Goal: Task Accomplishment & Management: Manage account settings

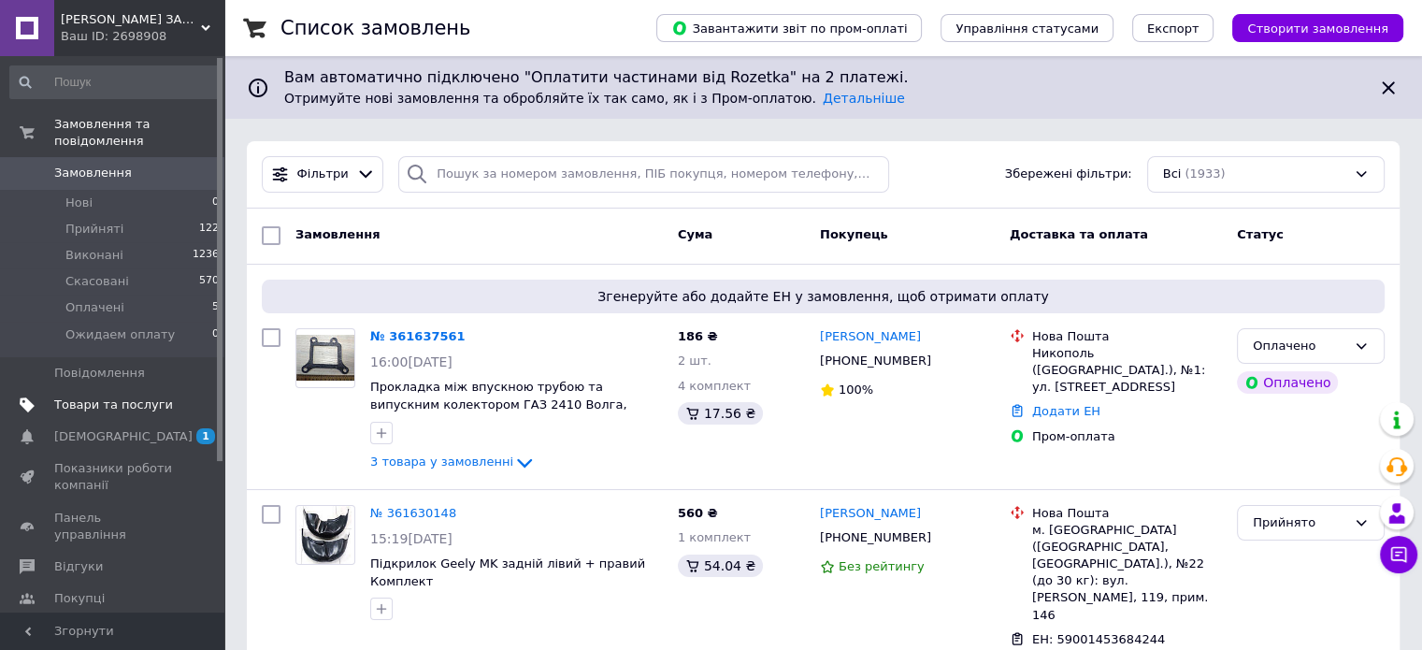
click at [88, 396] on span "Товари та послуги" at bounding box center [113, 404] width 119 height 17
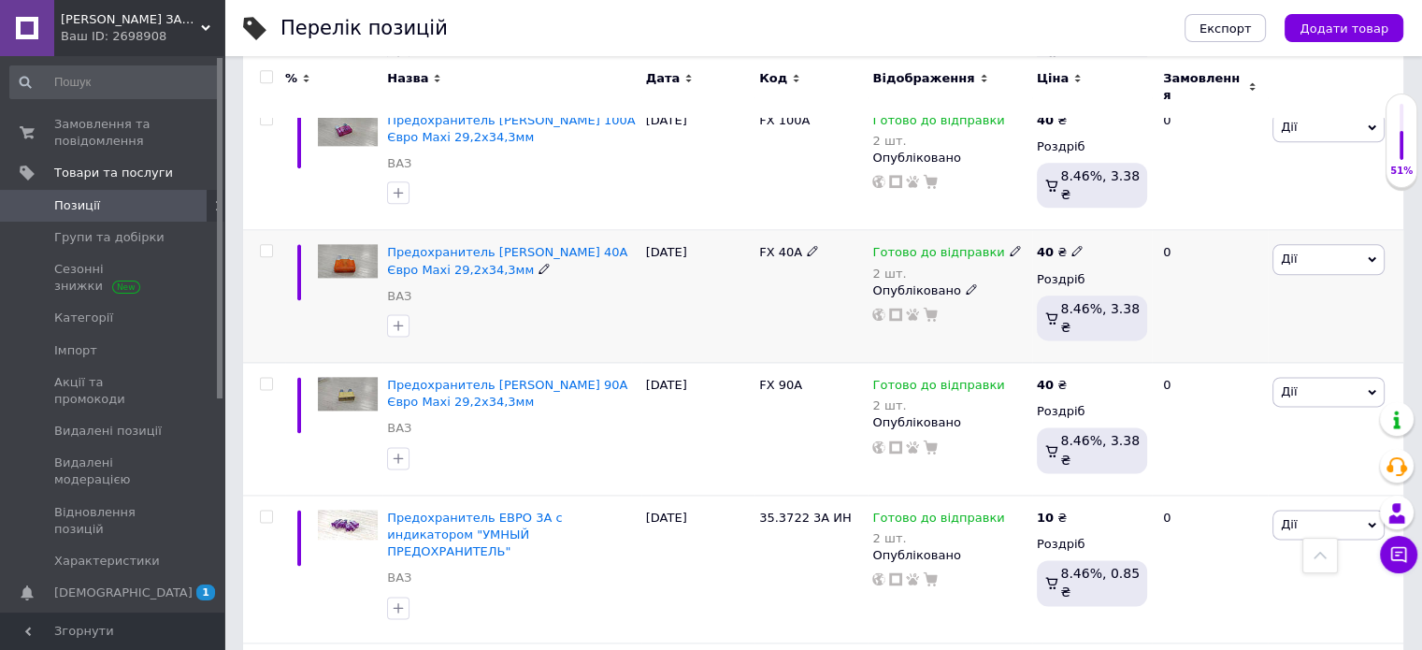
scroll to position [2476, 0]
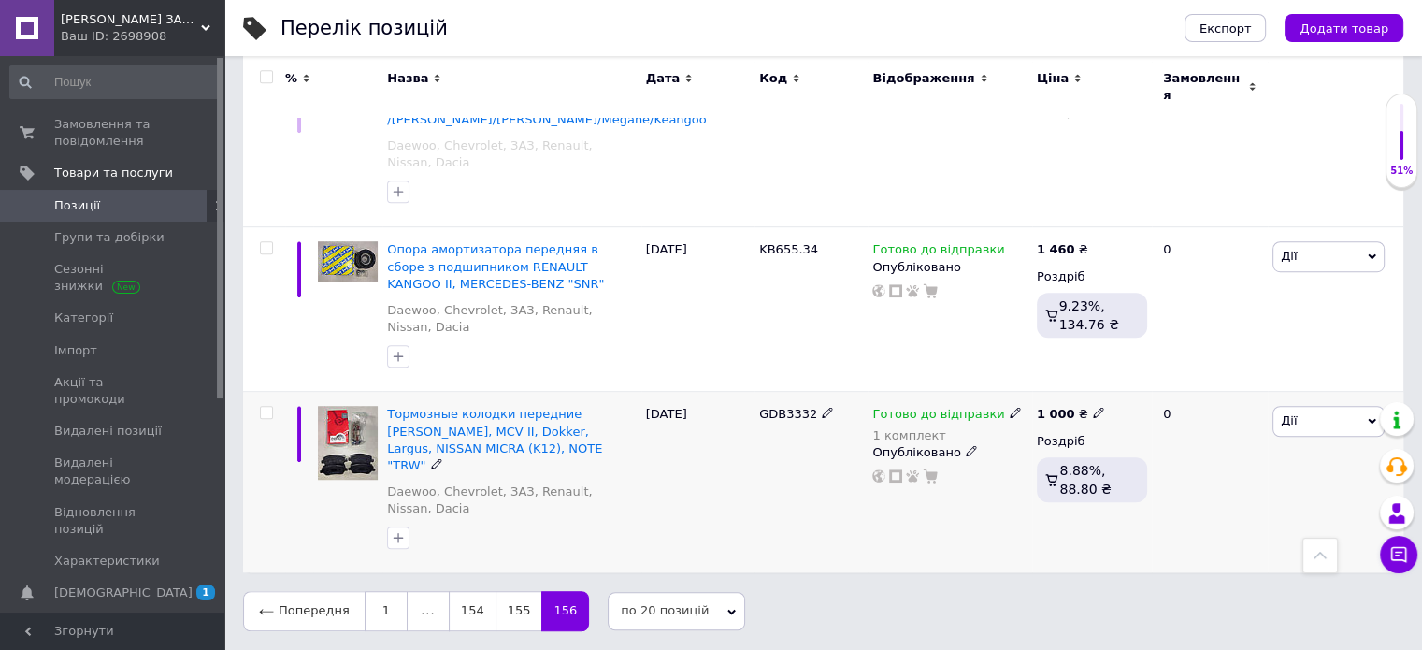
scroll to position [1100, 0]
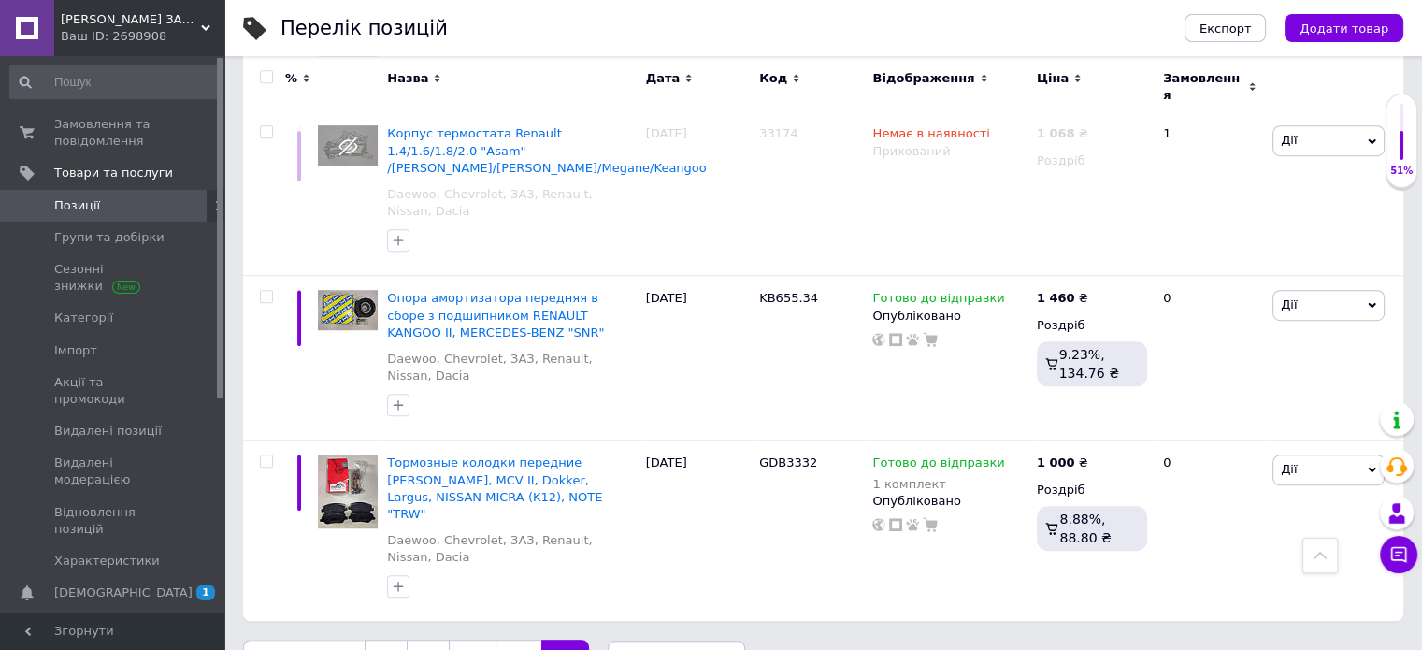
click at [455, 640] on link "154" at bounding box center [472, 659] width 47 height 39
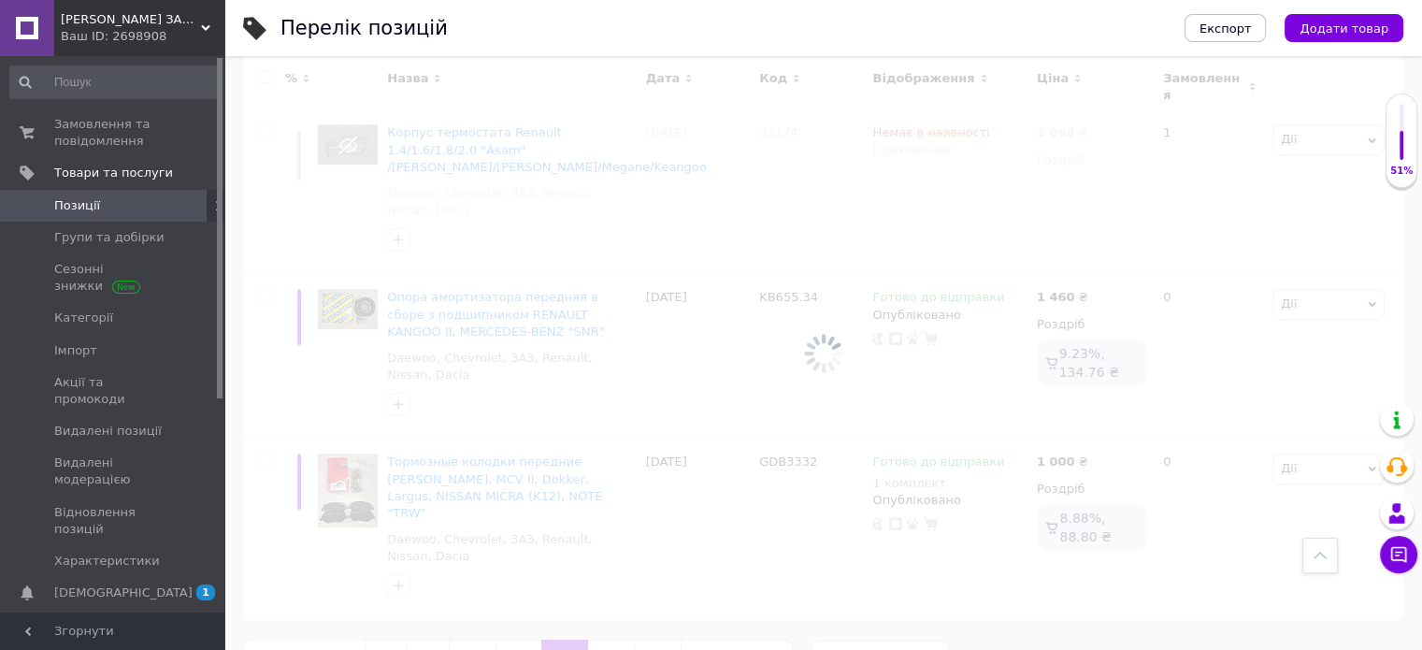
scroll to position [2476, 0]
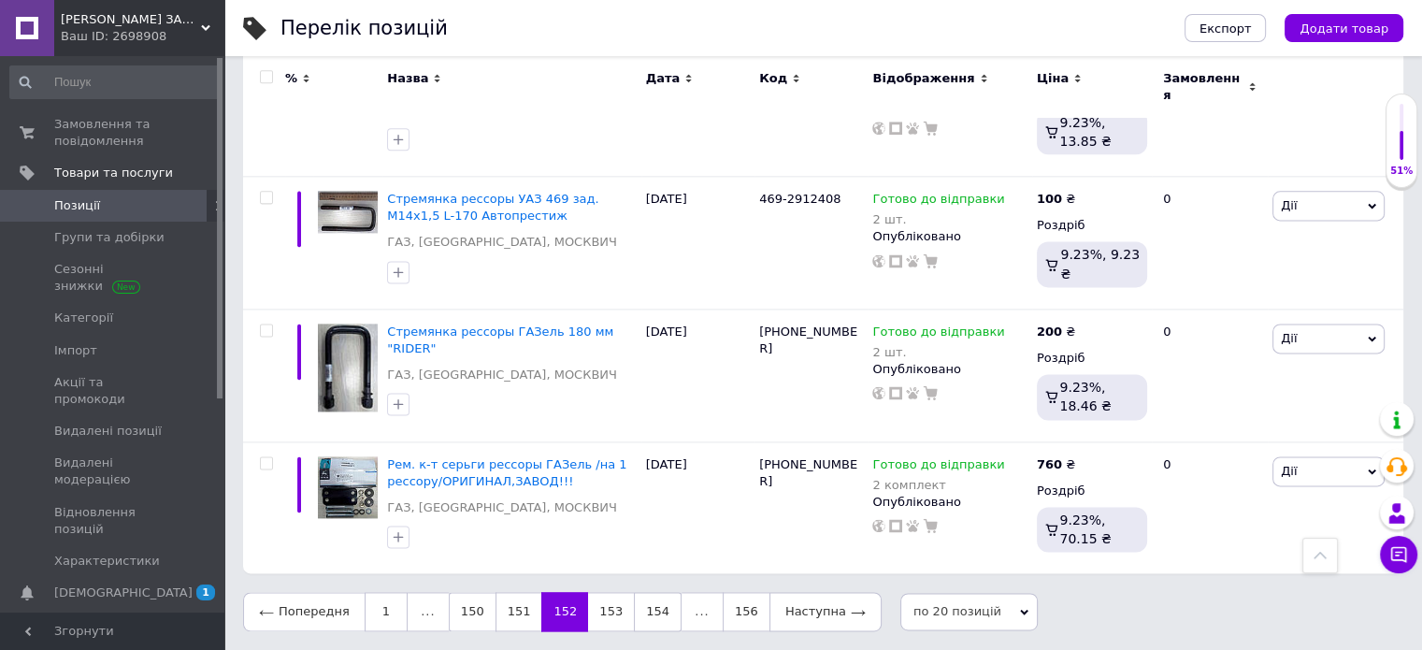
scroll to position [2398, 0]
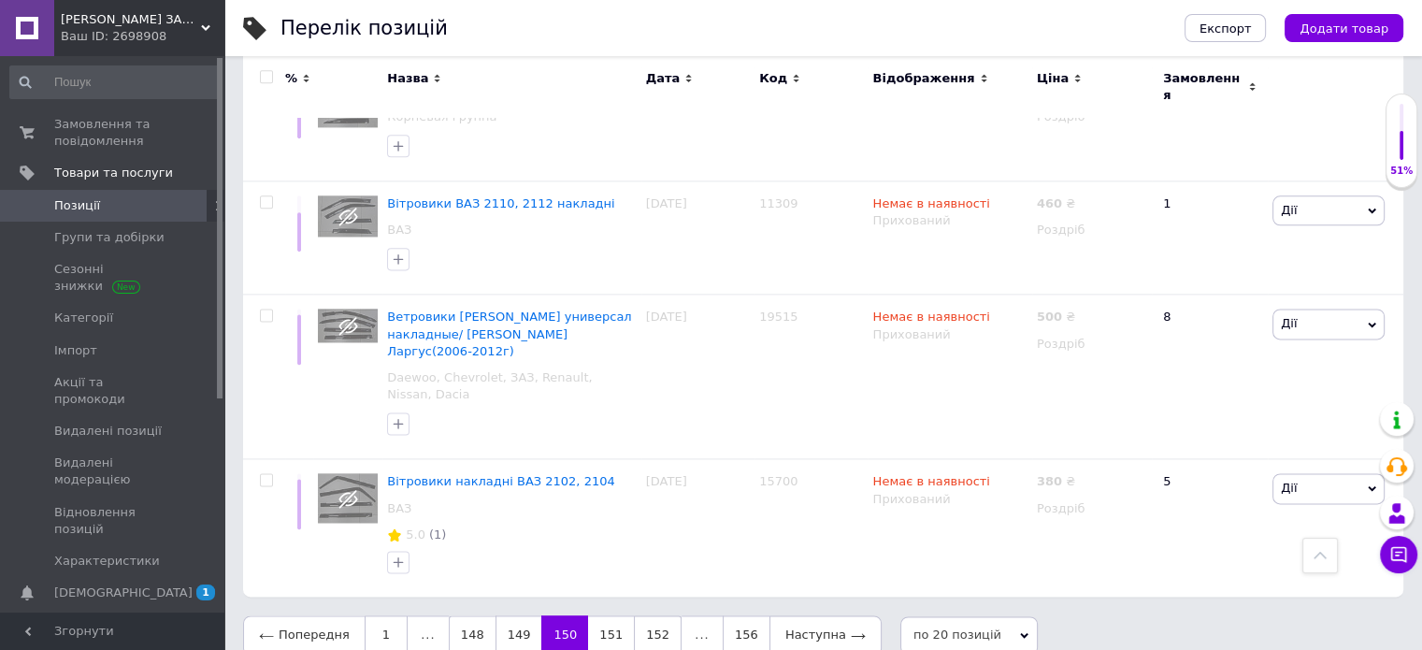
scroll to position [2323, 0]
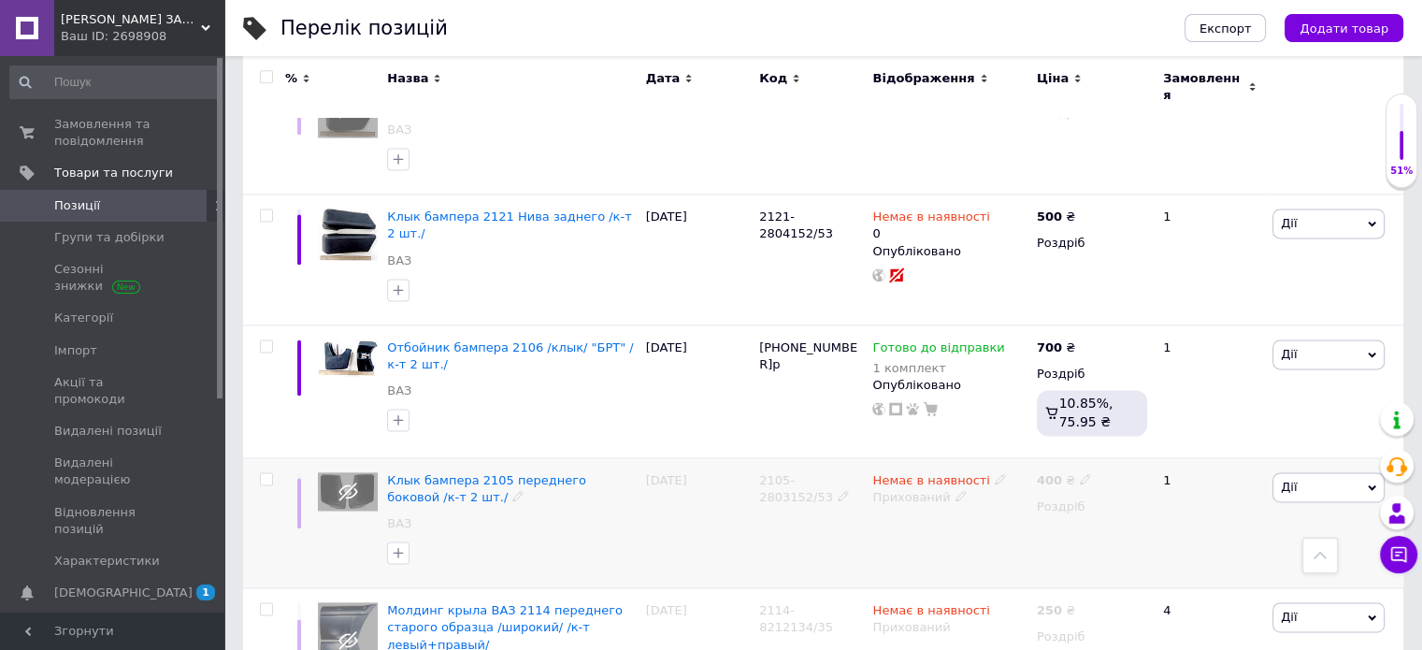
scroll to position [2652, 0]
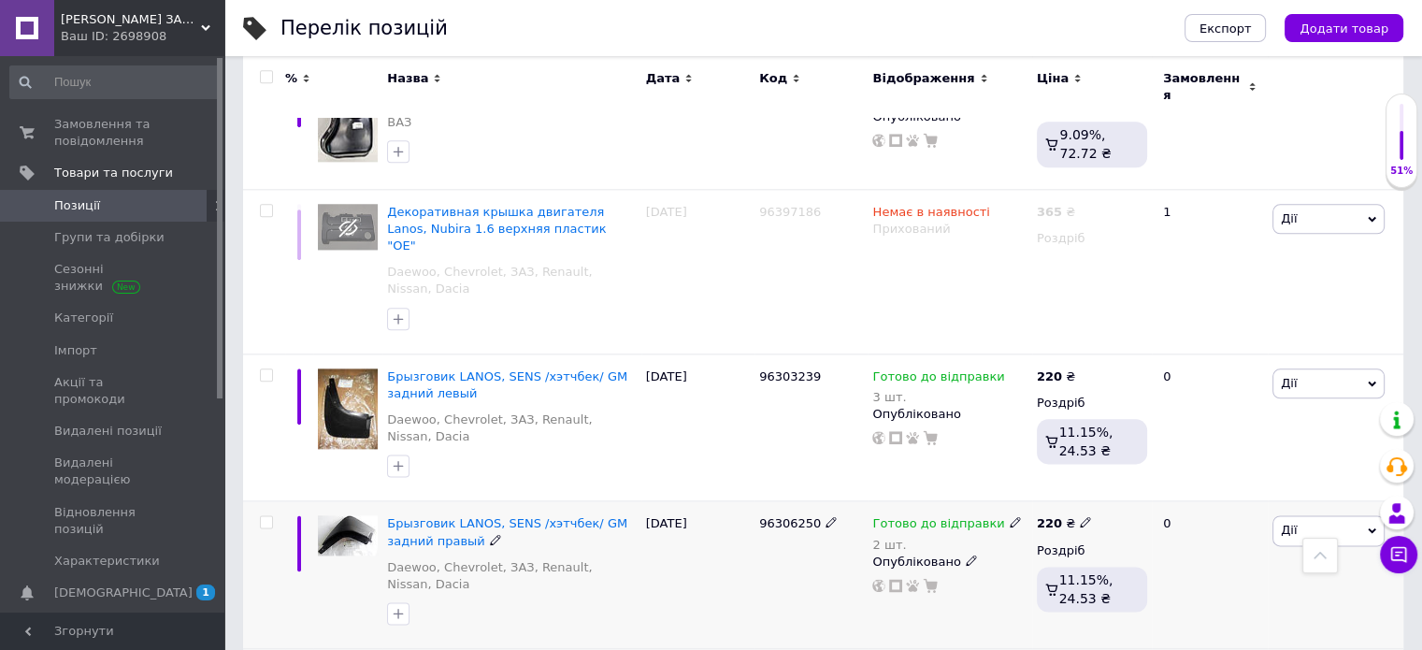
scroll to position [2686, 0]
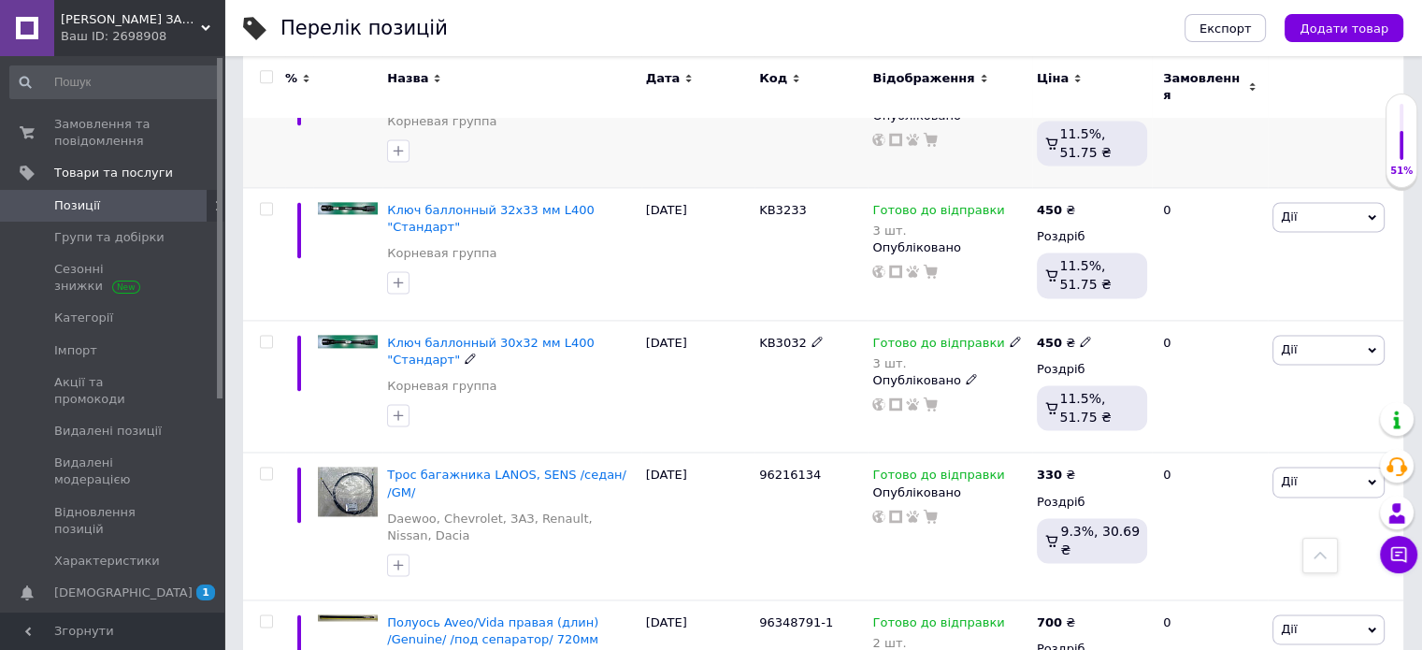
scroll to position [2659, 0]
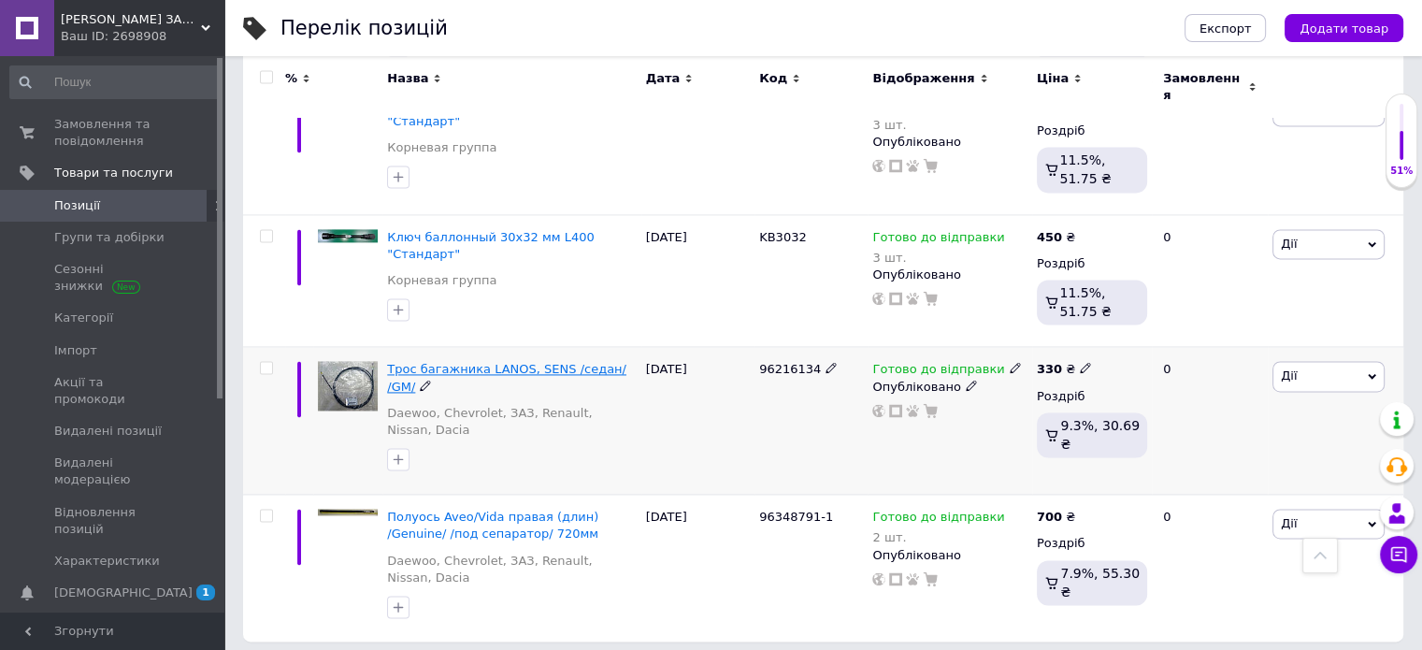
click at [512, 362] on span "Трос багажника LANOS, SENS /седан/ /GM/" at bounding box center [506, 377] width 239 height 31
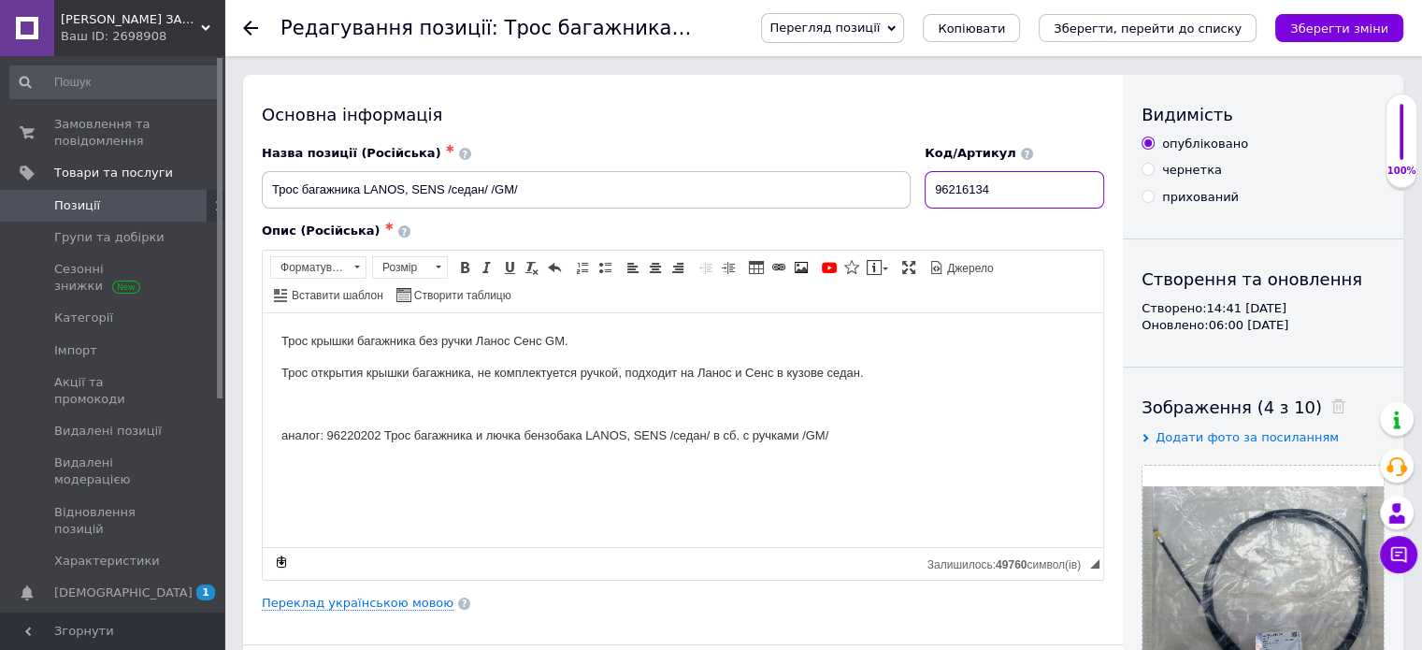
drag, startPoint x: 1003, startPoint y: 187, endPoint x: 920, endPoint y: 226, distance: 92.0
click at [917, 193] on div "Назва позиції (Російська) ✱ Трос багажника LANOS, SENS /седан/ /GM/ Код/Артикул…" at bounding box center [683, 177] width 856 height 78
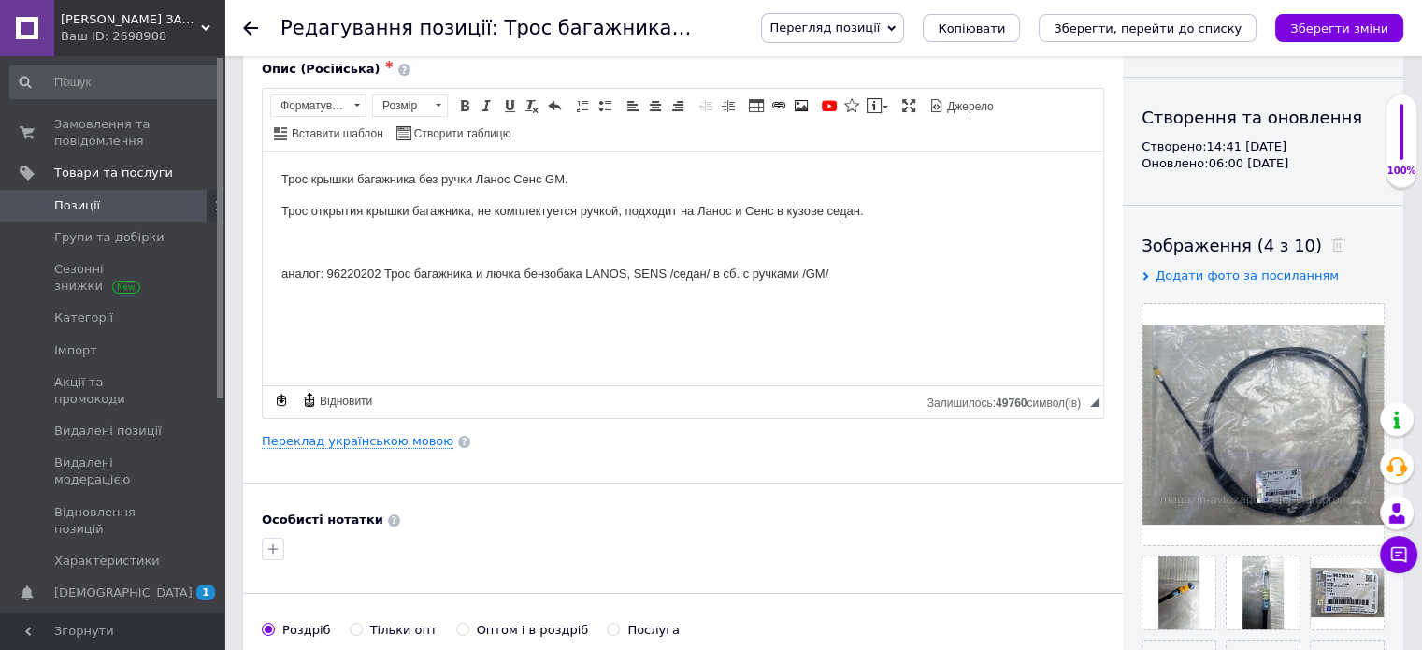
scroll to position [374, 0]
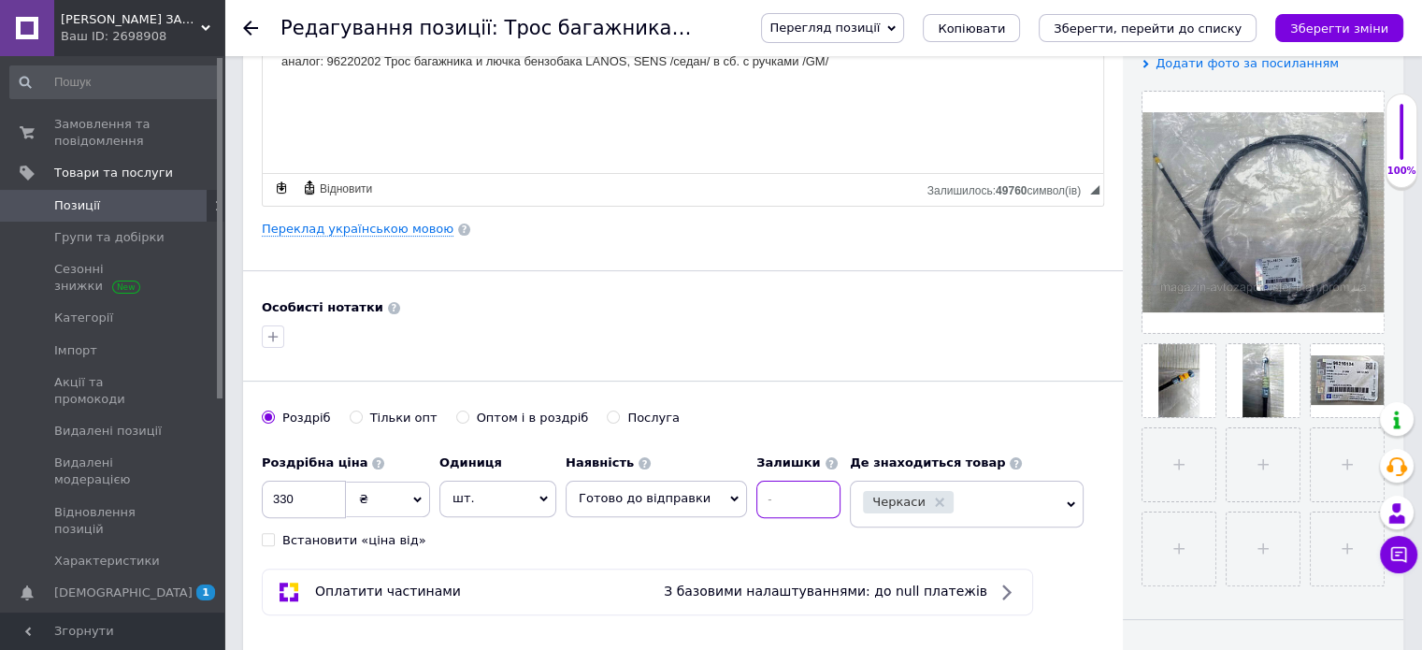
click at [759, 498] on input at bounding box center [798, 499] width 84 height 37
checkbox input "true"
type input "1"
checkbox input "true"
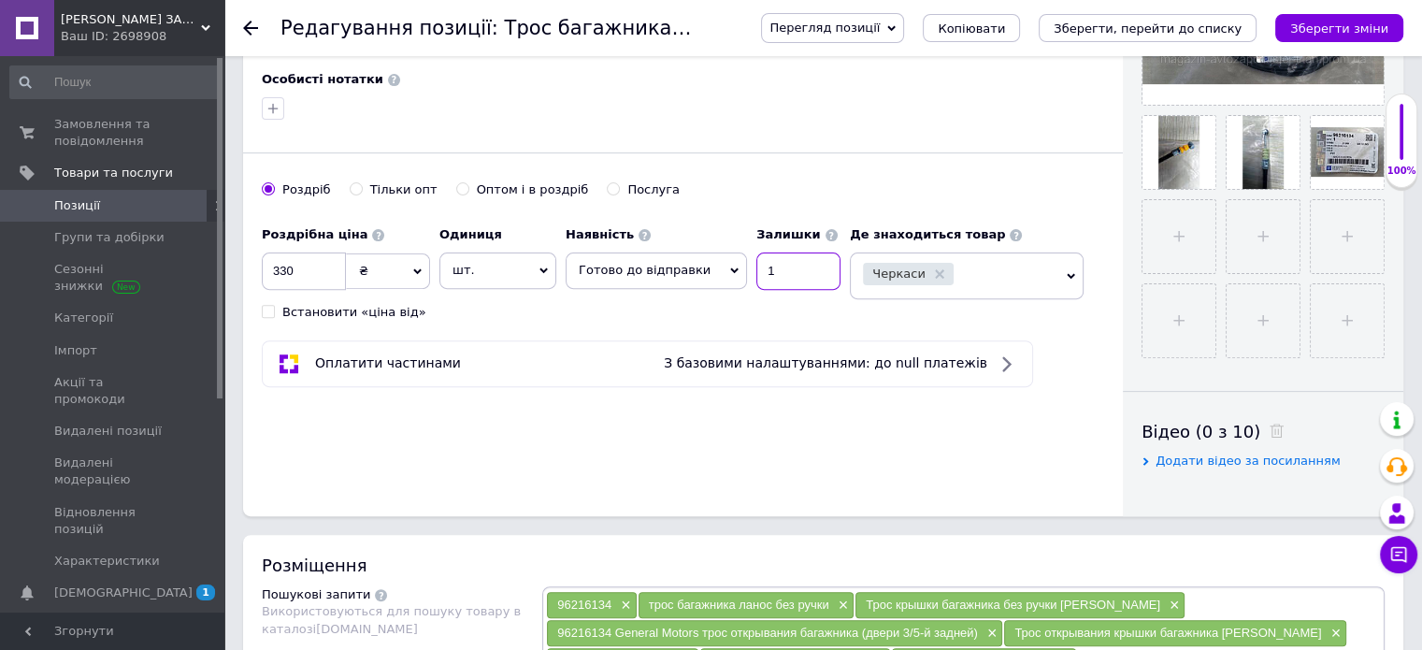
scroll to position [654, 0]
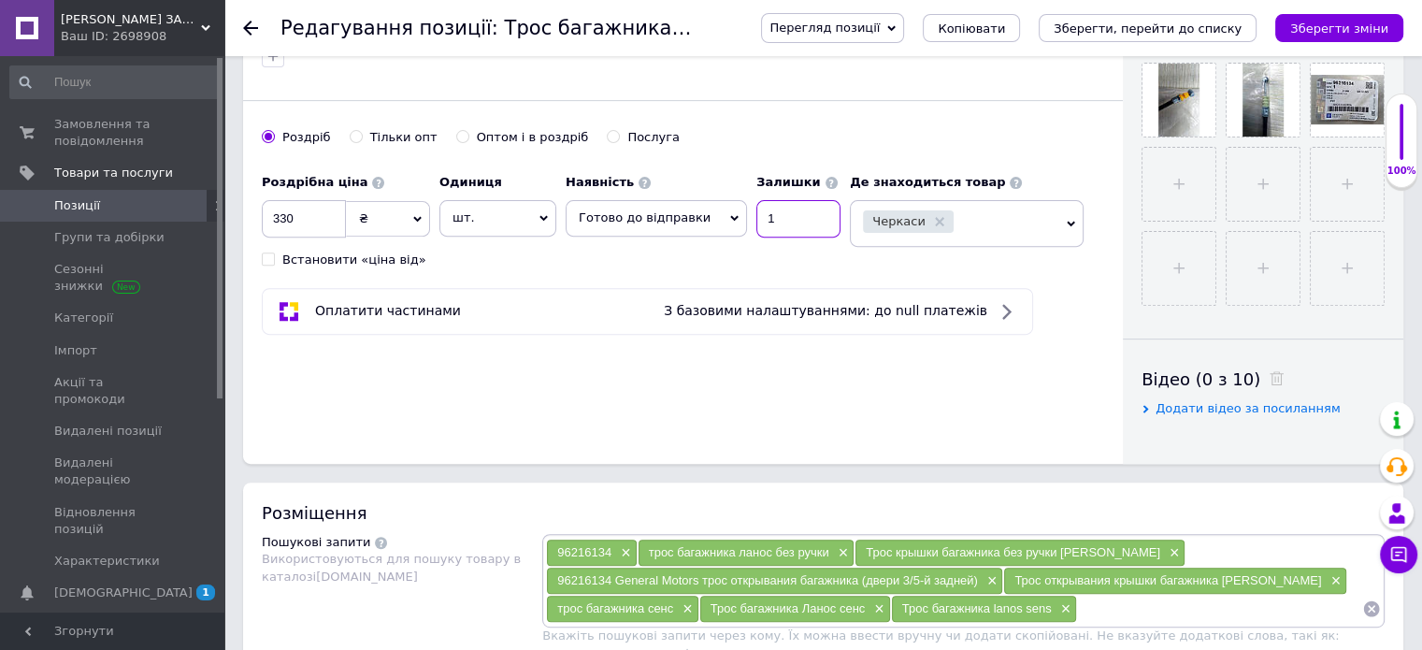
type input "1"
drag, startPoint x: 314, startPoint y: 207, endPoint x: 325, endPoint y: 222, distance: 18.7
click at [314, 209] on input "330" at bounding box center [304, 218] width 84 height 37
checkbox input "true"
type input "33"
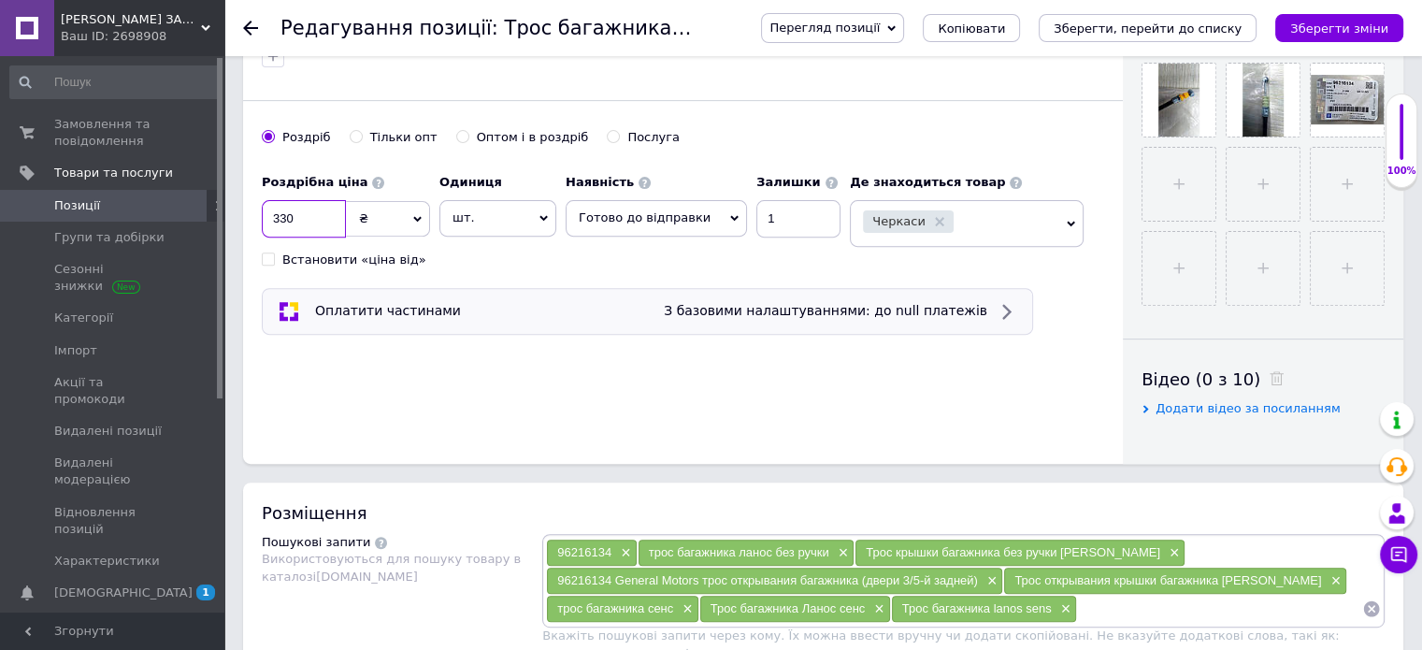
checkbox input "true"
type input "3"
checkbox input "true"
type input "37"
checkbox input "true"
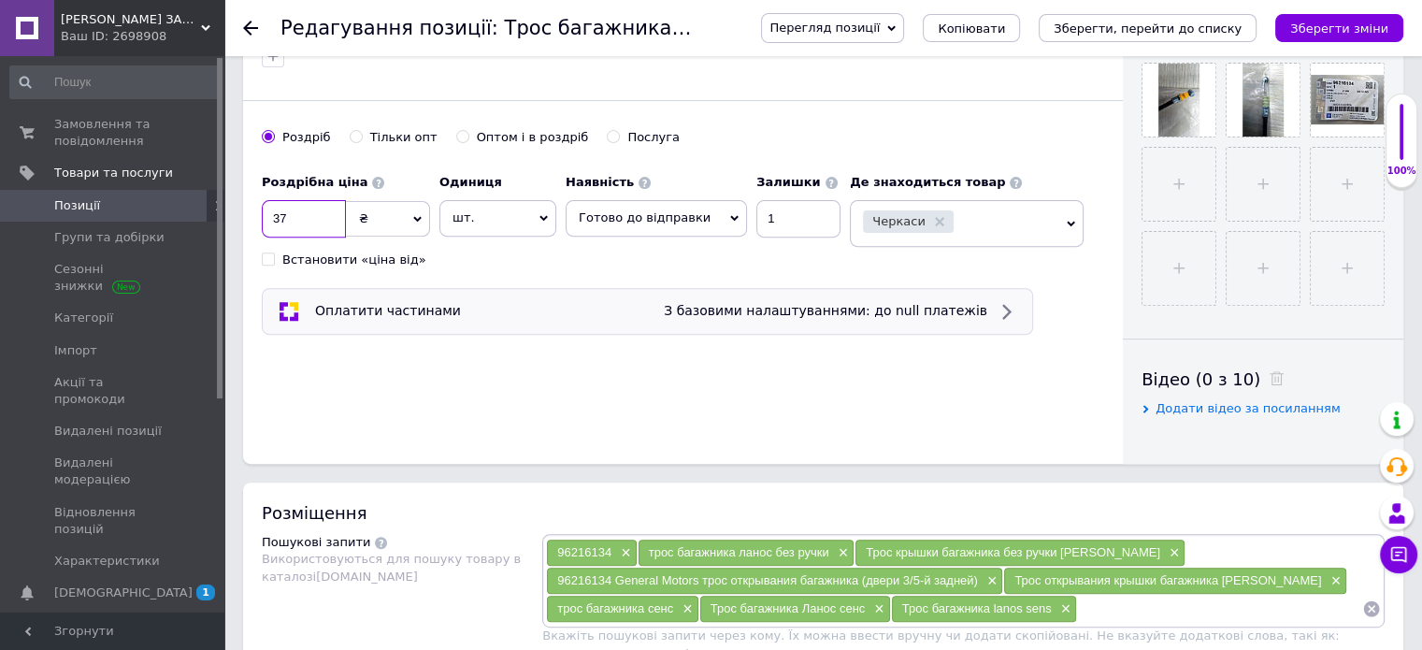
type input "377"
checkbox input "true"
type input "37"
checkbox input "true"
type input "370"
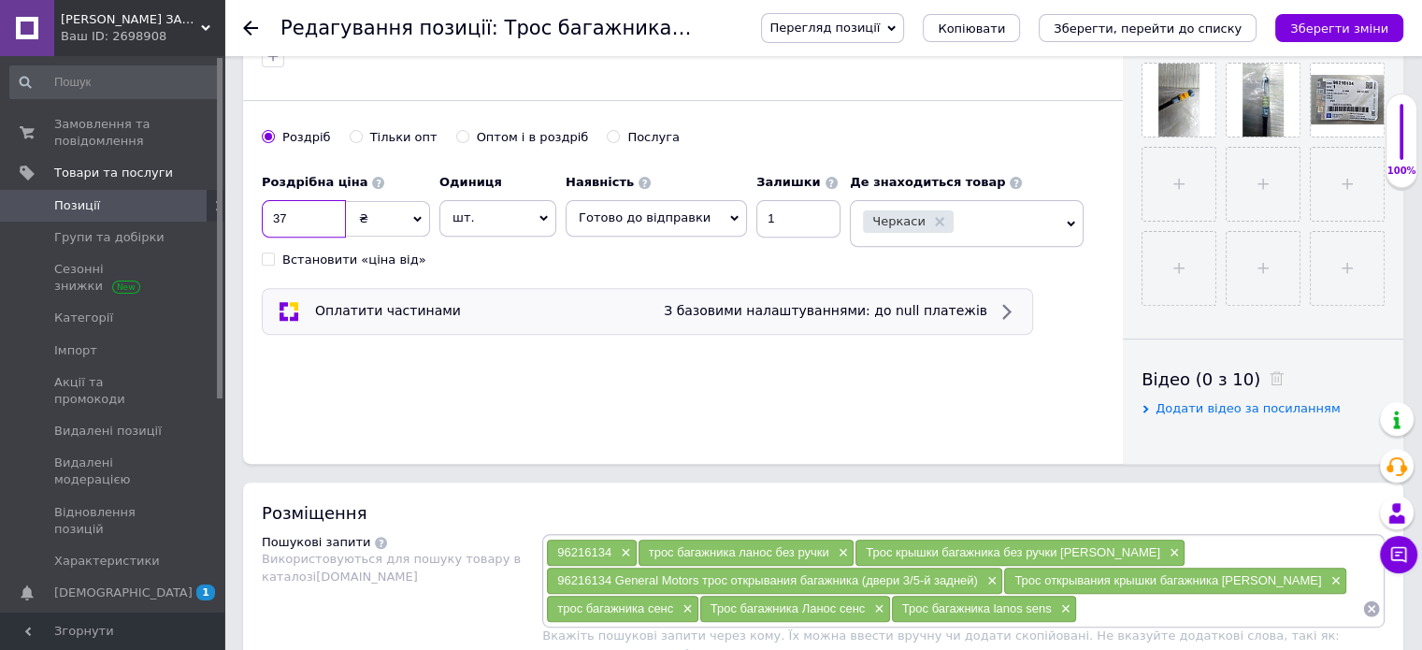
checkbox input "true"
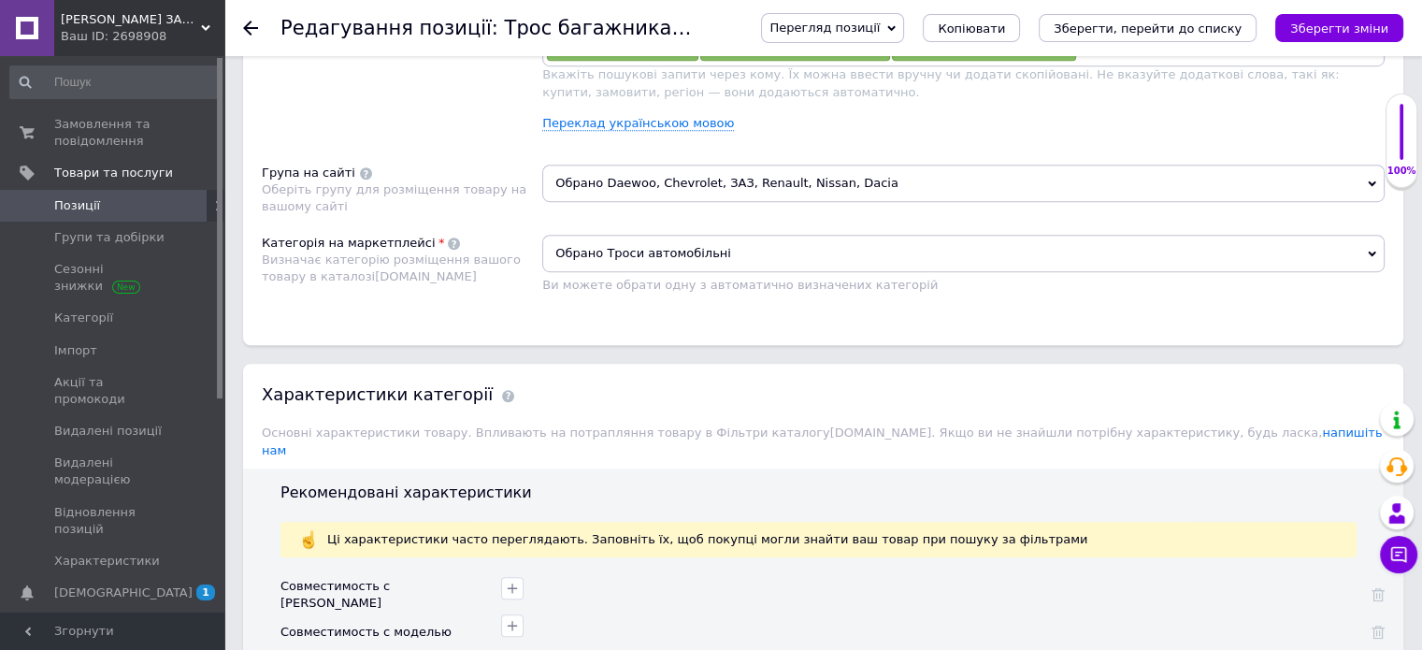
scroll to position [1309, 0]
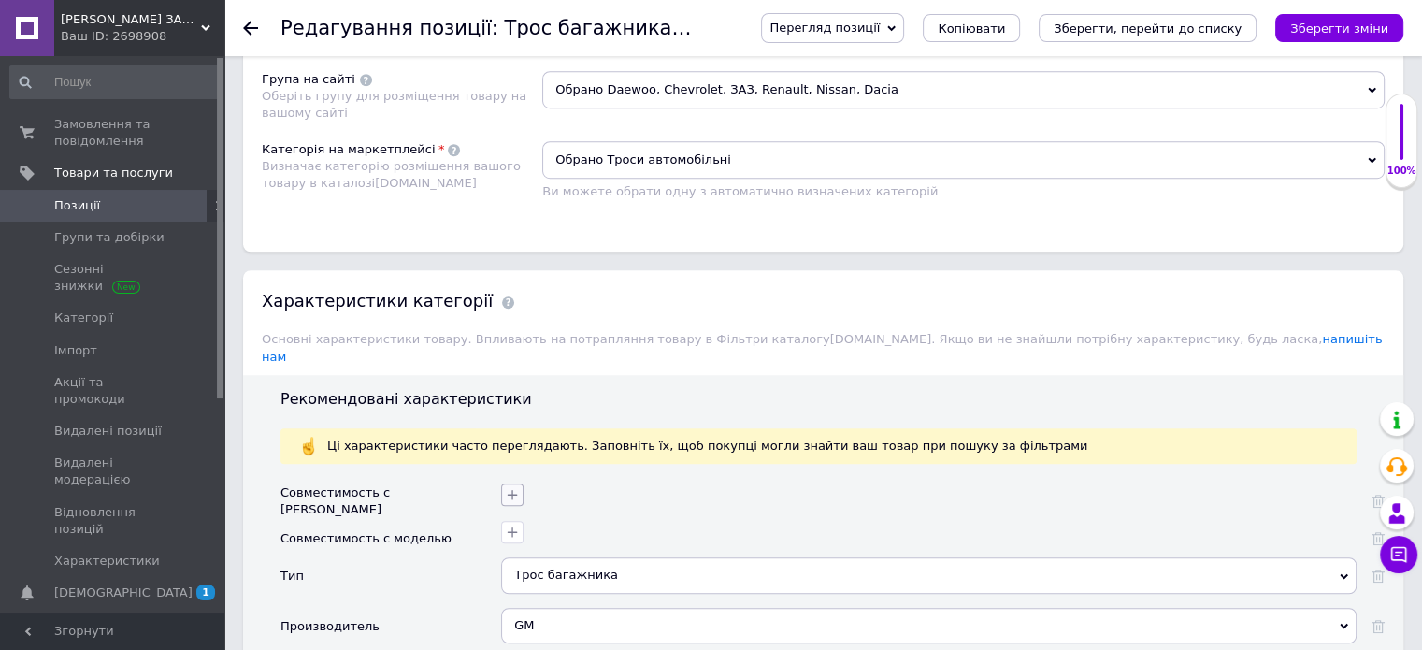
type input "370"
click at [513, 487] on icon "button" at bounding box center [512, 494] width 15 height 15
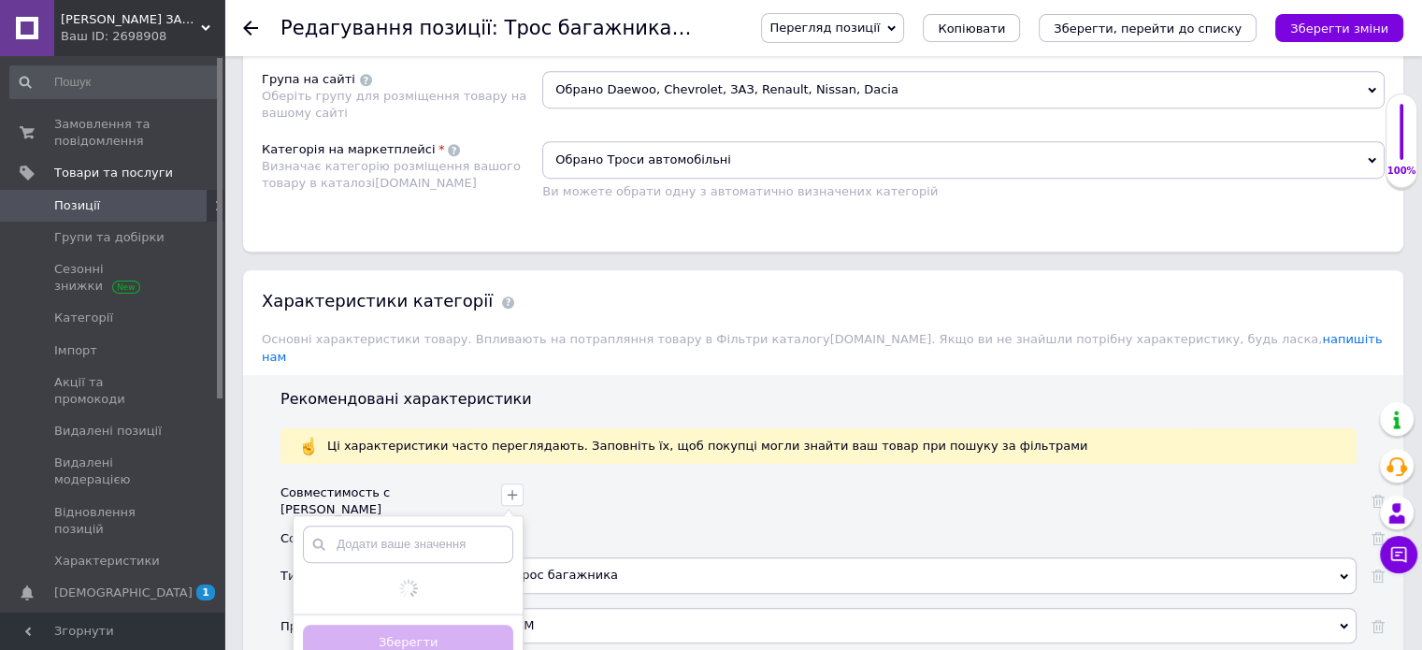
checkbox input "true"
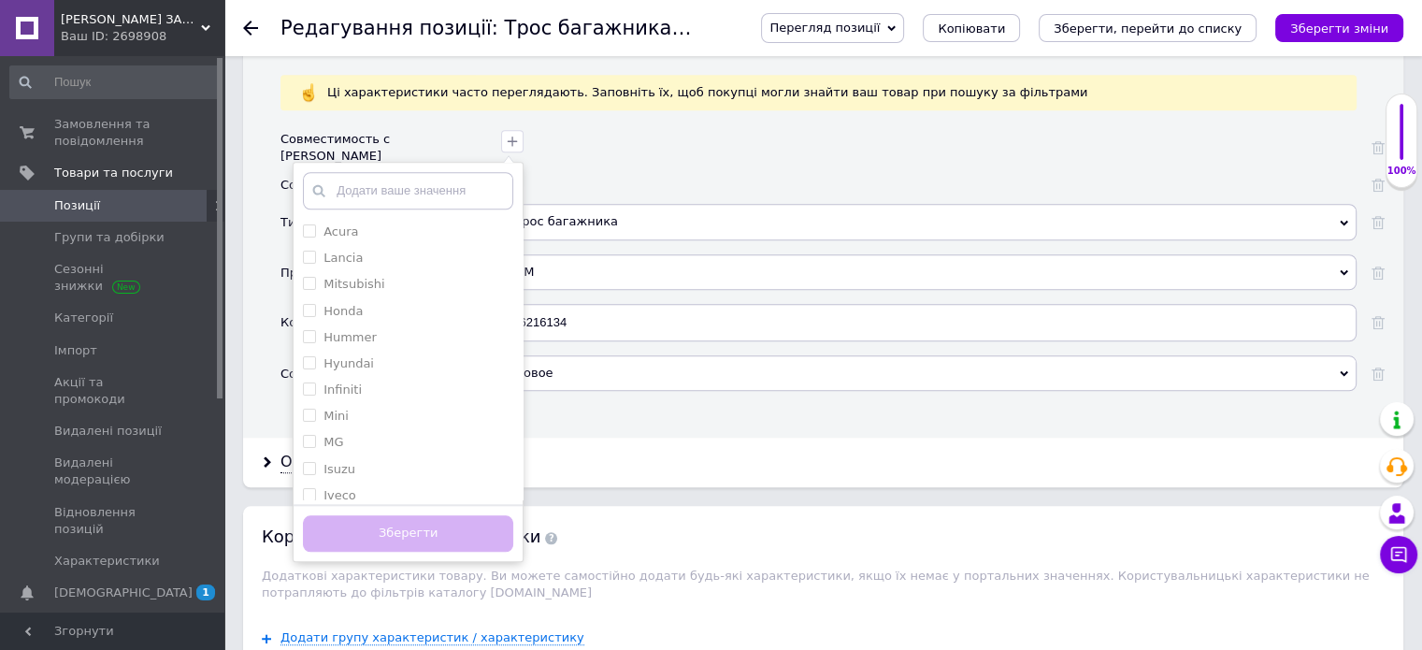
scroll to position [1683, 0]
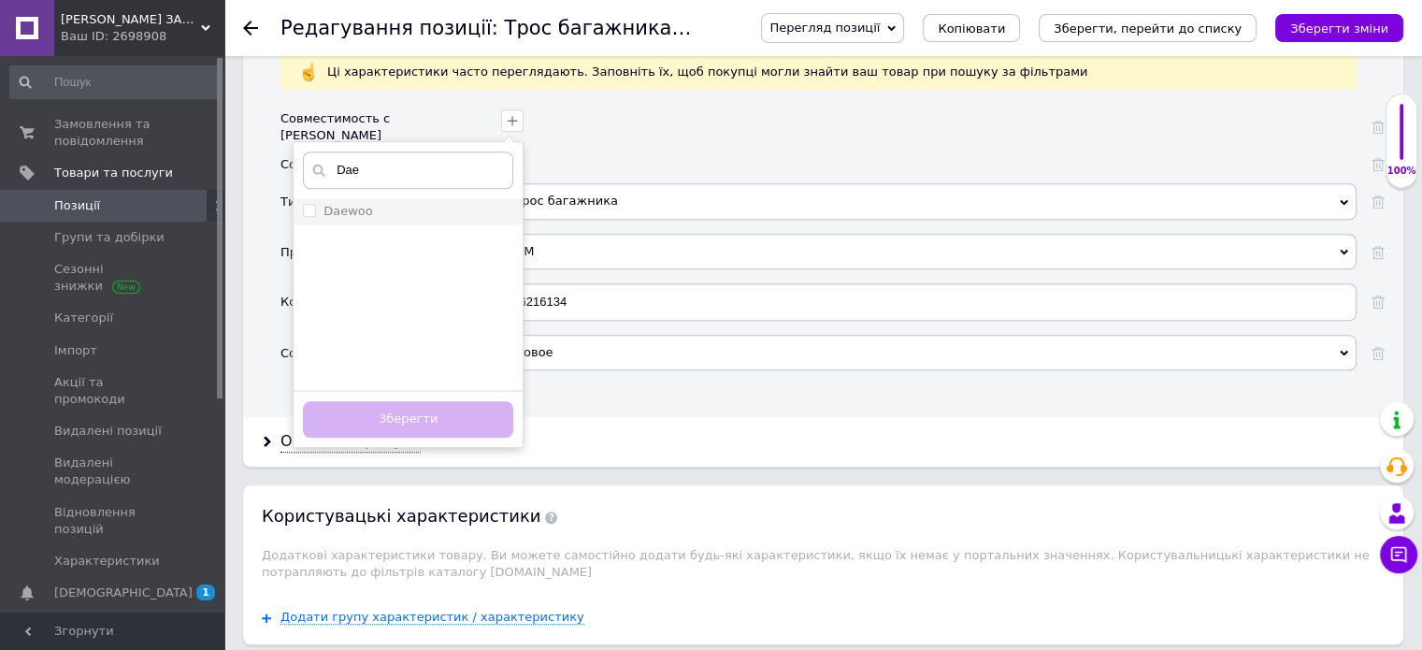
type input "Dae"
click at [305, 204] on input "Daewoo" at bounding box center [309, 210] width 12 height 12
checkbox input "true"
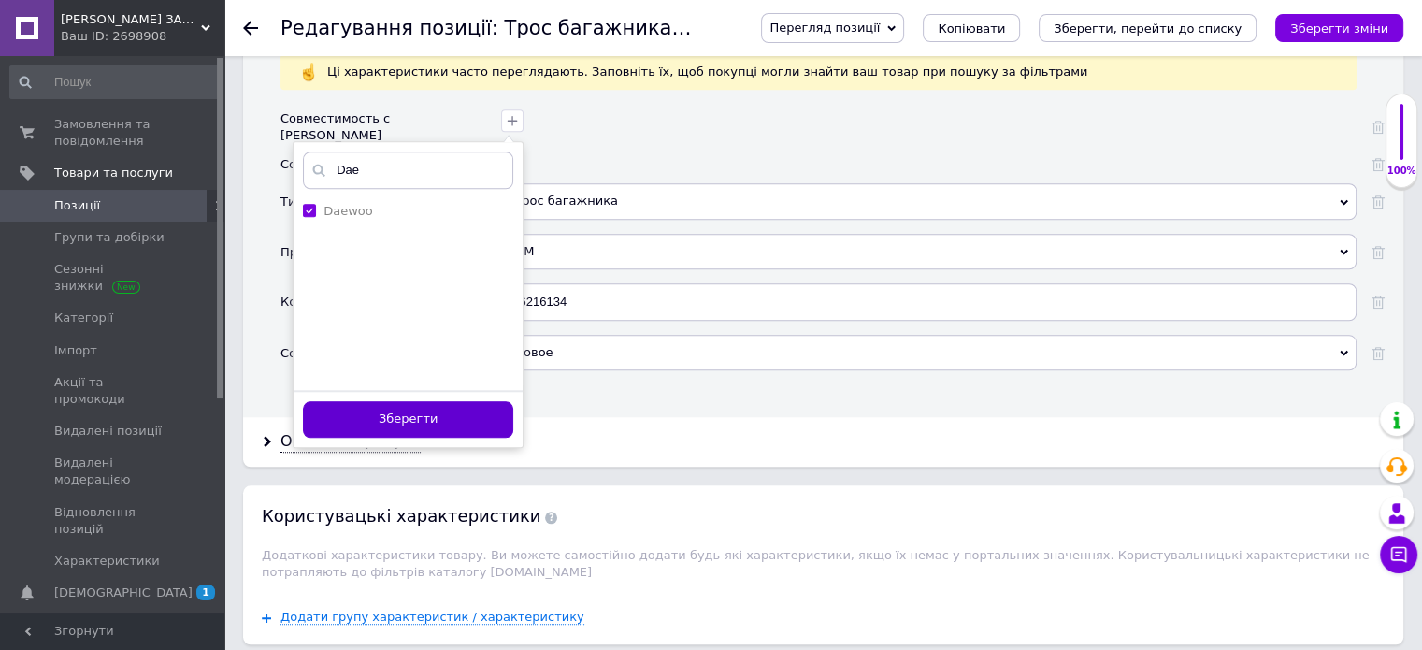
click at [404, 401] on button "Зберегти" at bounding box center [408, 419] width 210 height 36
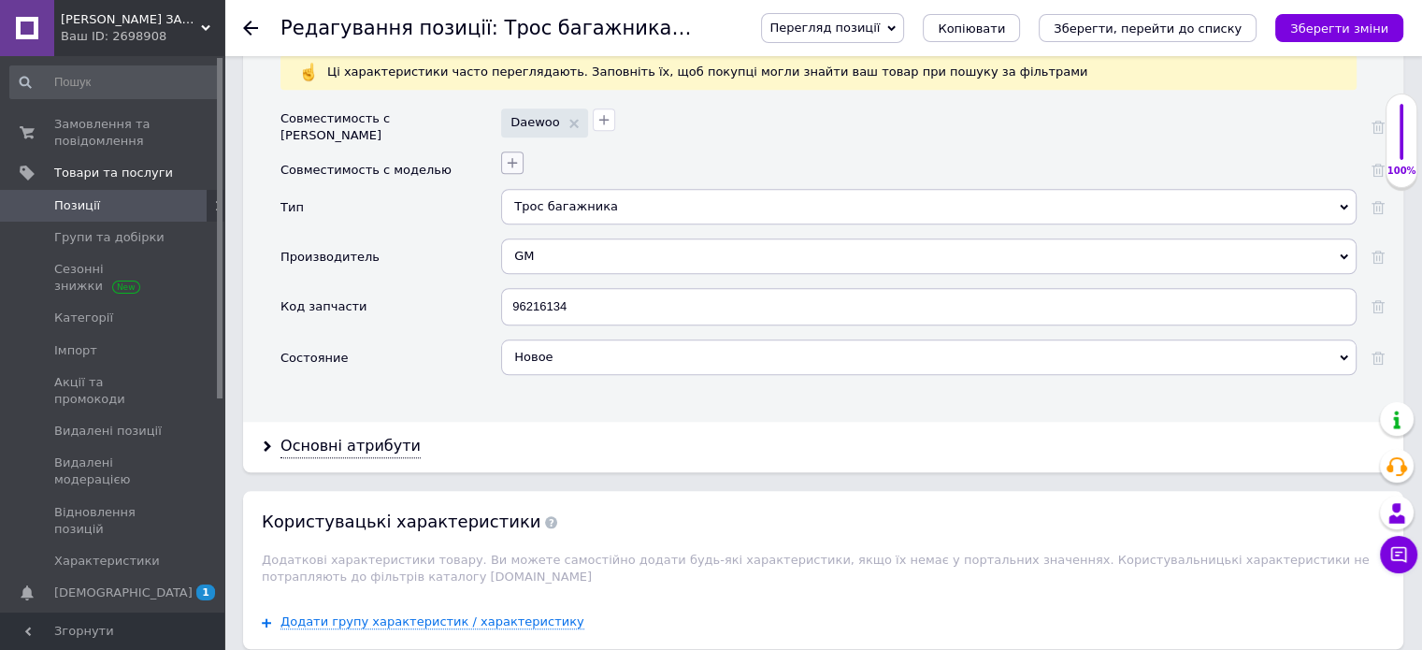
click at [509, 155] on icon "button" at bounding box center [512, 162] width 15 height 15
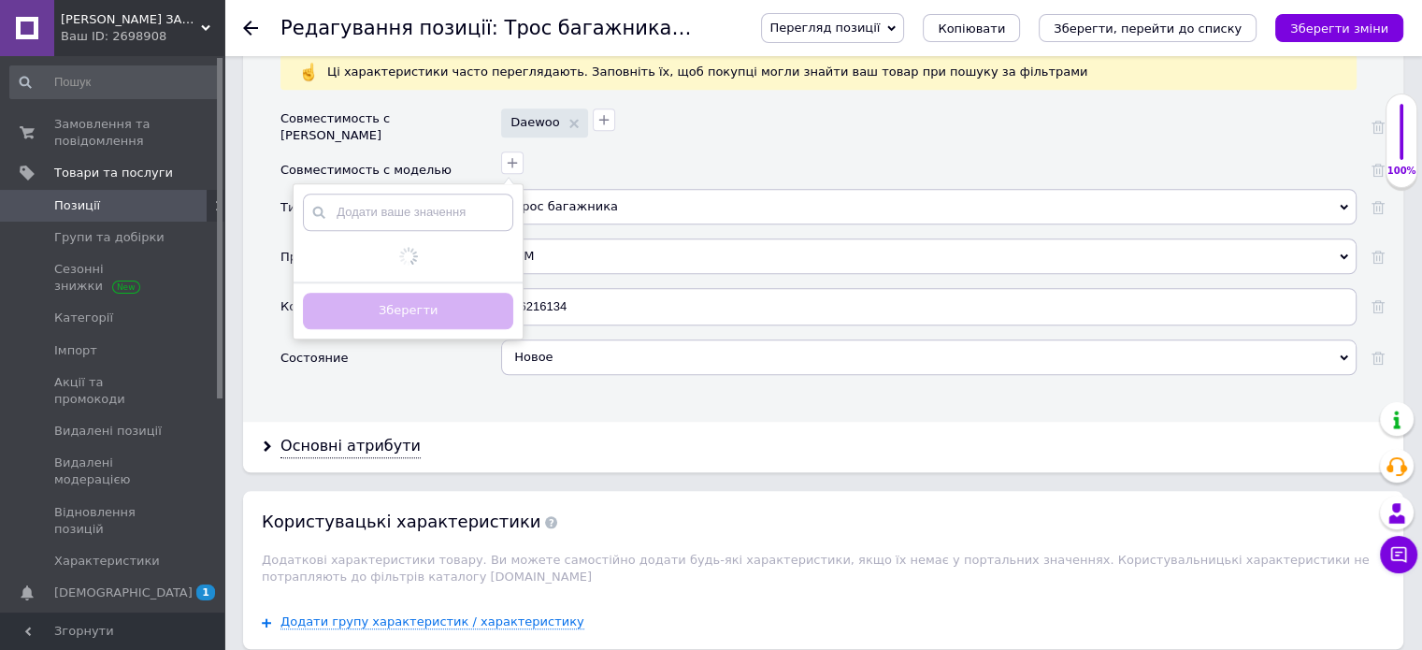
checkbox input "true"
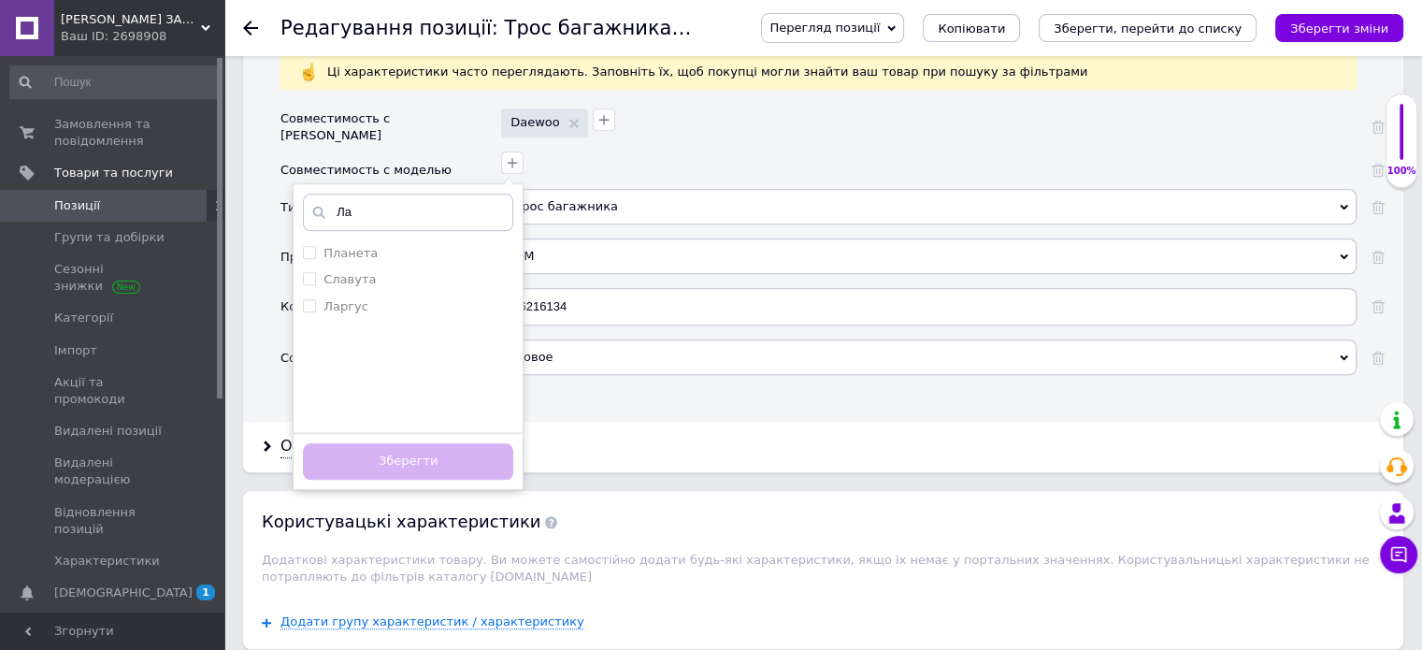
type input "Л"
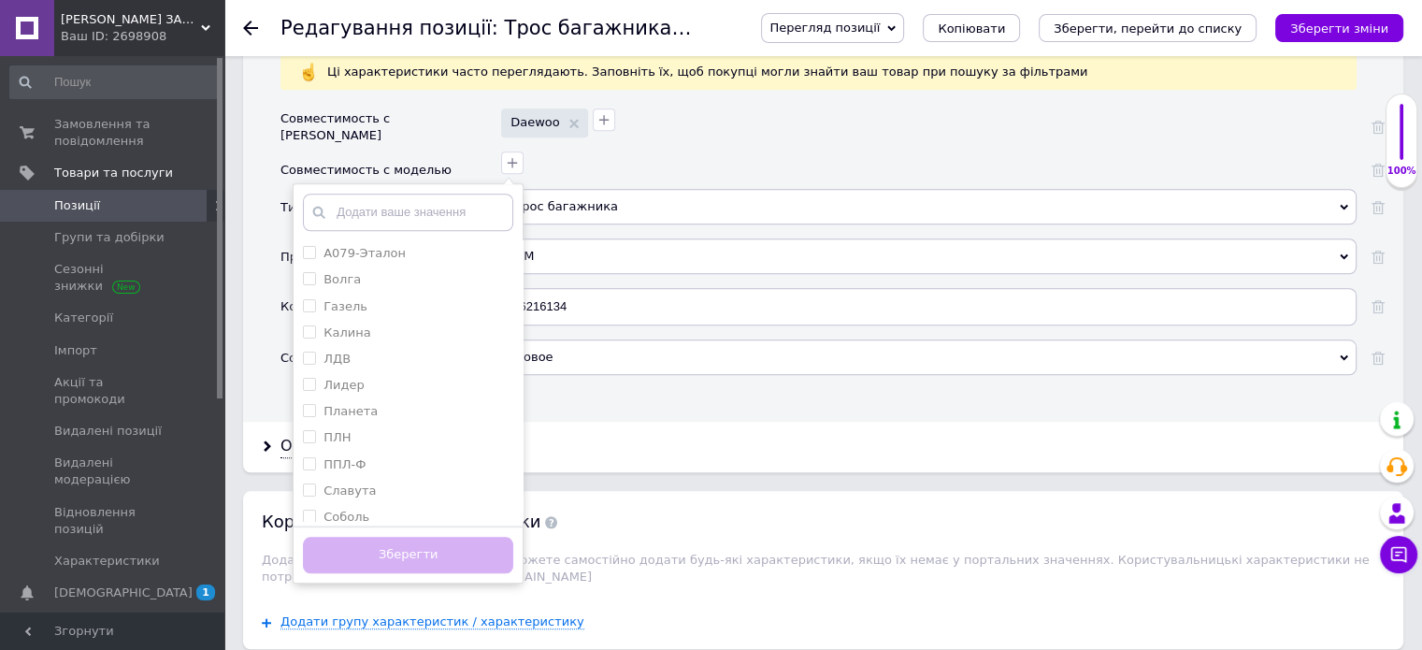
click at [410, 194] on input "text" at bounding box center [408, 212] width 210 height 37
type input "Lan"
click at [310, 404] on input "Lanos" at bounding box center [309, 410] width 12 height 12
checkbox input "true"
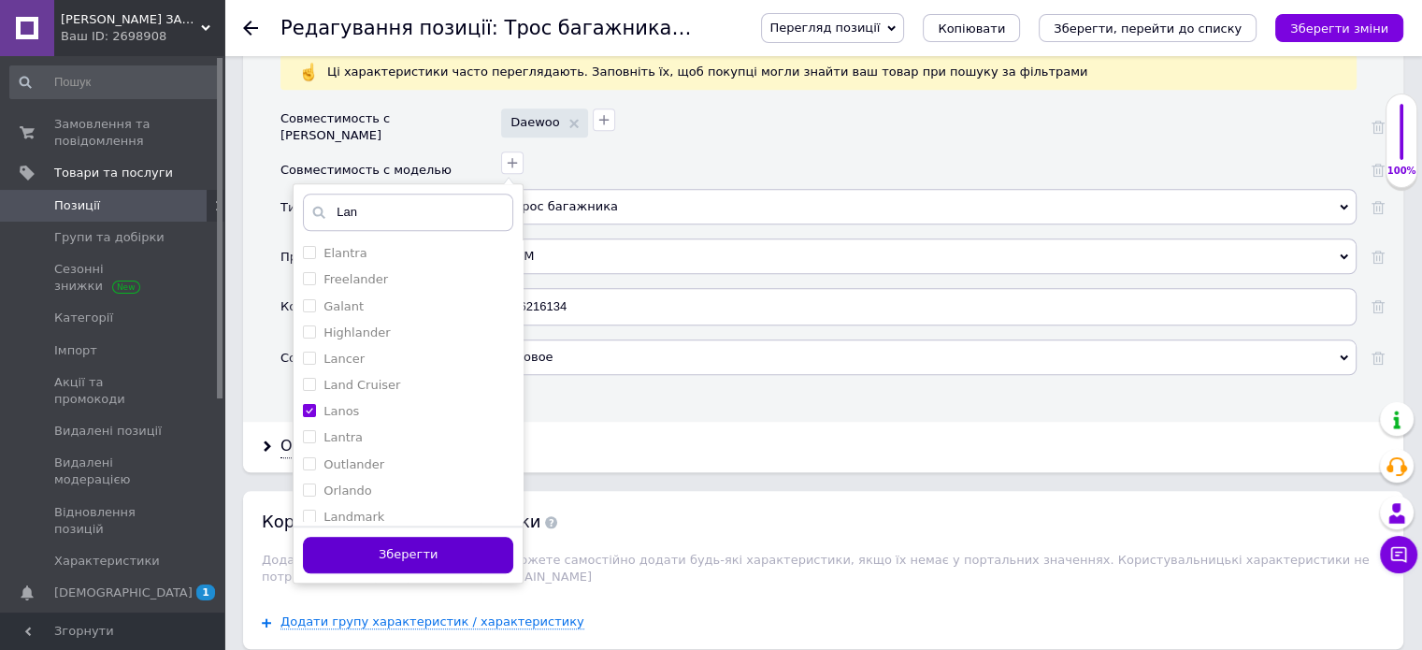
click at [390, 537] on button "Зберегти" at bounding box center [408, 555] width 210 height 36
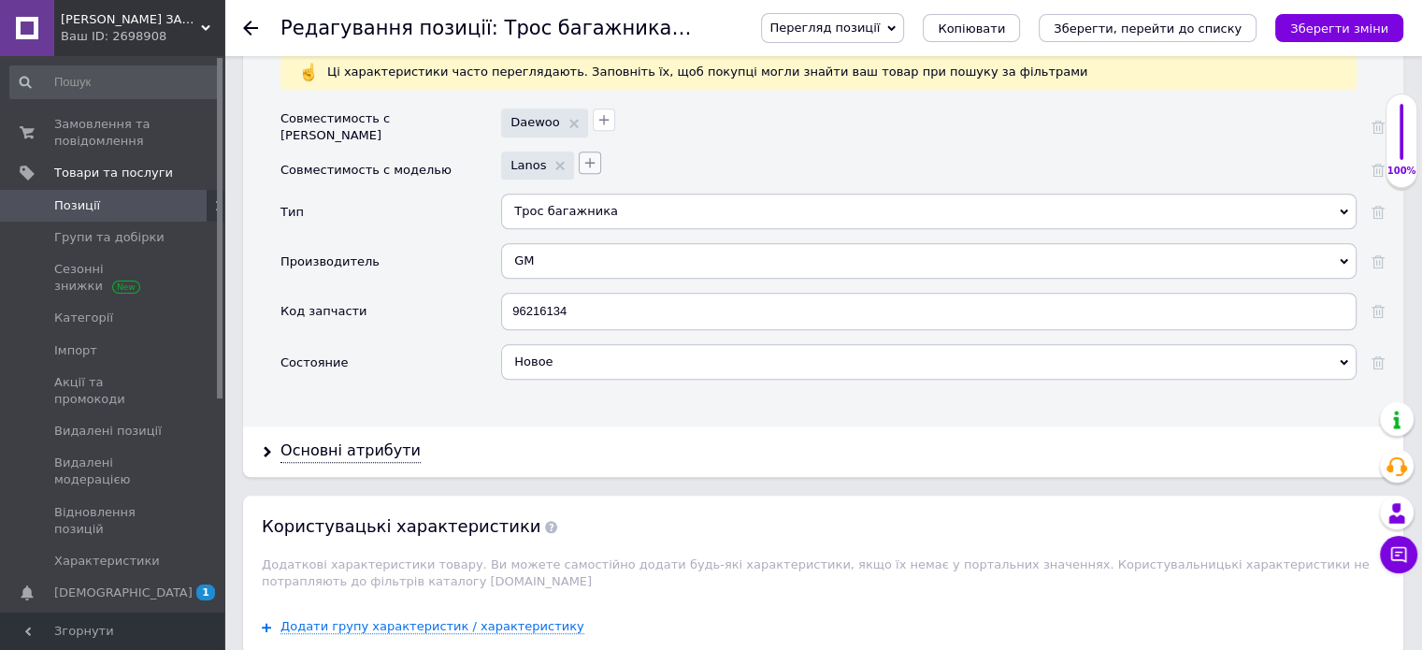
click at [585, 157] on icon "button" at bounding box center [590, 162] width 10 height 10
checkbox input "true"
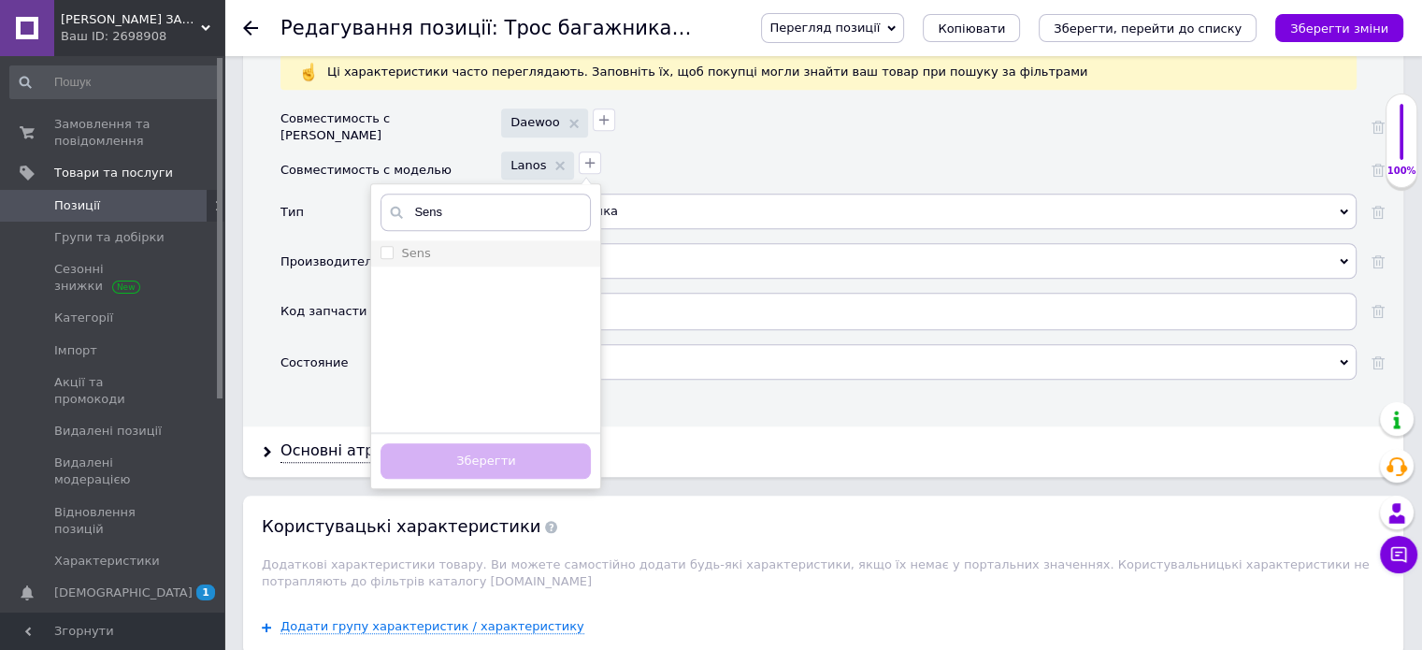
type input "Sens"
click at [384, 246] on input "Sens" at bounding box center [387, 252] width 12 height 12
checkbox input "true"
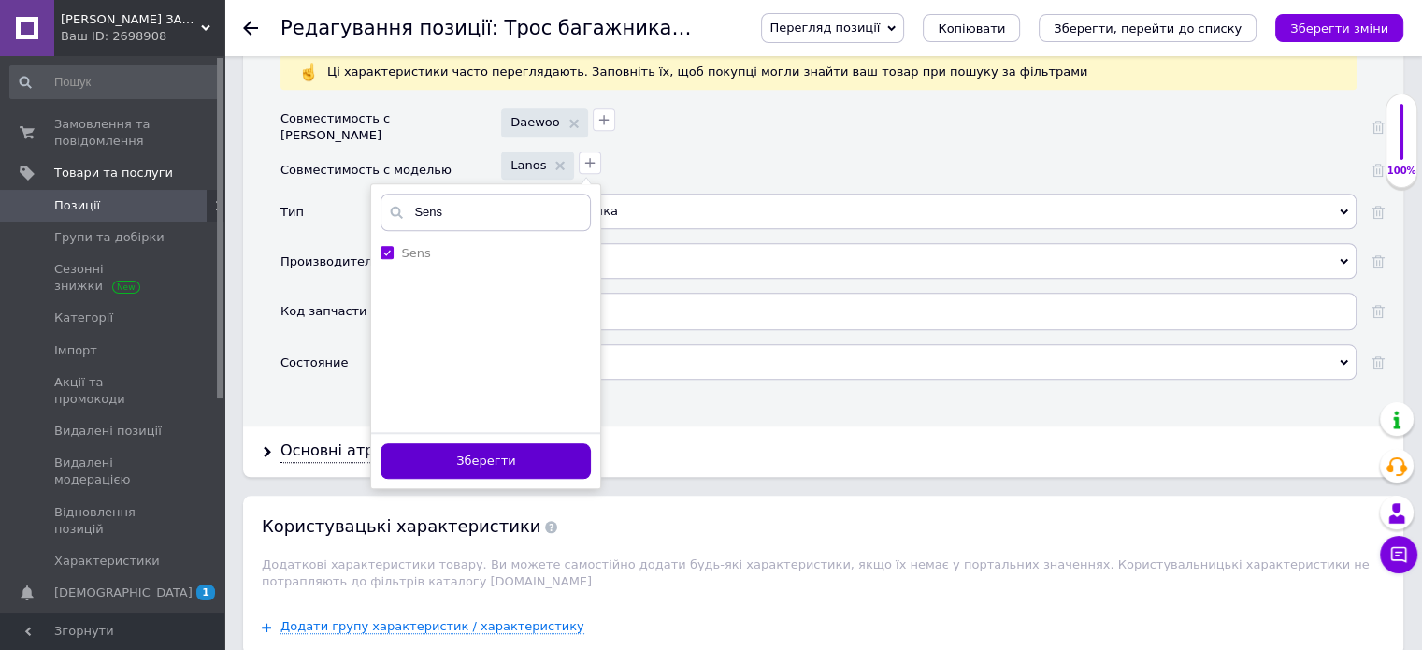
click at [454, 443] on button "Зберегти" at bounding box center [486, 461] width 210 height 36
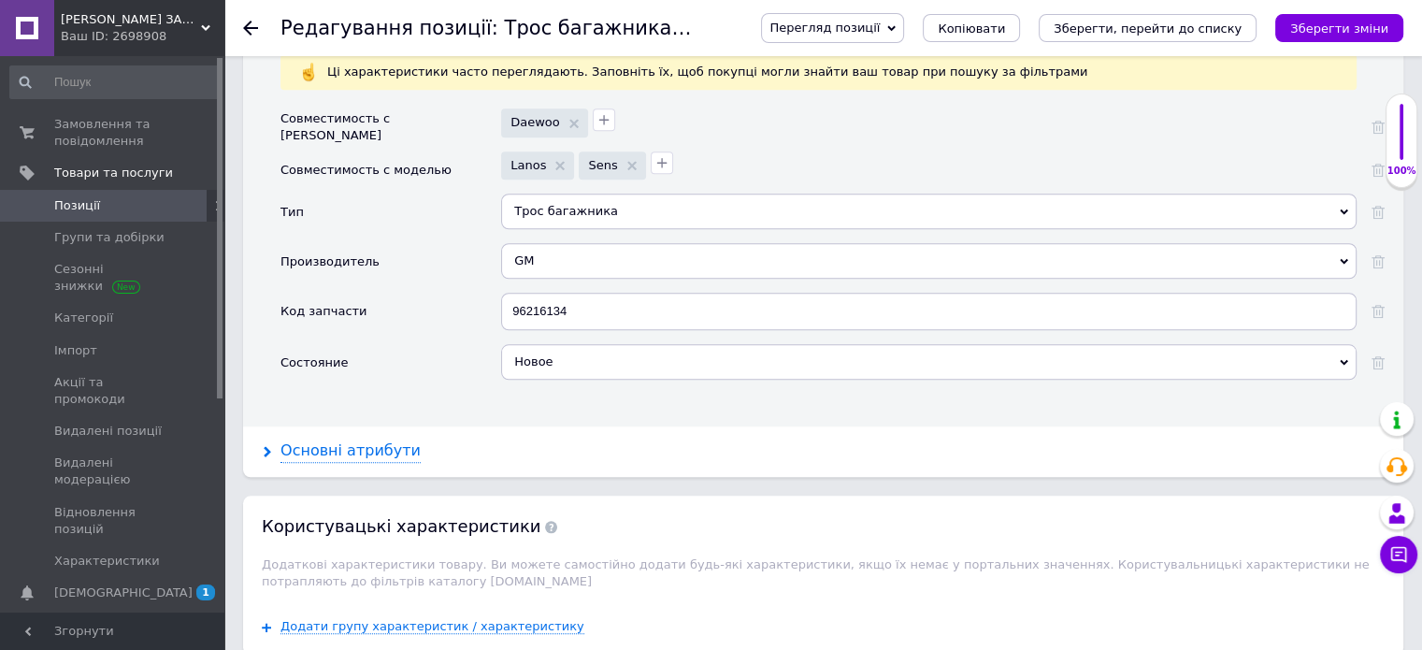
click at [369, 440] on div "Основні атрибути" at bounding box center [350, 451] width 140 height 22
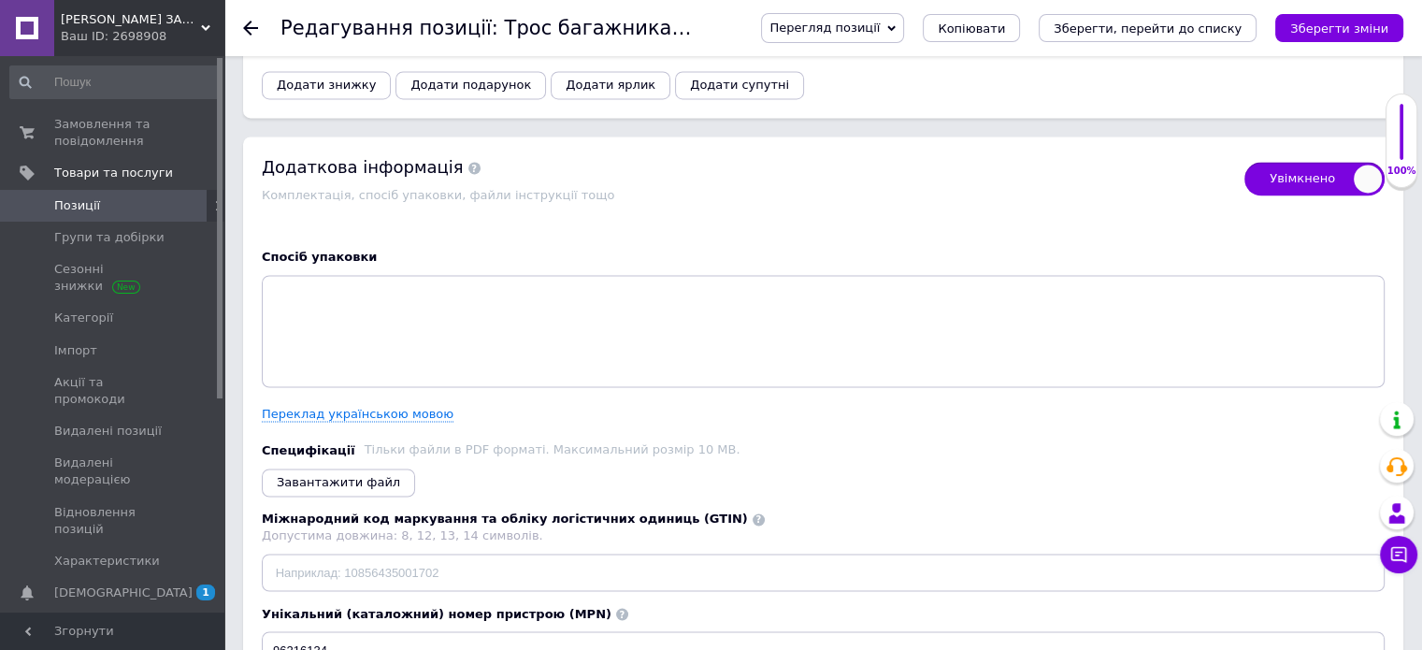
scroll to position [3085, 0]
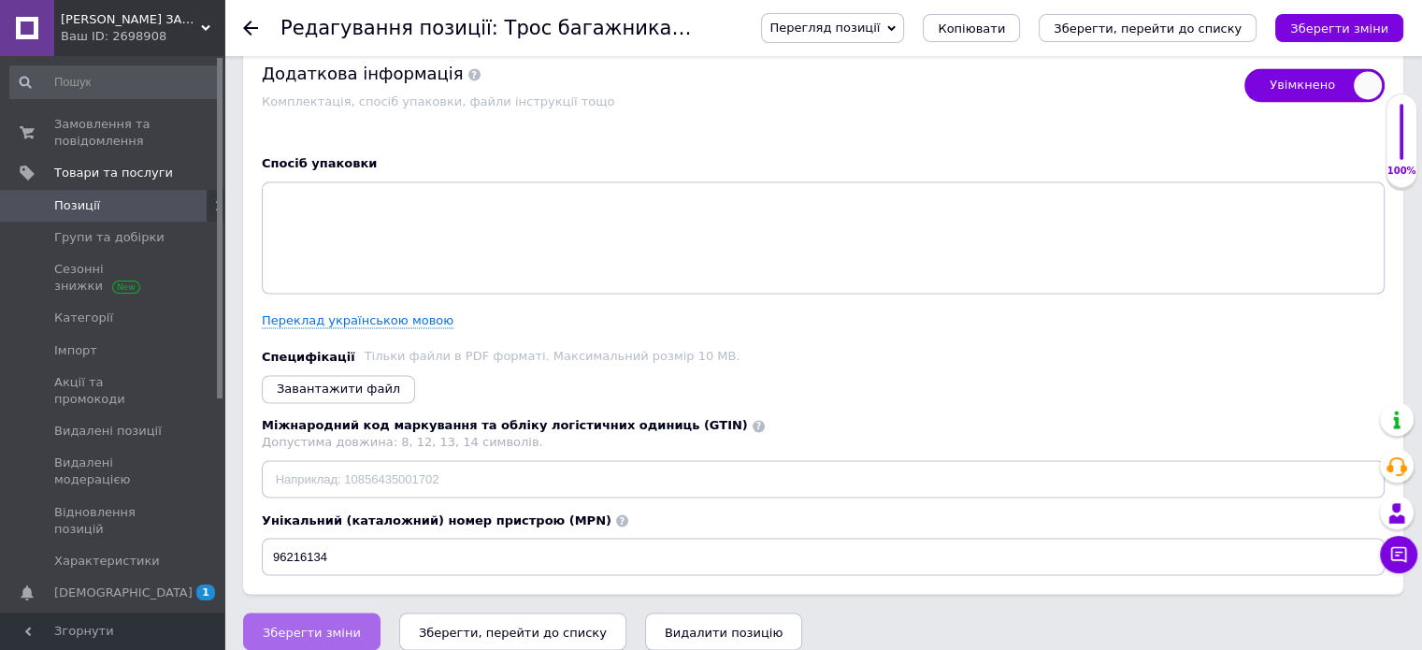
click at [322, 625] on span "Зберегти зміни" at bounding box center [312, 632] width 98 height 14
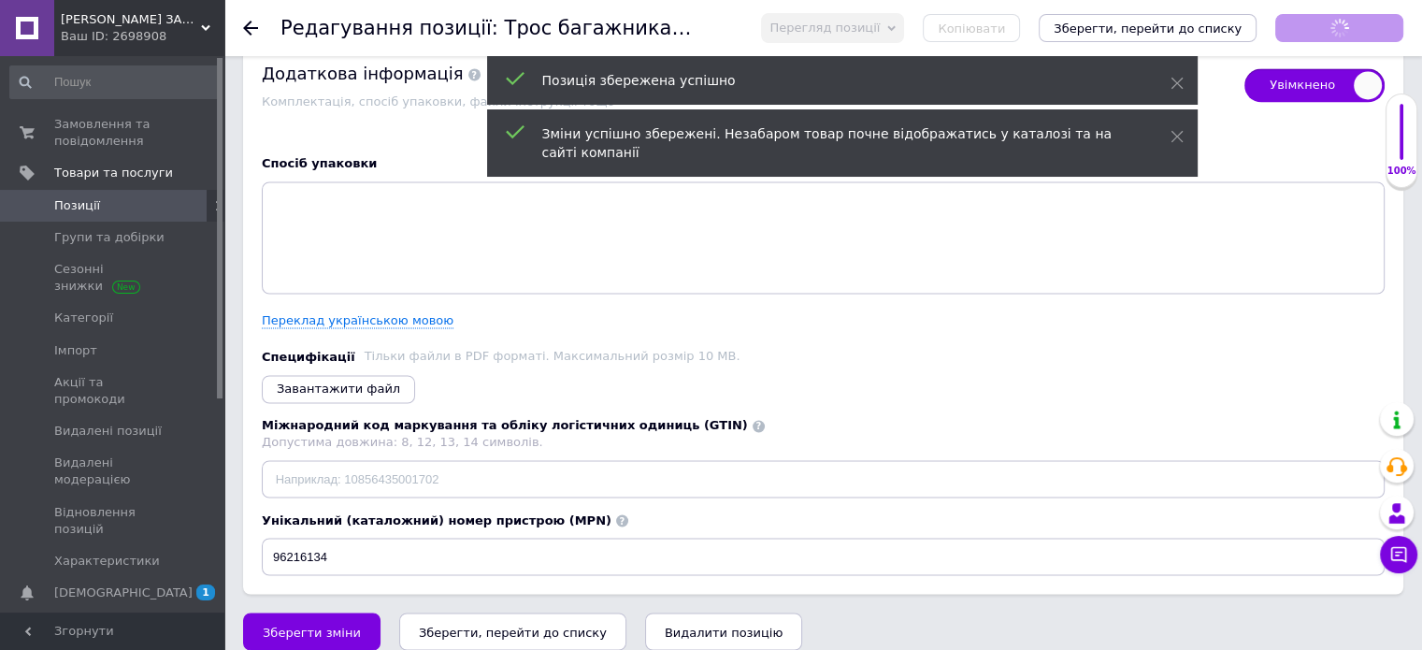
checkbox input "true"
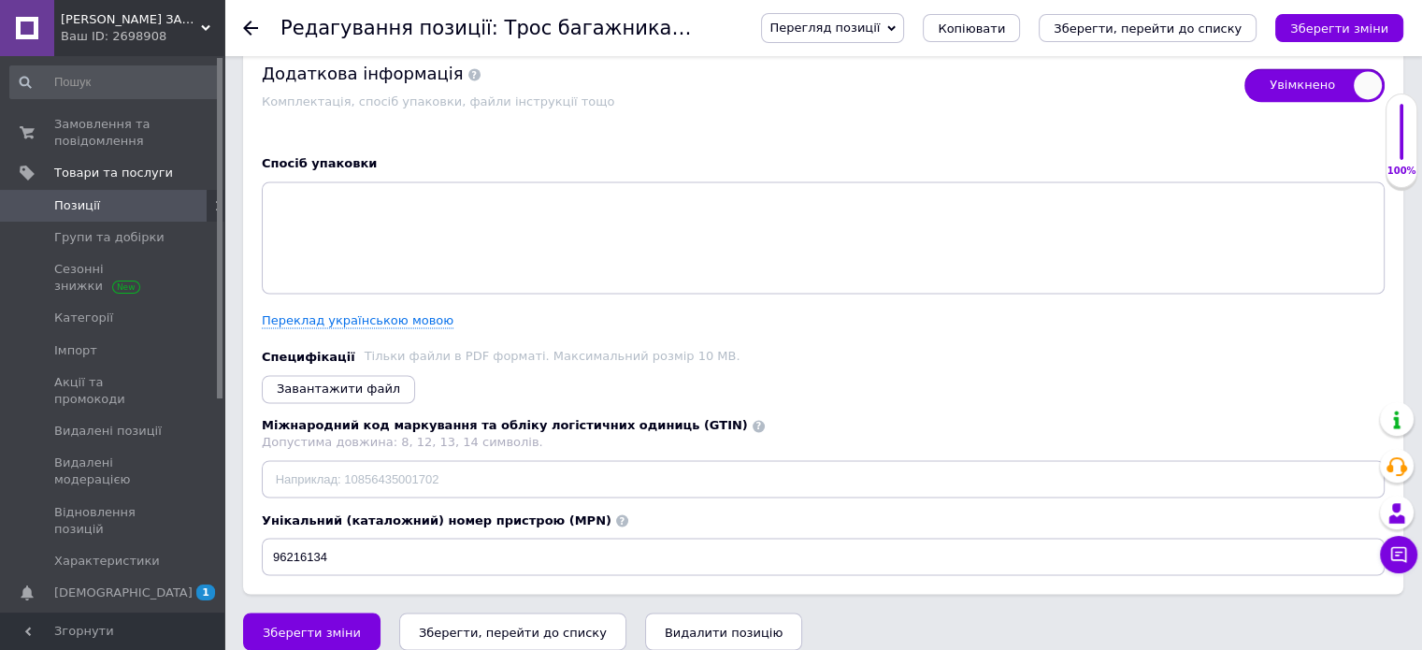
click at [244, 26] on use at bounding box center [250, 28] width 15 height 15
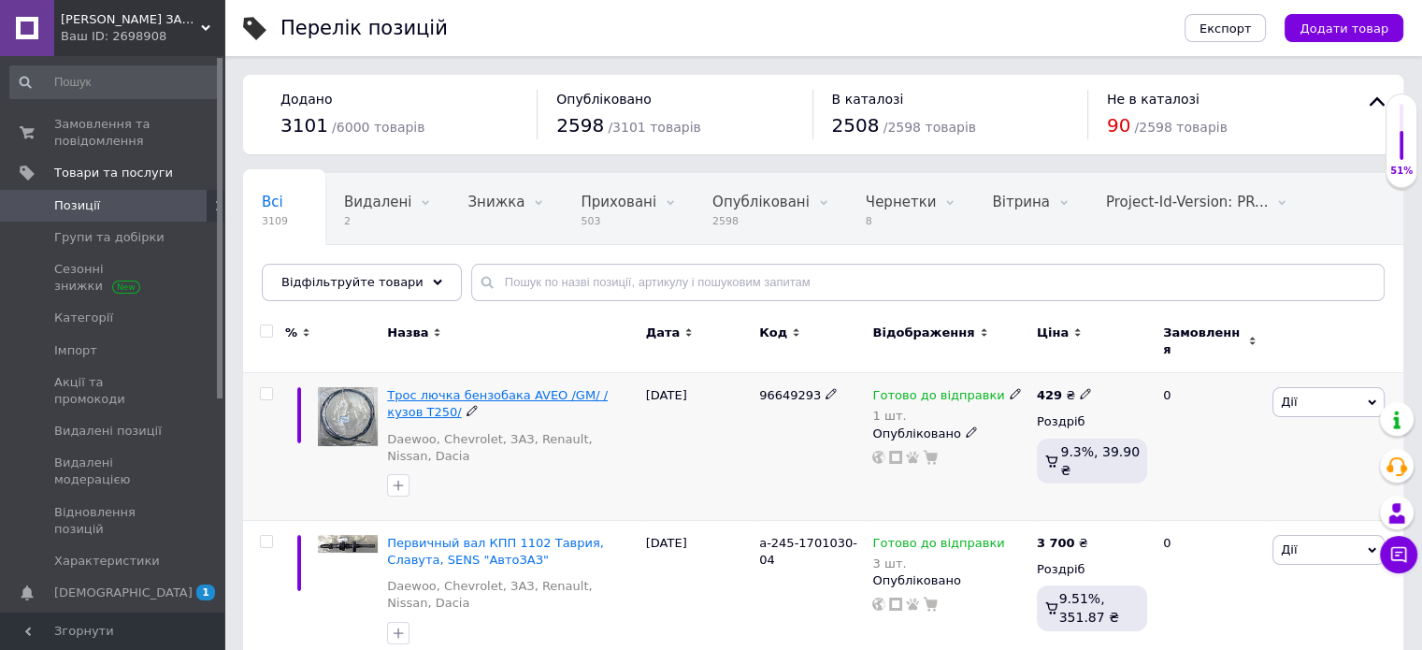
click at [456, 388] on span "Трос лючка бензобака AVEO /GM/ /кузов Т250/" at bounding box center [497, 403] width 221 height 31
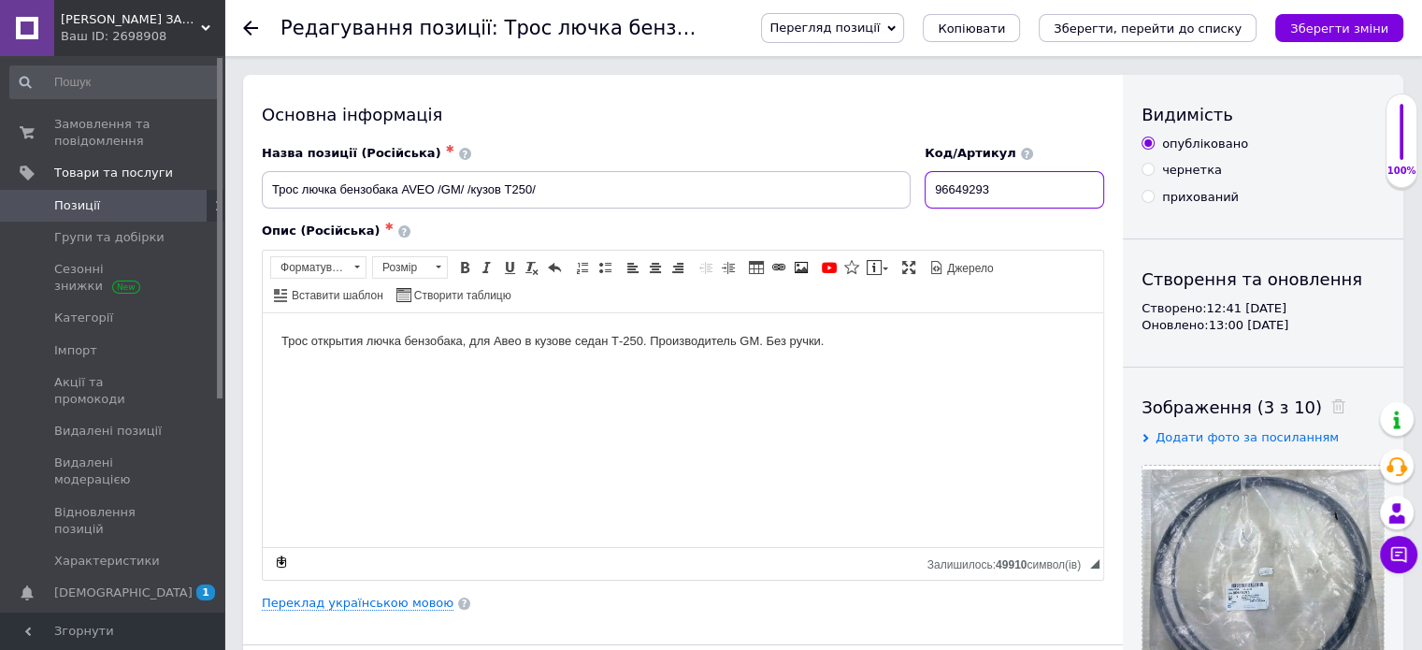
drag, startPoint x: 1027, startPoint y: 187, endPoint x: 913, endPoint y: 234, distance: 123.3
click at [910, 199] on div "Назва позиції (Російська) ✱ Трос лючка бензобака AVEO /GM/ /кузов Т250/ Код/Арт…" at bounding box center [683, 177] width 856 height 78
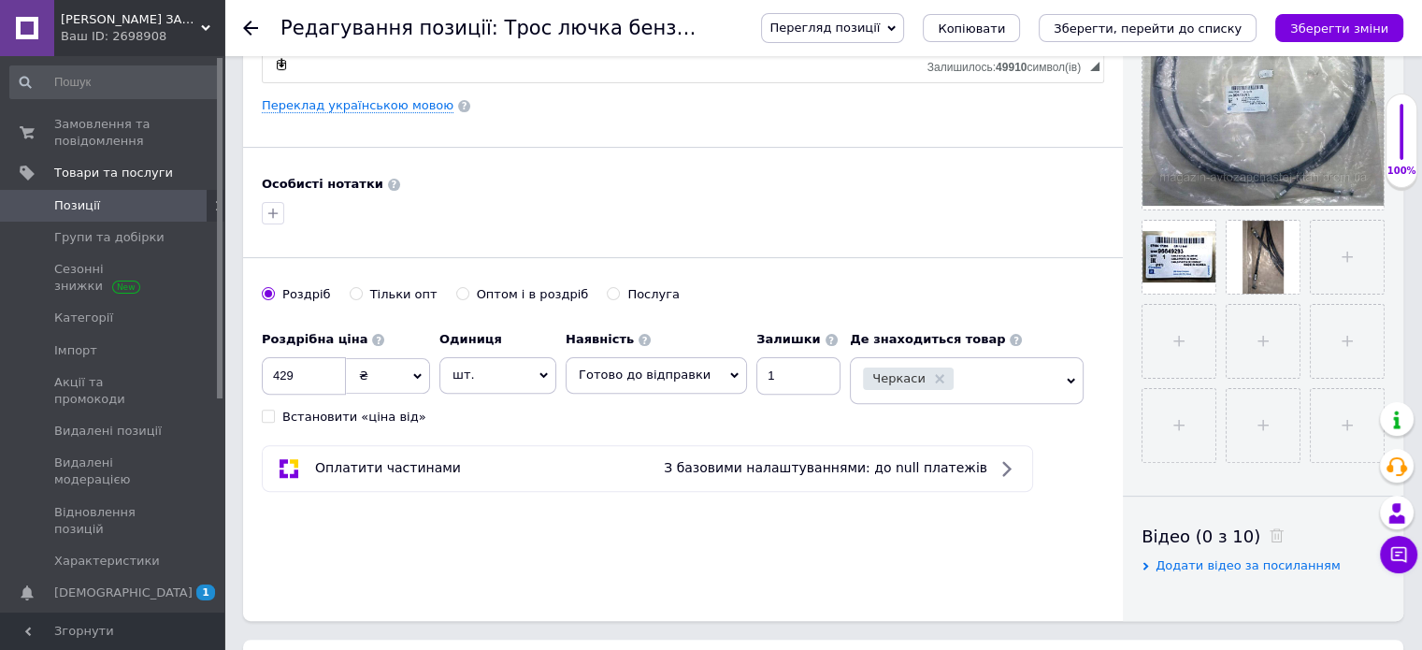
scroll to position [467, 0]
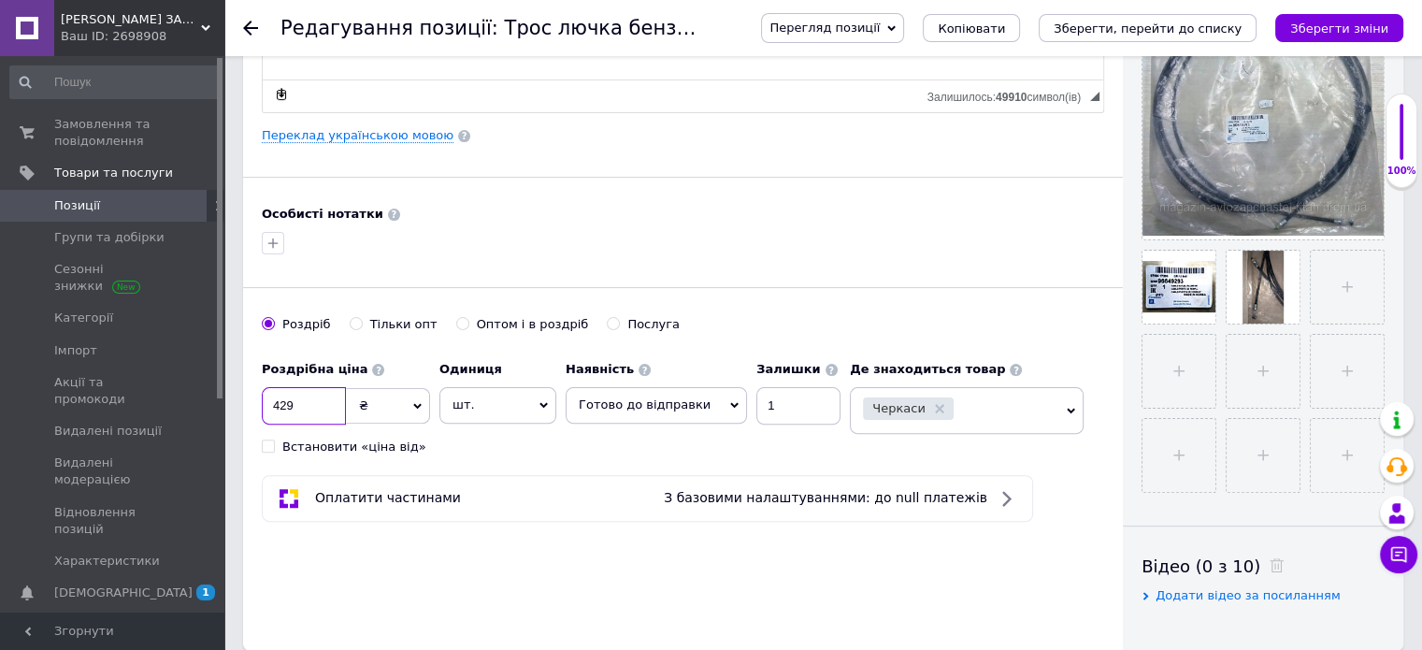
click at [337, 392] on input "429" at bounding box center [304, 405] width 84 height 37
type input "4"
type input "320"
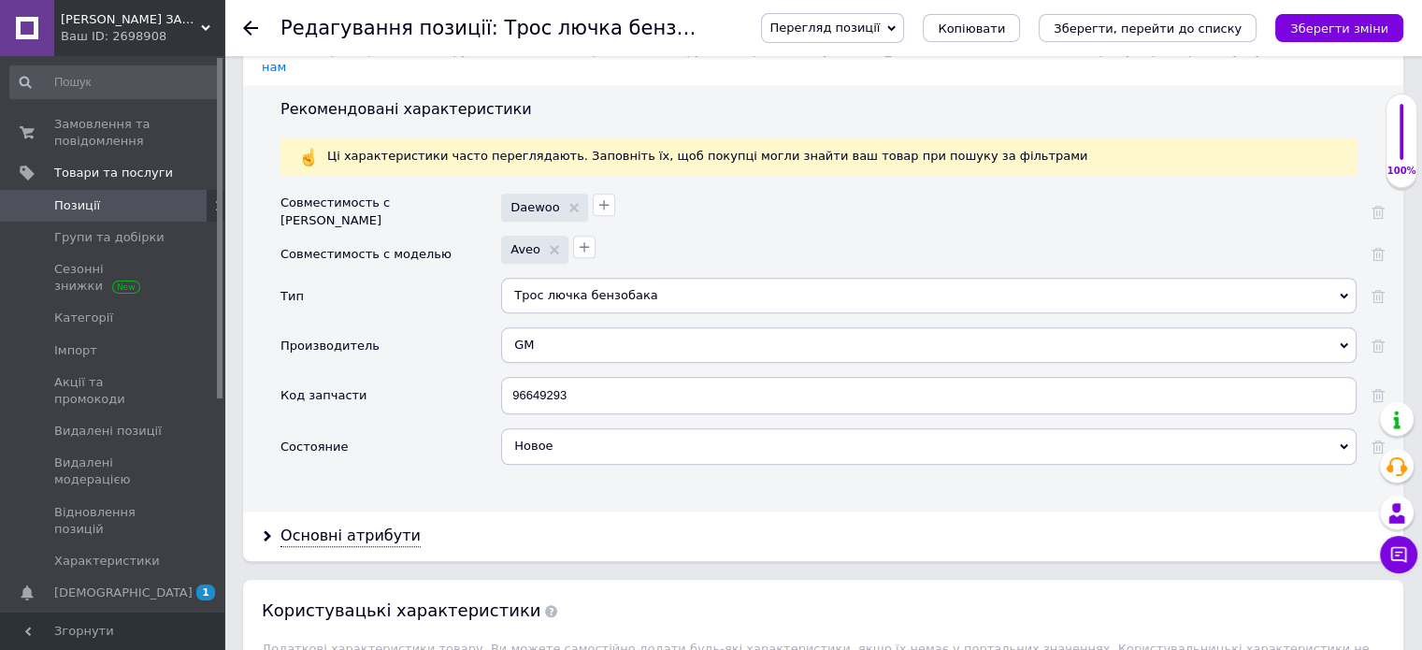
scroll to position [1776, 0]
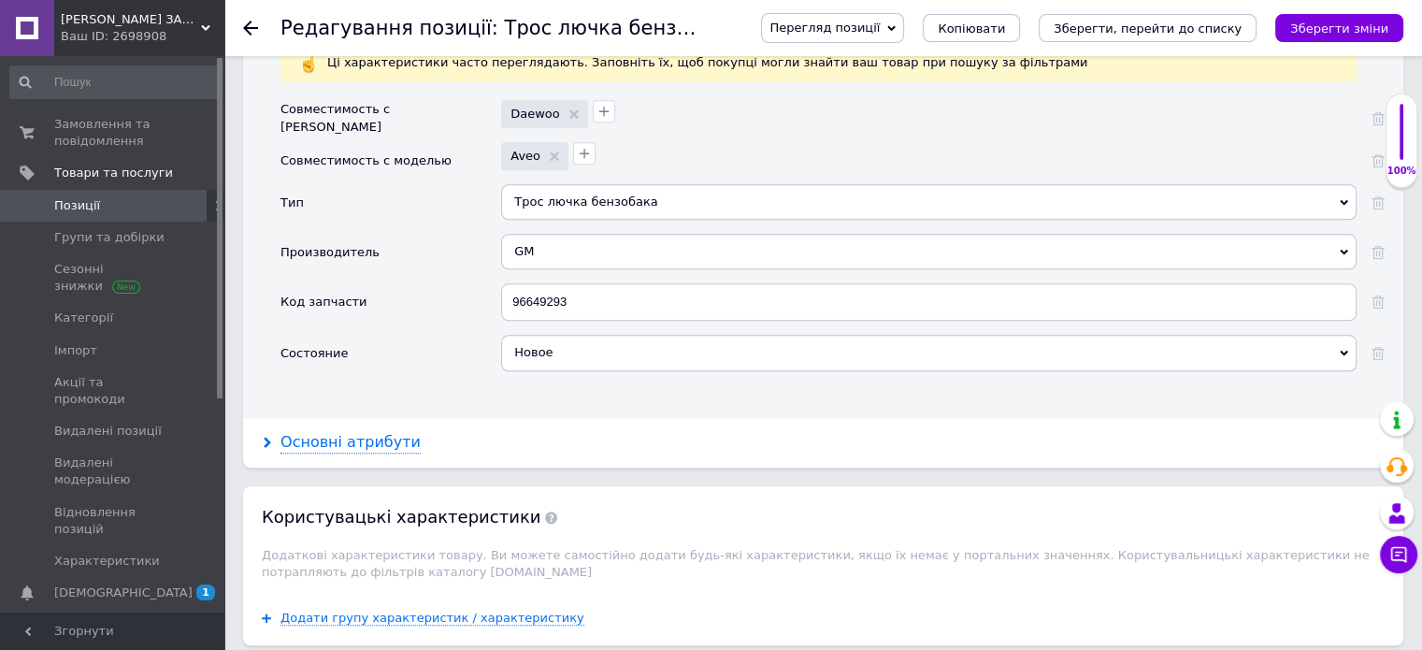
click at [332, 432] on div "Основні атрибути" at bounding box center [350, 443] width 140 height 22
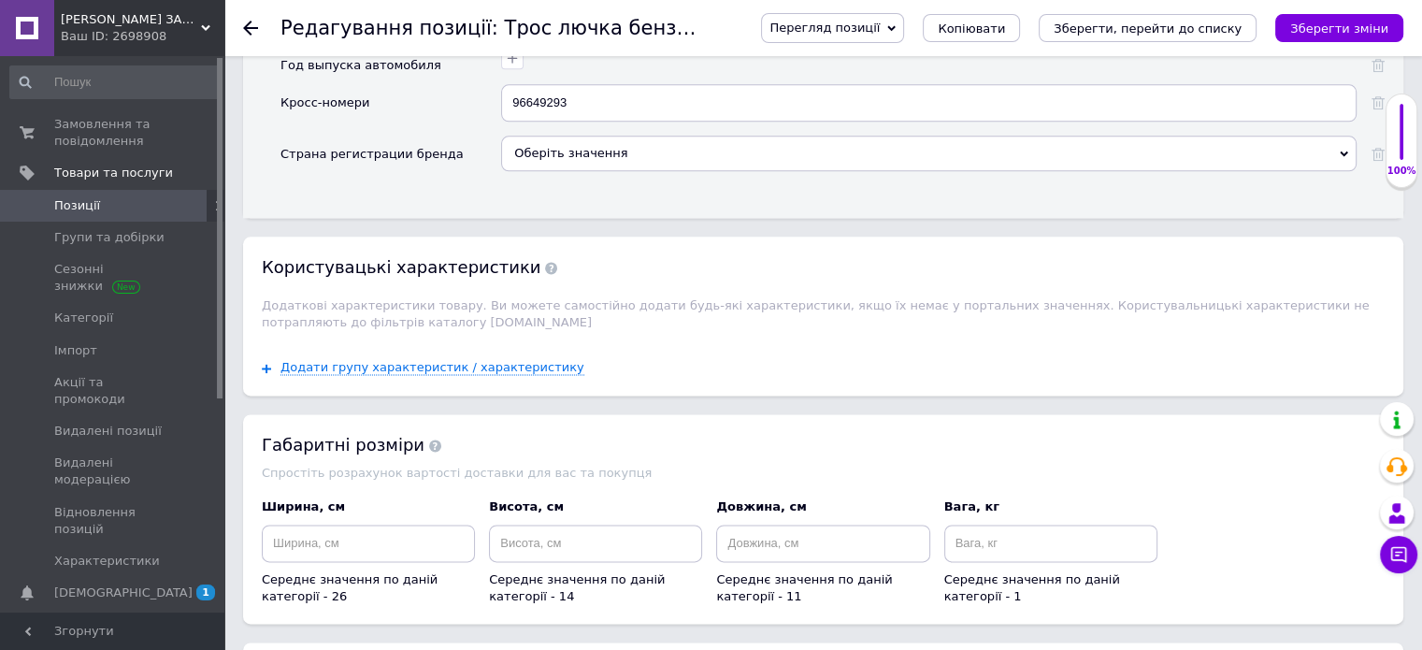
scroll to position [2701, 0]
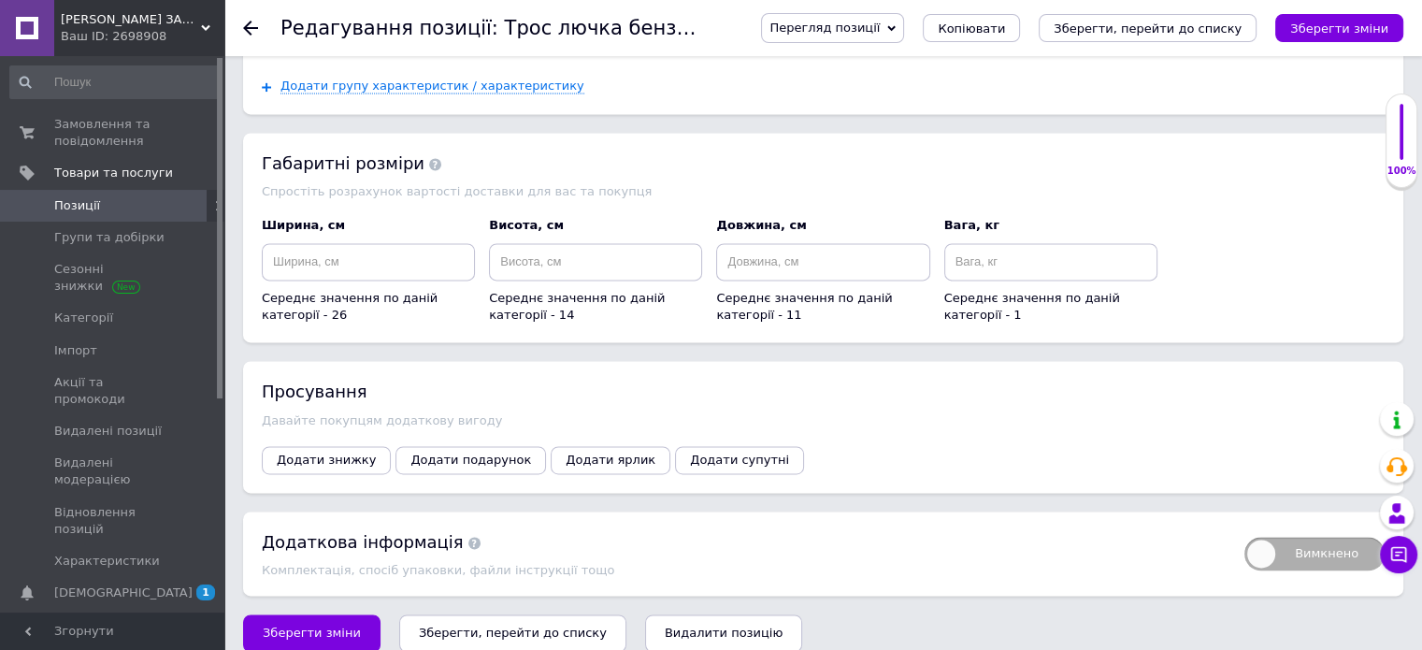
drag, startPoint x: 265, startPoint y: 612, endPoint x: 381, endPoint y: 563, distance: 126.1
click at [265, 626] on span "Зберегти зміни" at bounding box center [312, 633] width 98 height 14
click at [243, 24] on icon at bounding box center [250, 28] width 15 height 15
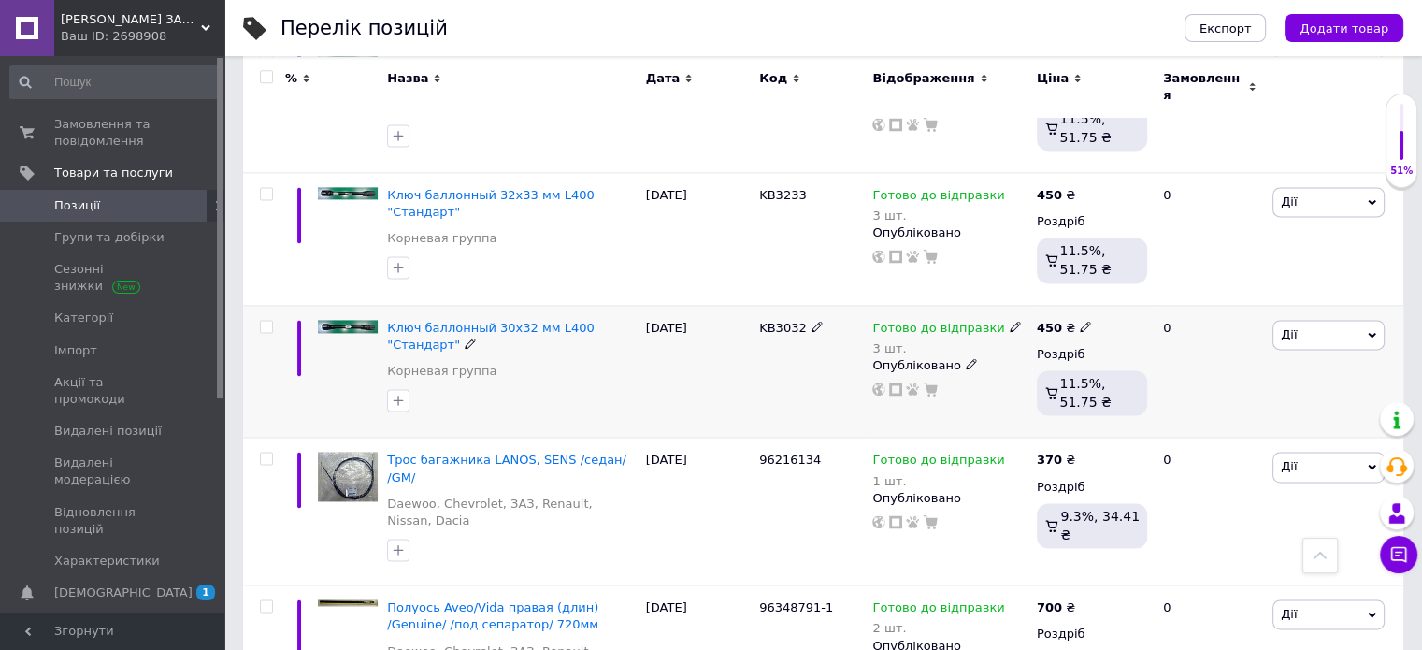
scroll to position [2659, 0]
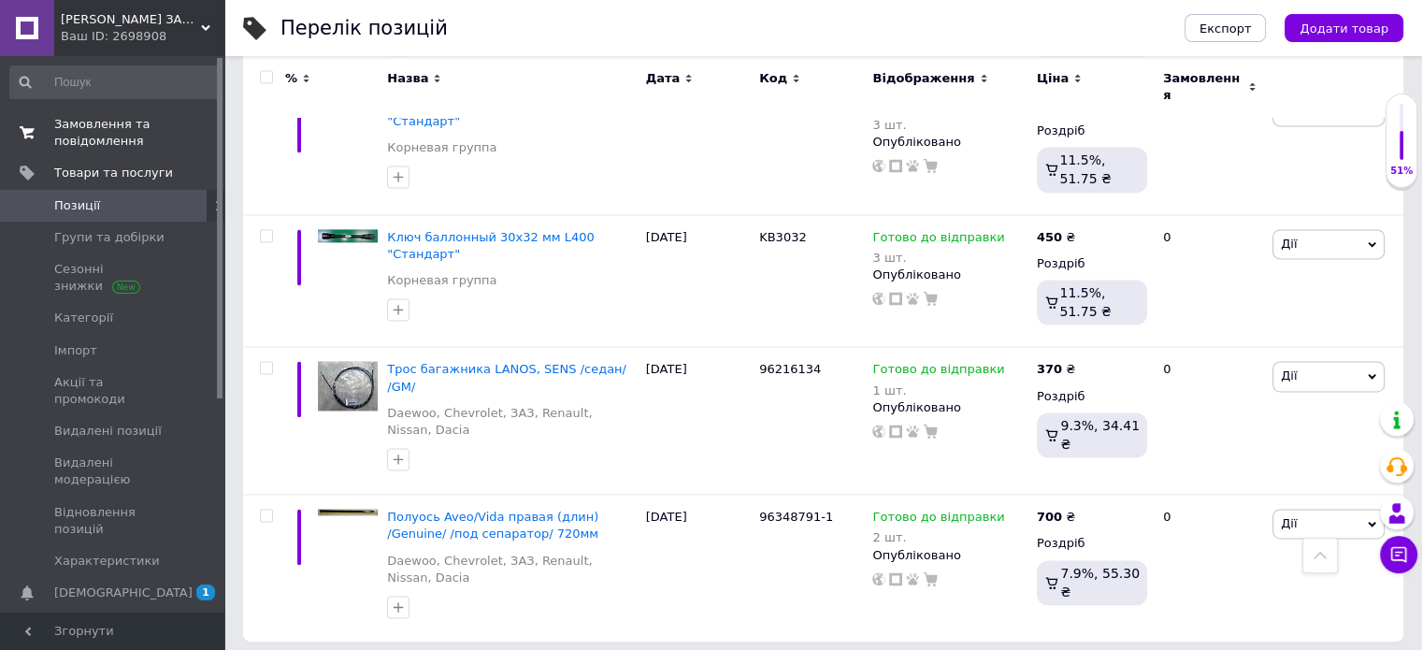
click at [97, 121] on span "Замовлення та повідомлення" at bounding box center [113, 133] width 119 height 34
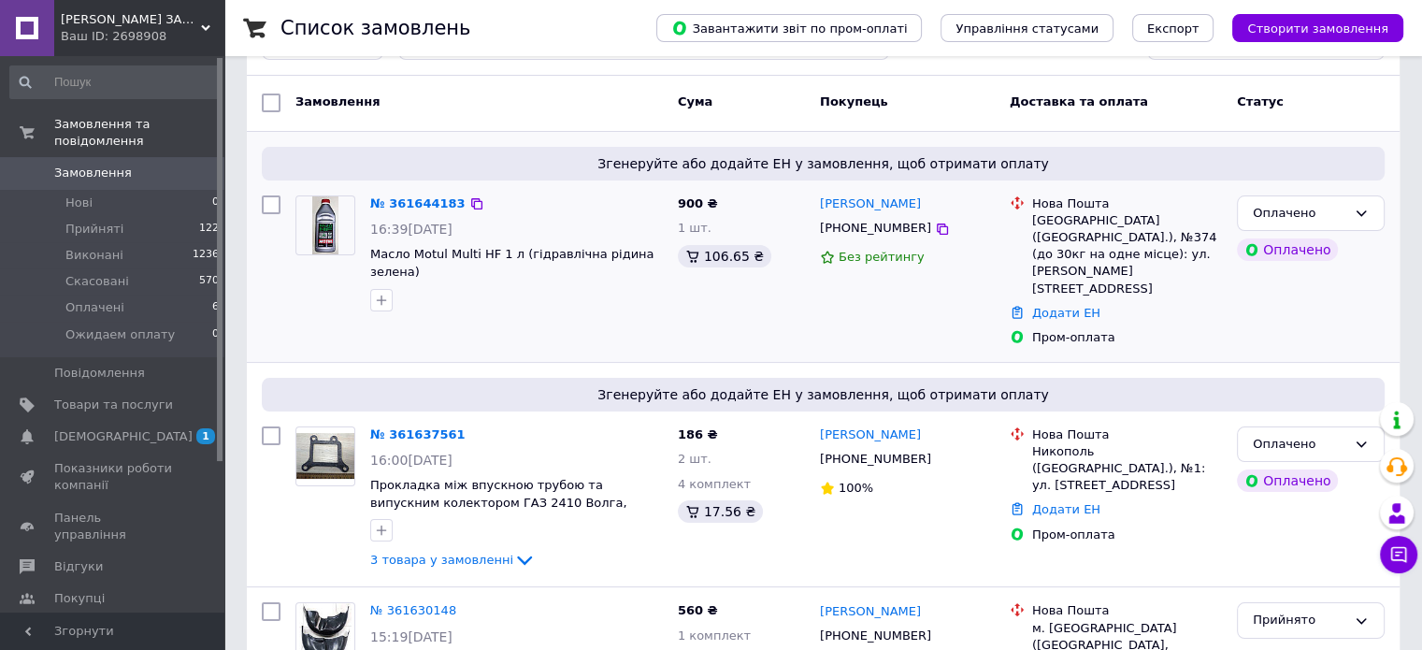
scroll to position [187, 0]
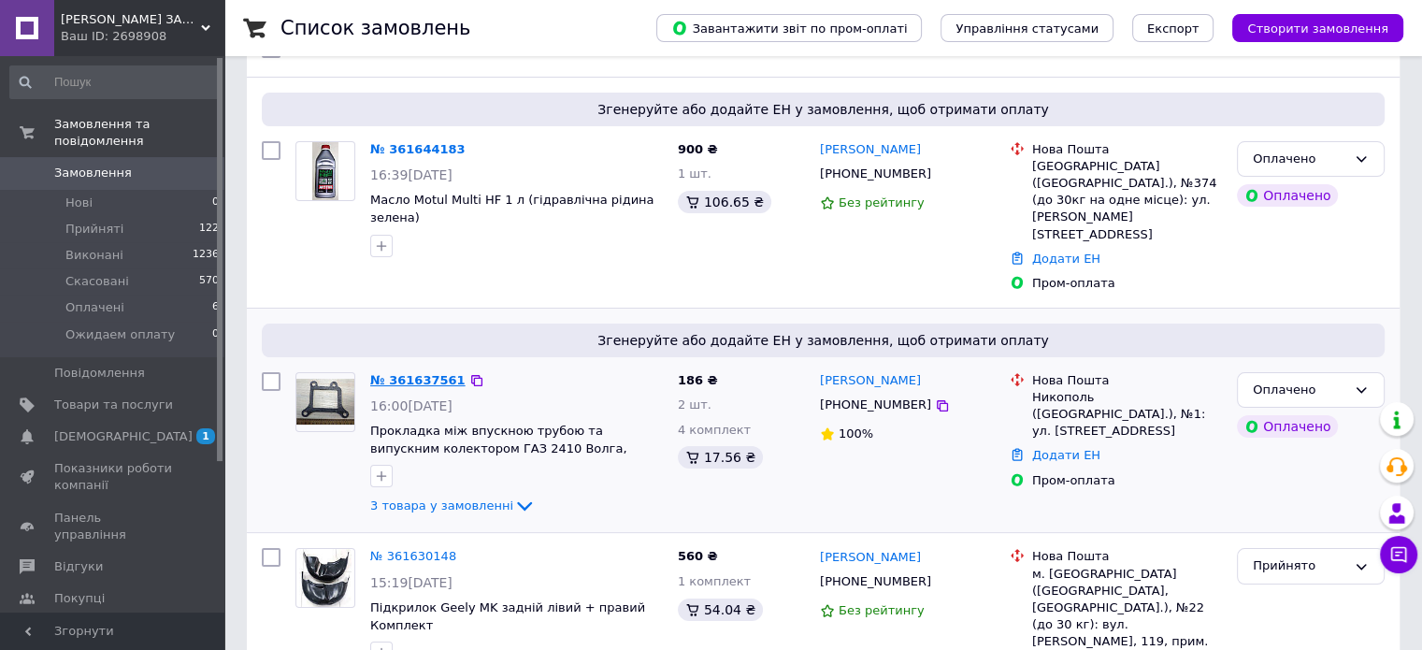
click at [414, 373] on link "№ 361637561" at bounding box center [417, 380] width 95 height 14
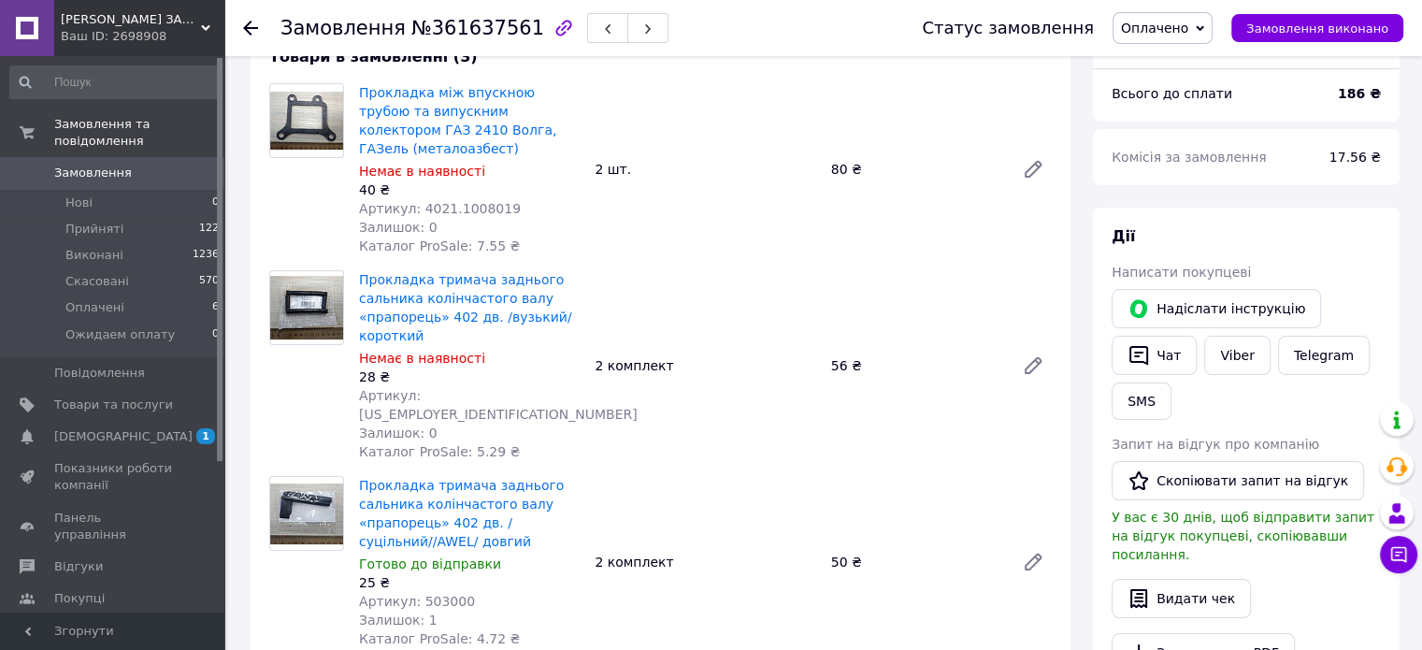
scroll to position [187, 0]
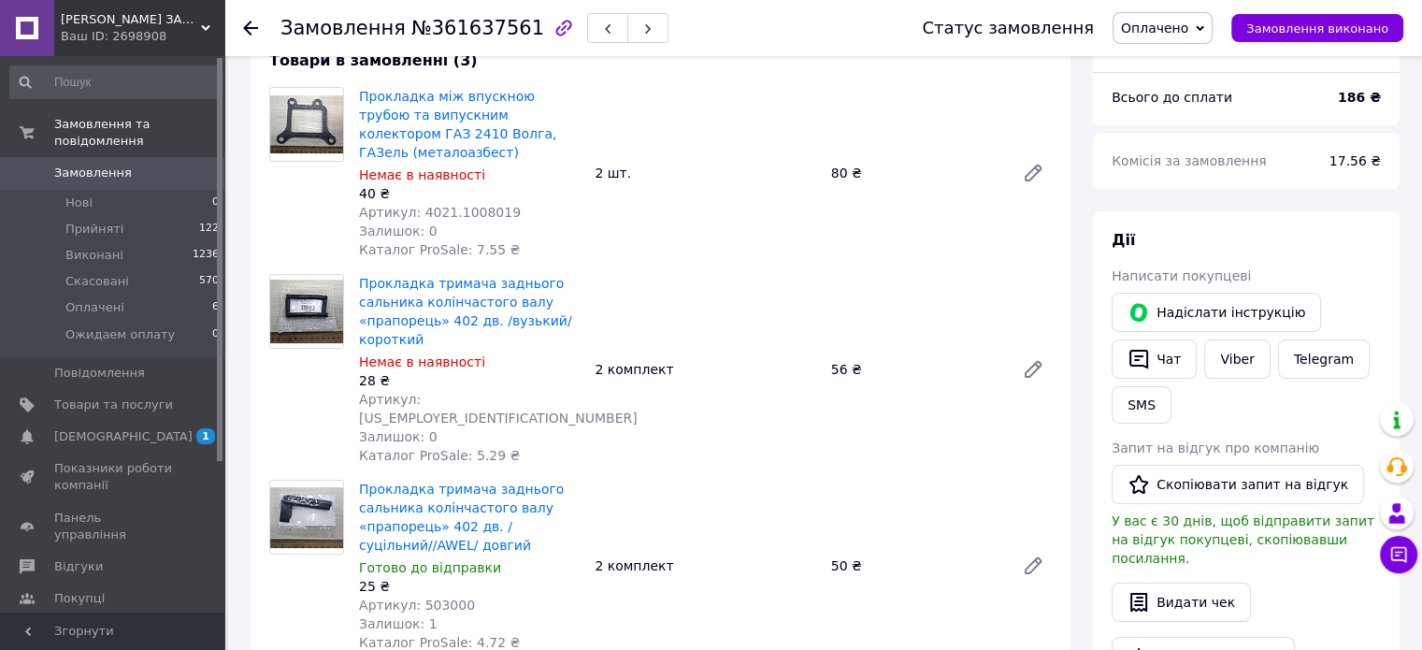
click at [244, 28] on use at bounding box center [250, 28] width 15 height 15
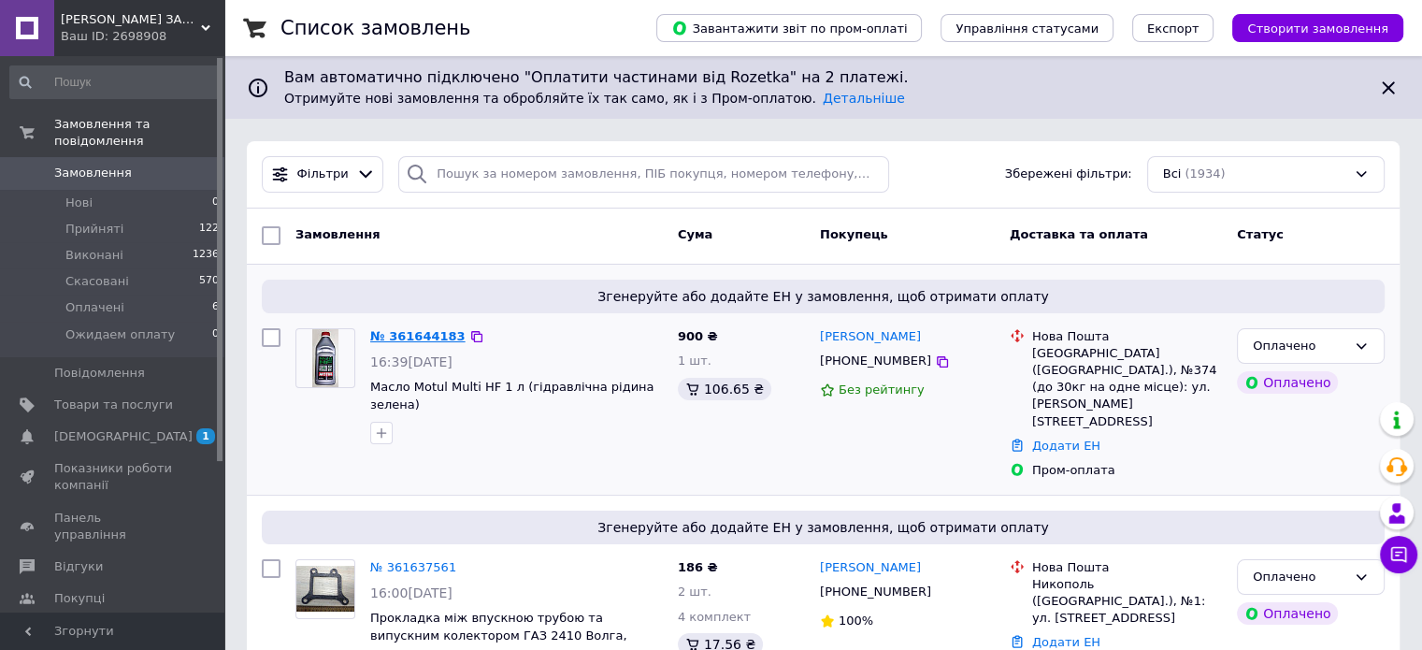
click at [418, 329] on link "№ 361644183" at bounding box center [417, 336] width 95 height 14
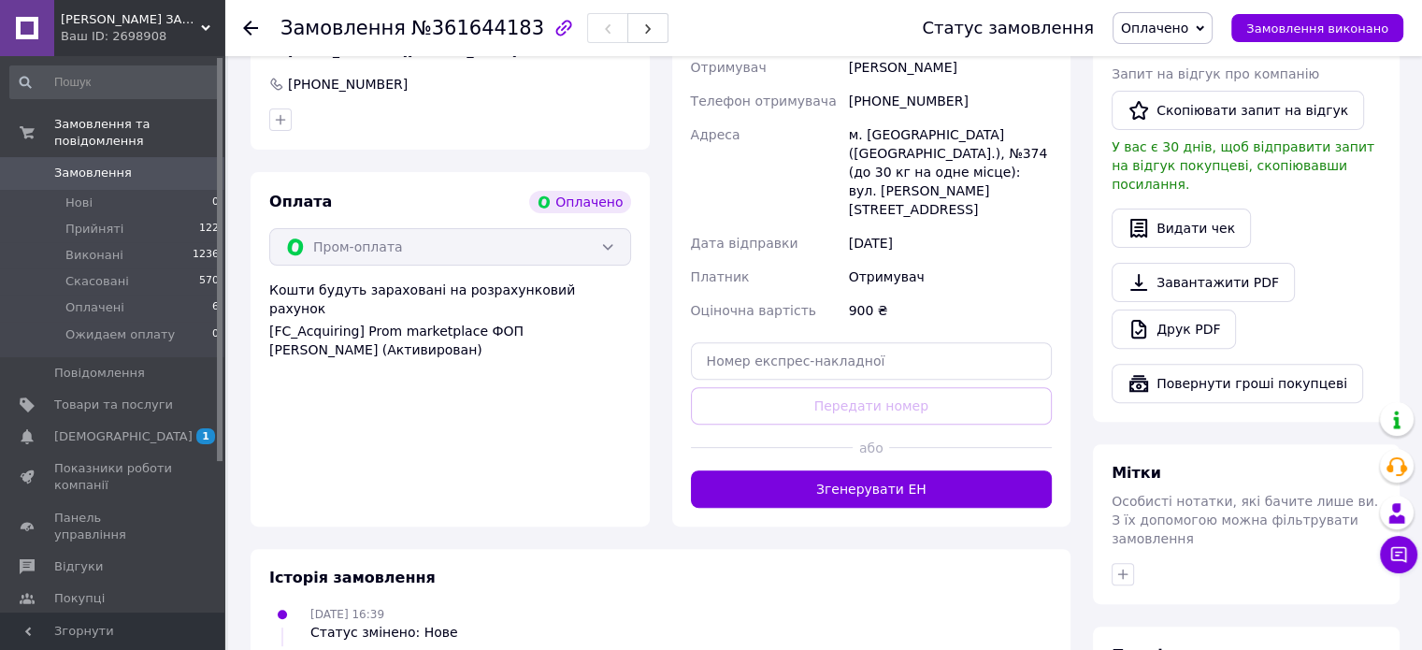
scroll to position [654, 0]
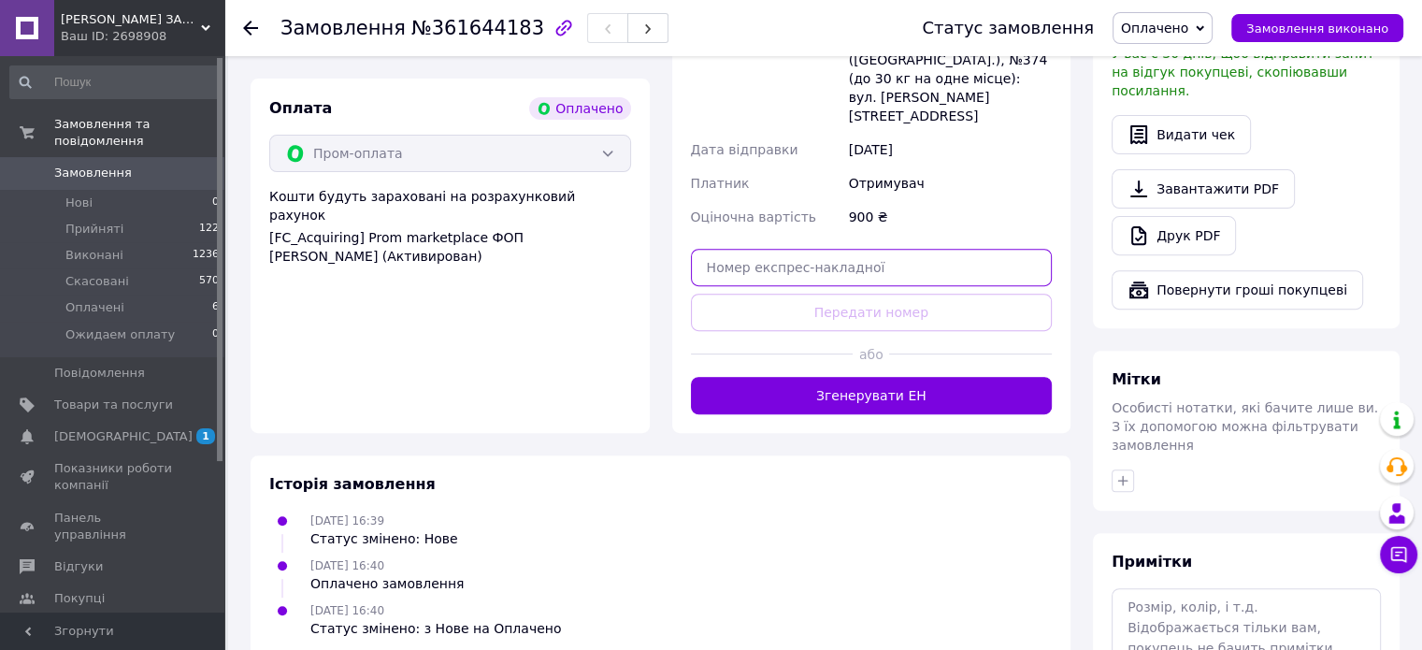
click at [726, 249] on input "text" at bounding box center [872, 267] width 362 height 37
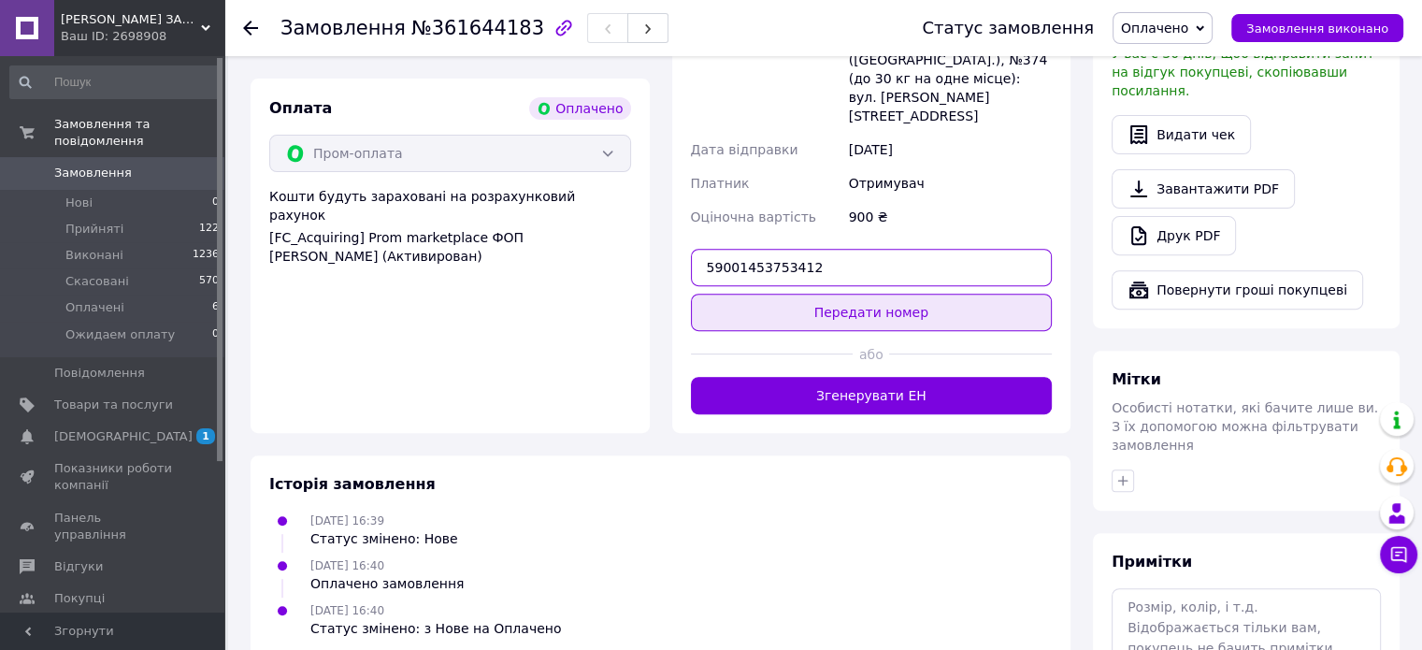
type input "59001453753412"
click at [766, 294] on button "Передати номер" at bounding box center [872, 312] width 362 height 37
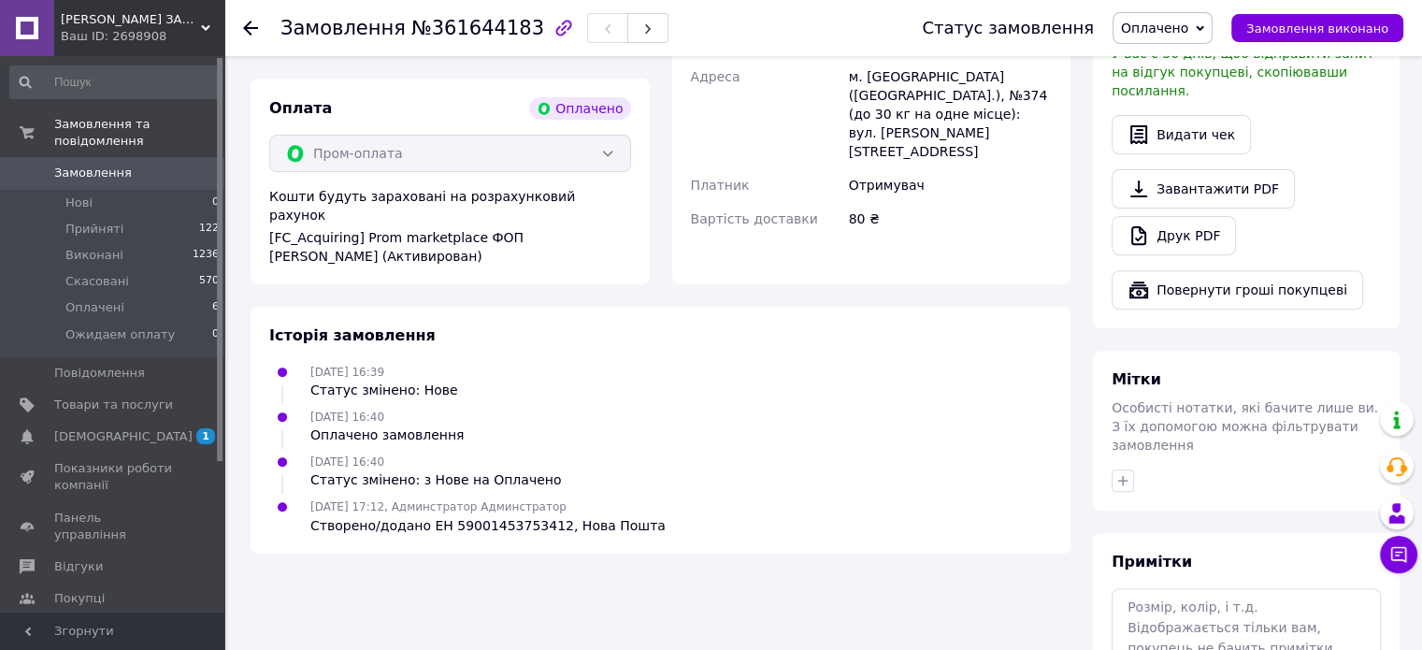
click at [246, 25] on use at bounding box center [250, 28] width 15 height 15
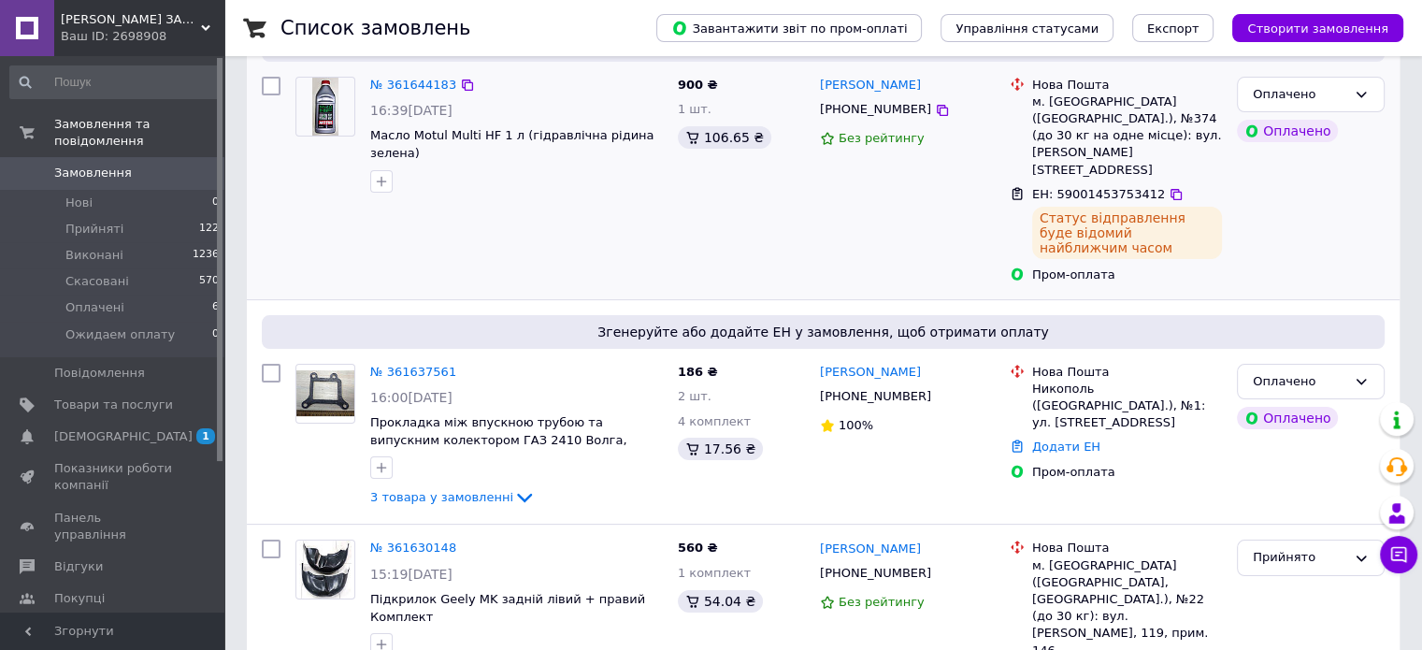
scroll to position [280, 0]
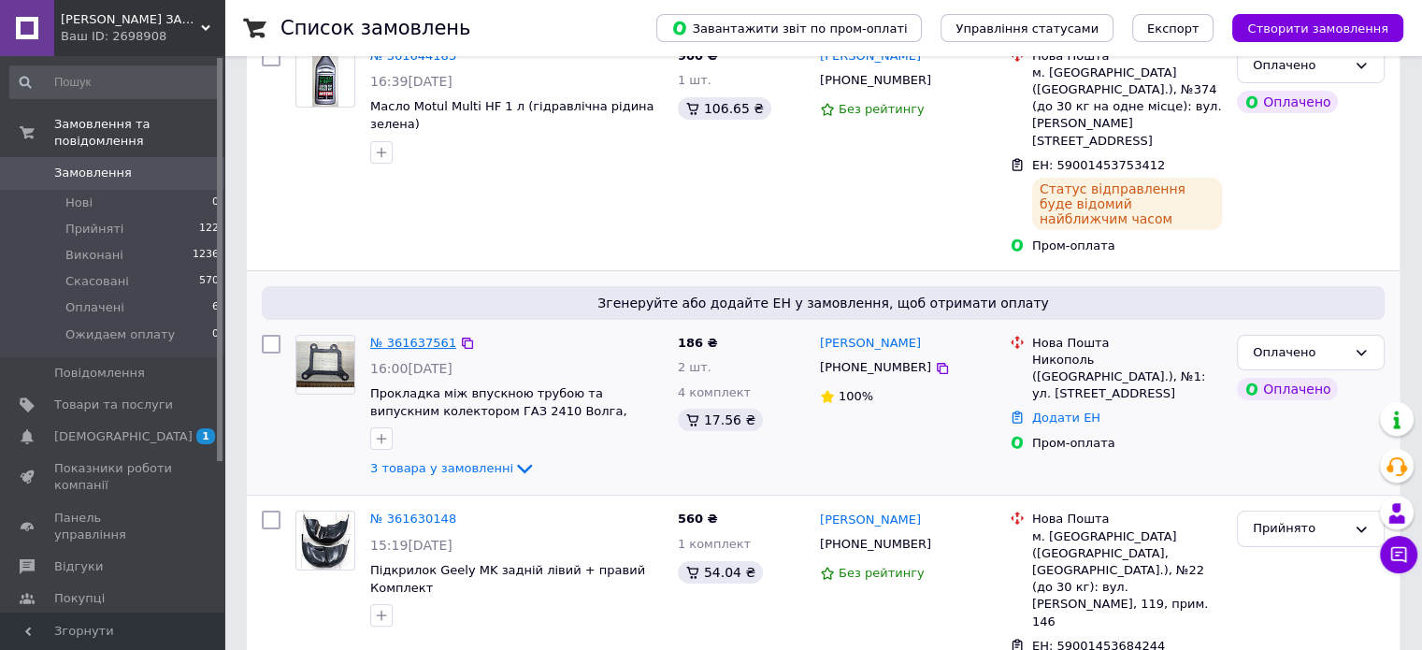
click at [410, 336] on link "№ 361637561" at bounding box center [413, 343] width 86 height 14
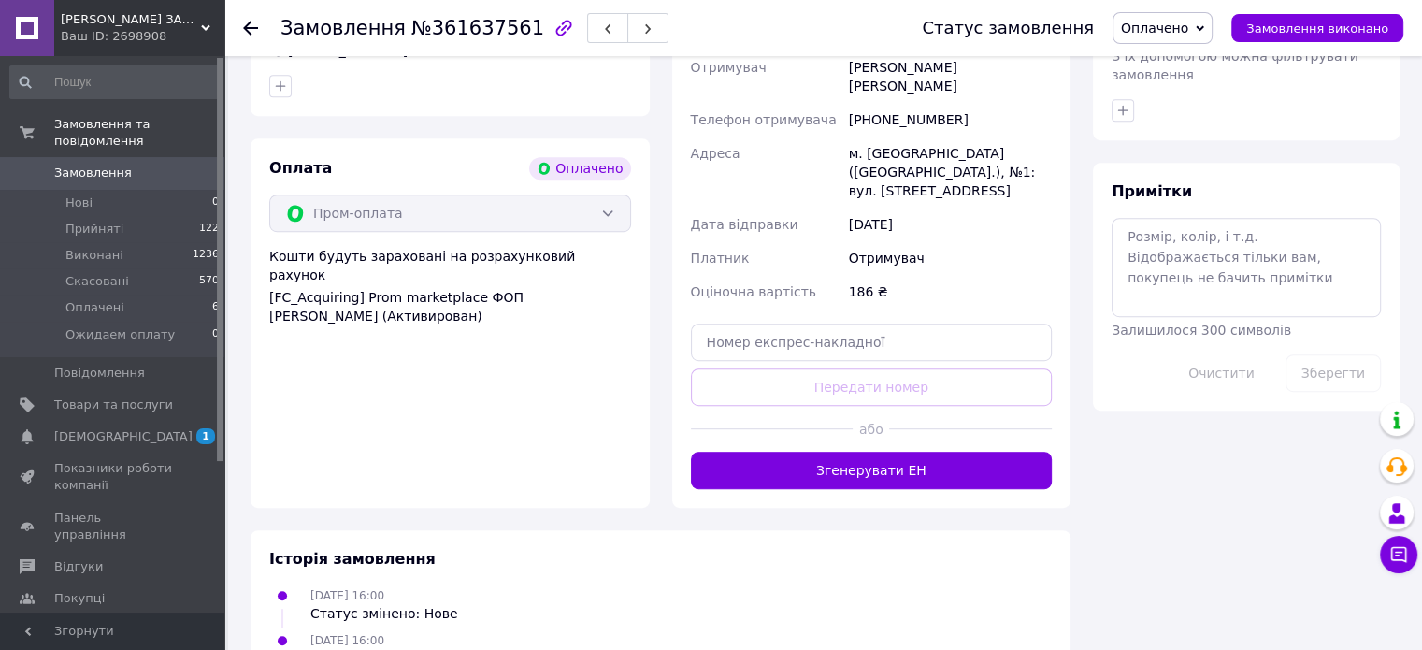
scroll to position [1028, 0]
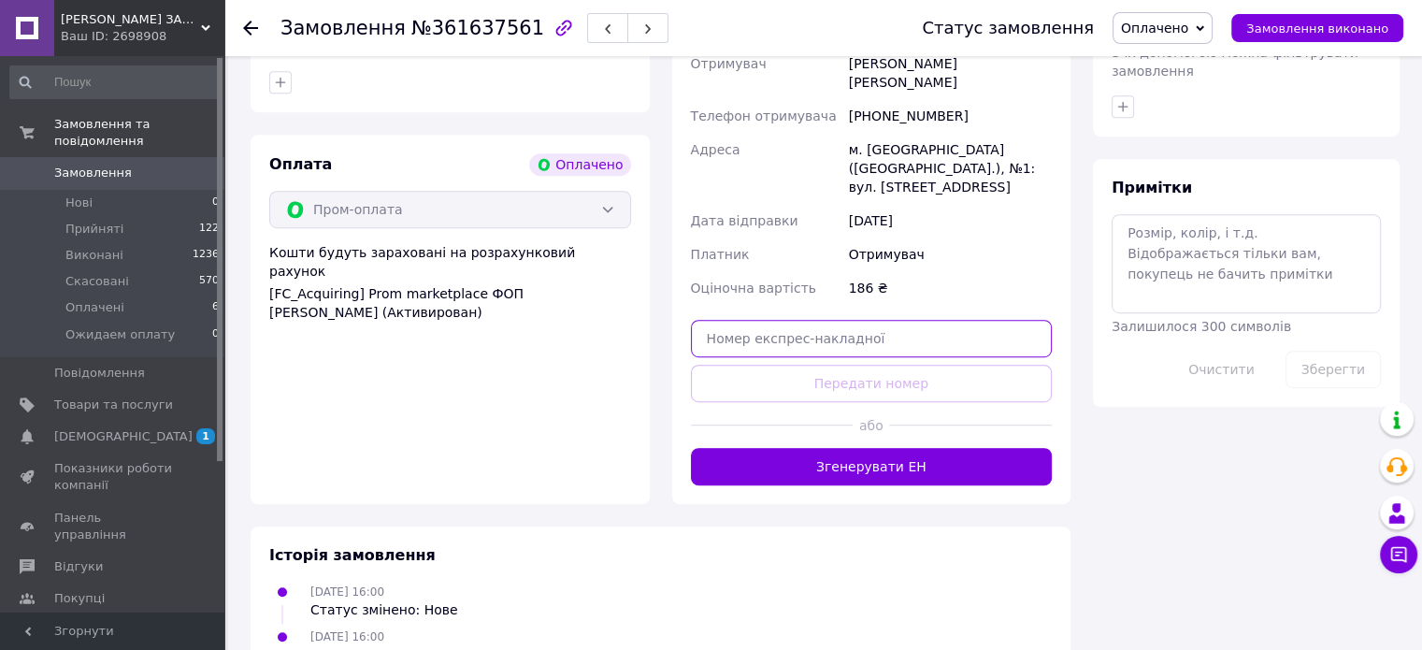
click at [748, 320] on input "text" at bounding box center [872, 338] width 362 height 37
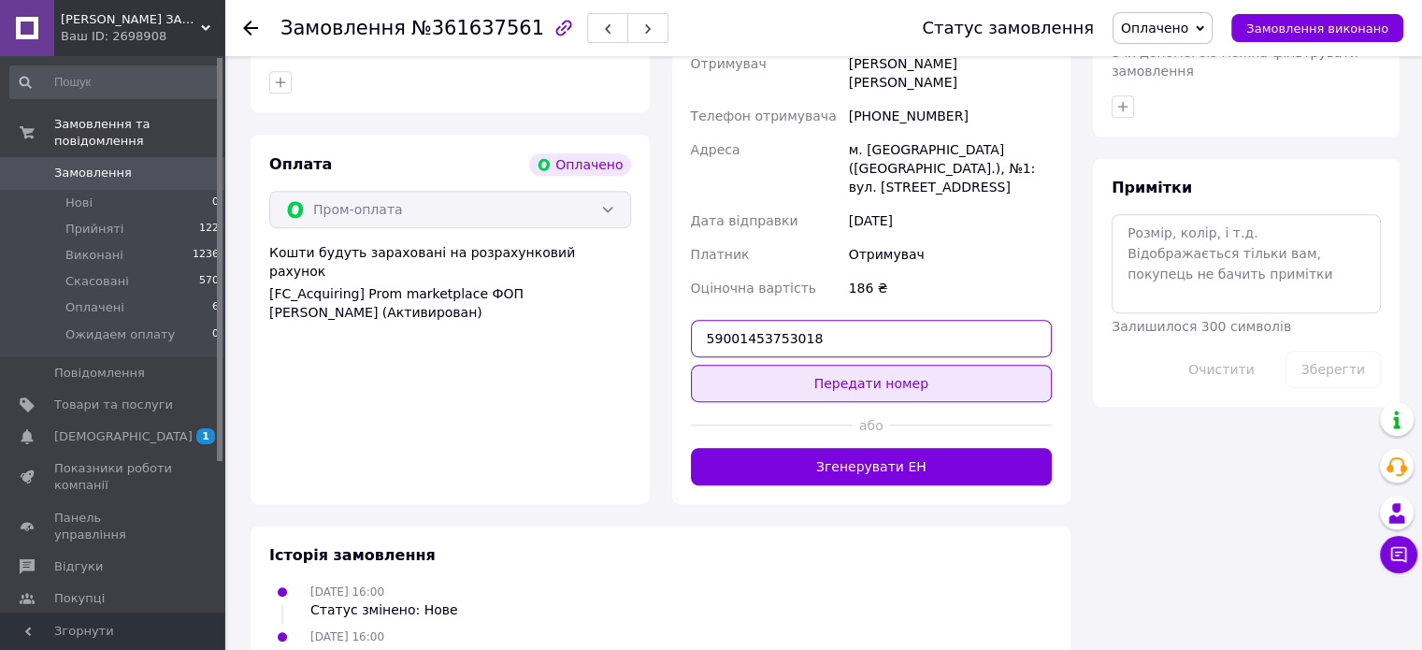
type input "59001453753018"
click at [757, 365] on button "Передати номер" at bounding box center [872, 383] width 362 height 37
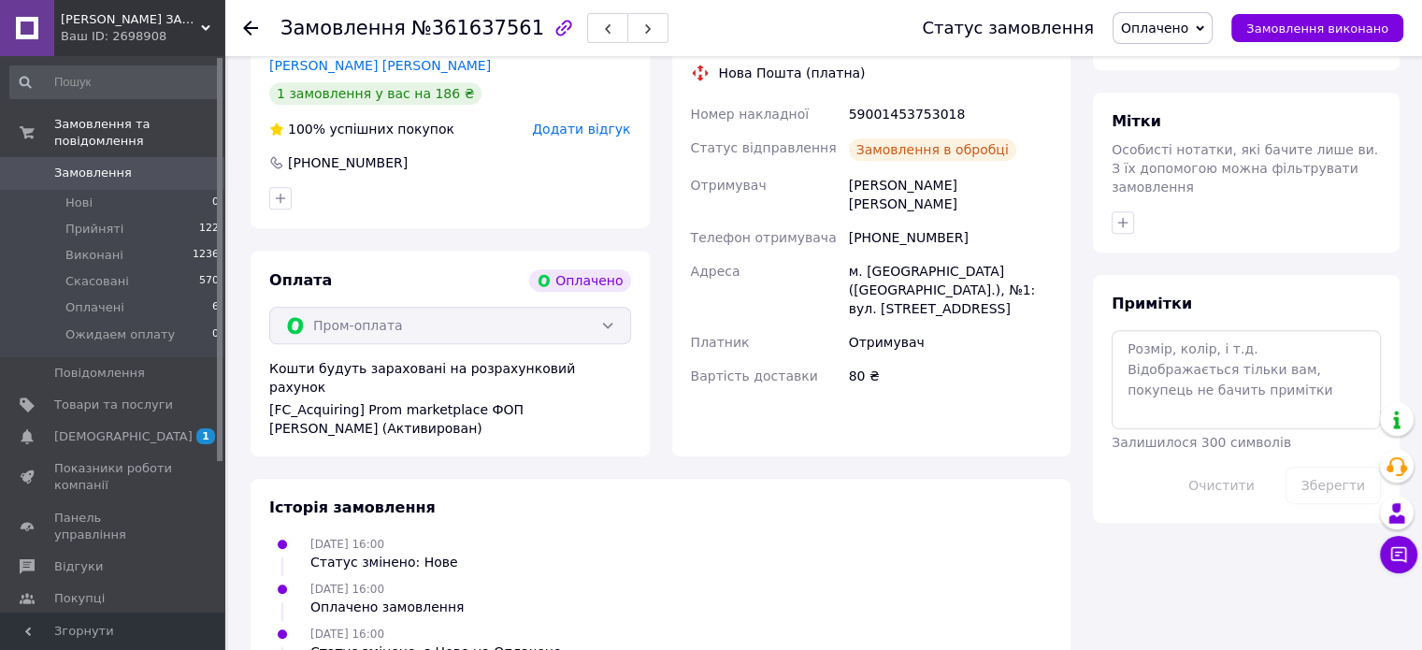
scroll to position [957, 0]
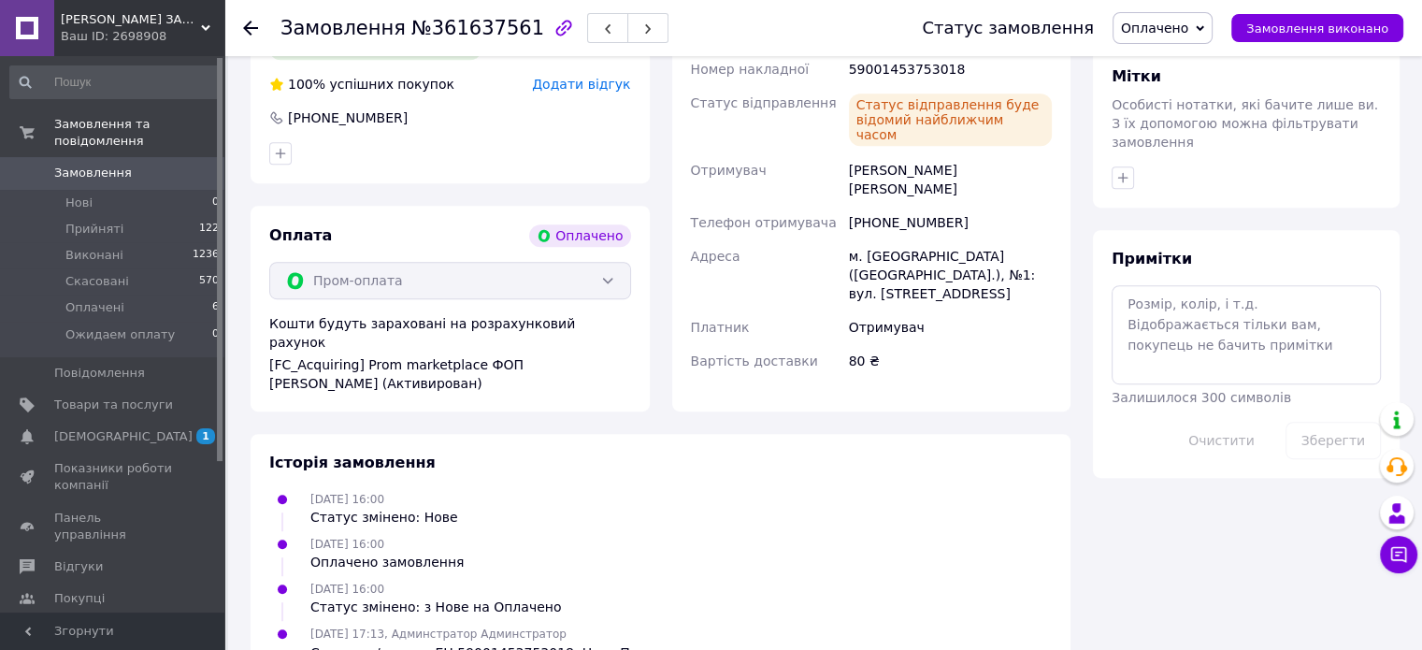
click at [238, 25] on div "Замовлення №361637561 Статус замовлення Оплачено Прийнято Виконано Скасовано Ож…" at bounding box center [823, 28] width 1198 height 56
click at [251, 25] on icon at bounding box center [250, 28] width 15 height 15
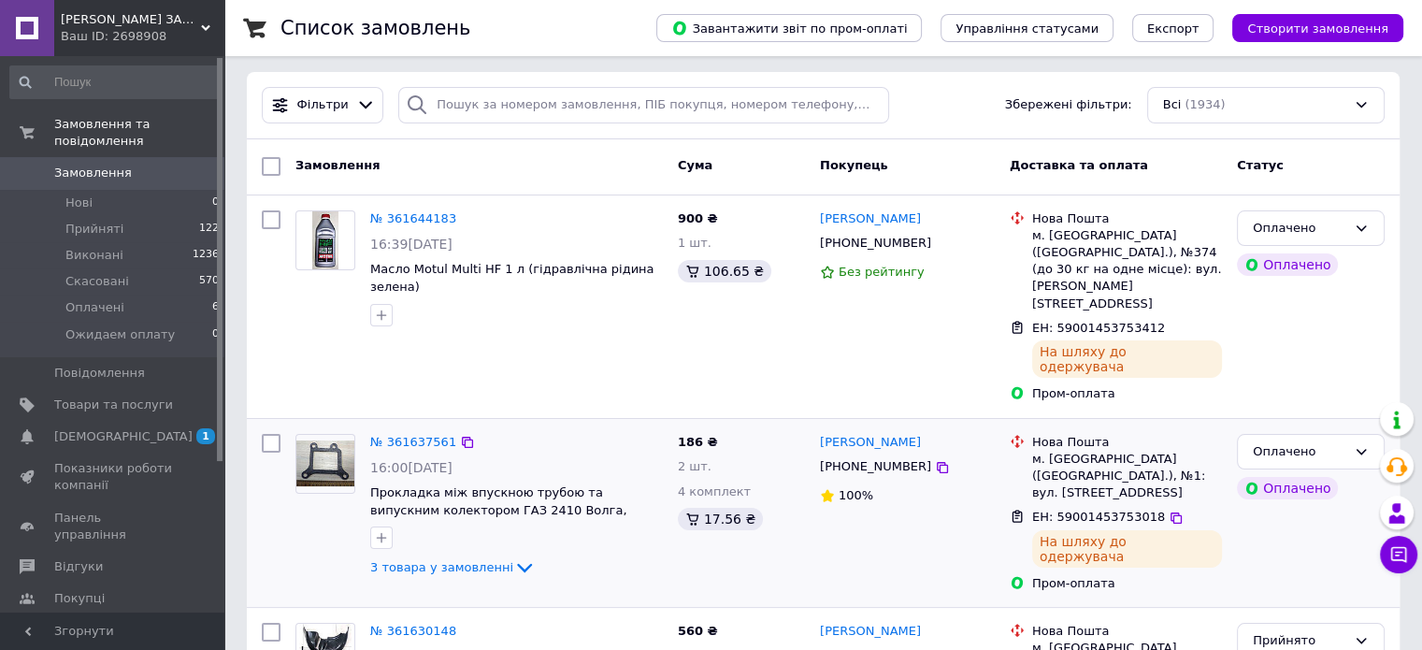
scroll to position [187, 0]
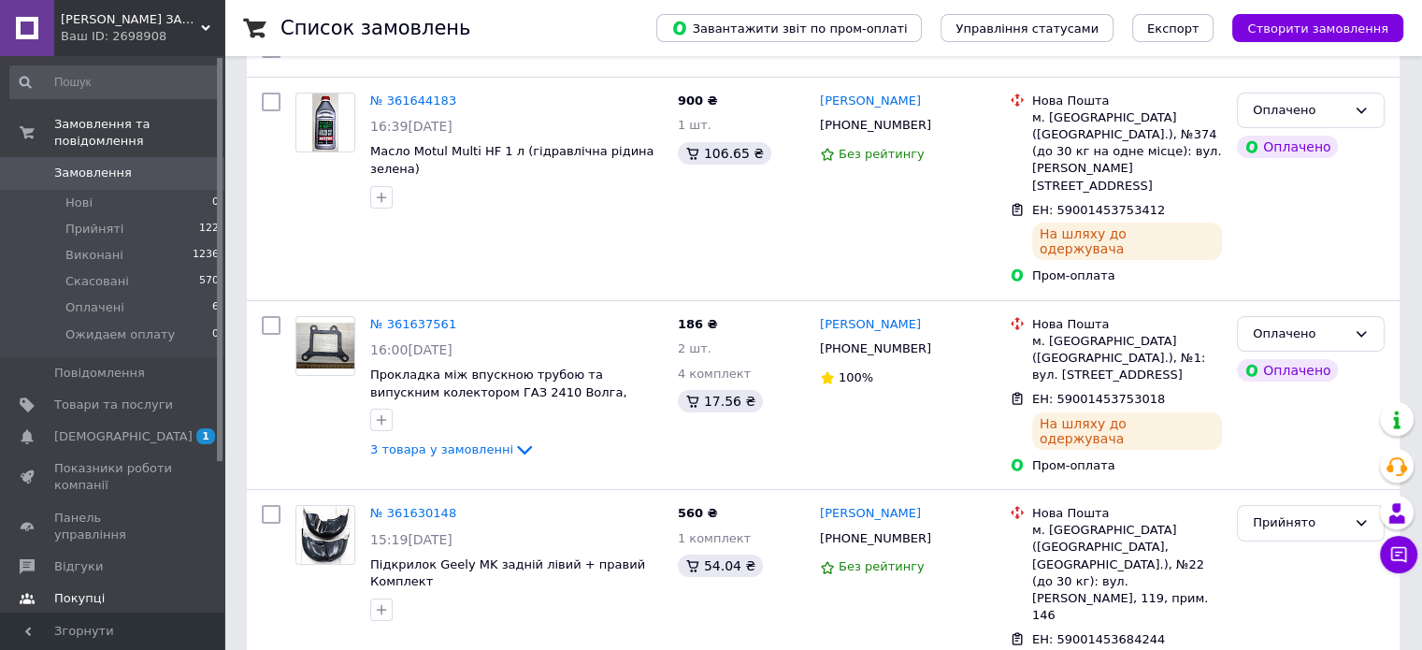
drag, startPoint x: 85, startPoint y: 533, endPoint x: 80, endPoint y: 519, distance: 14.8
click at [85, 558] on span "Відгуки" at bounding box center [78, 566] width 49 height 17
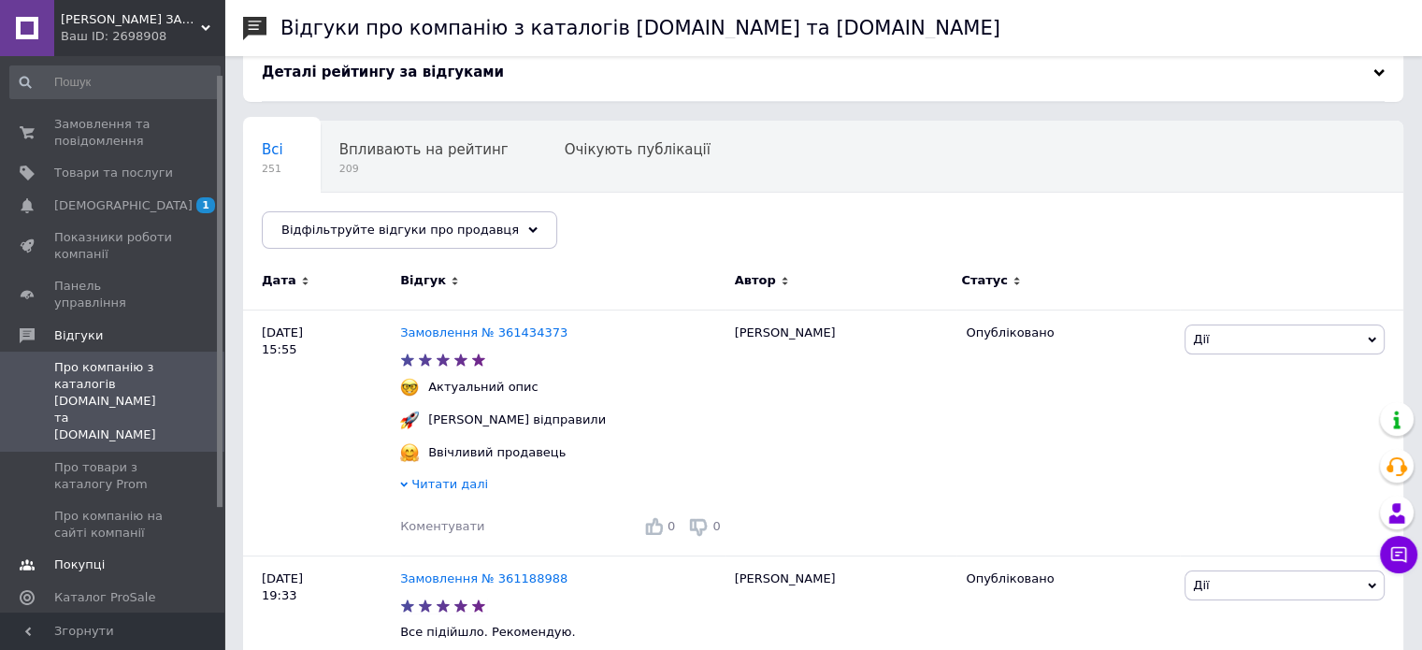
scroll to position [93, 0]
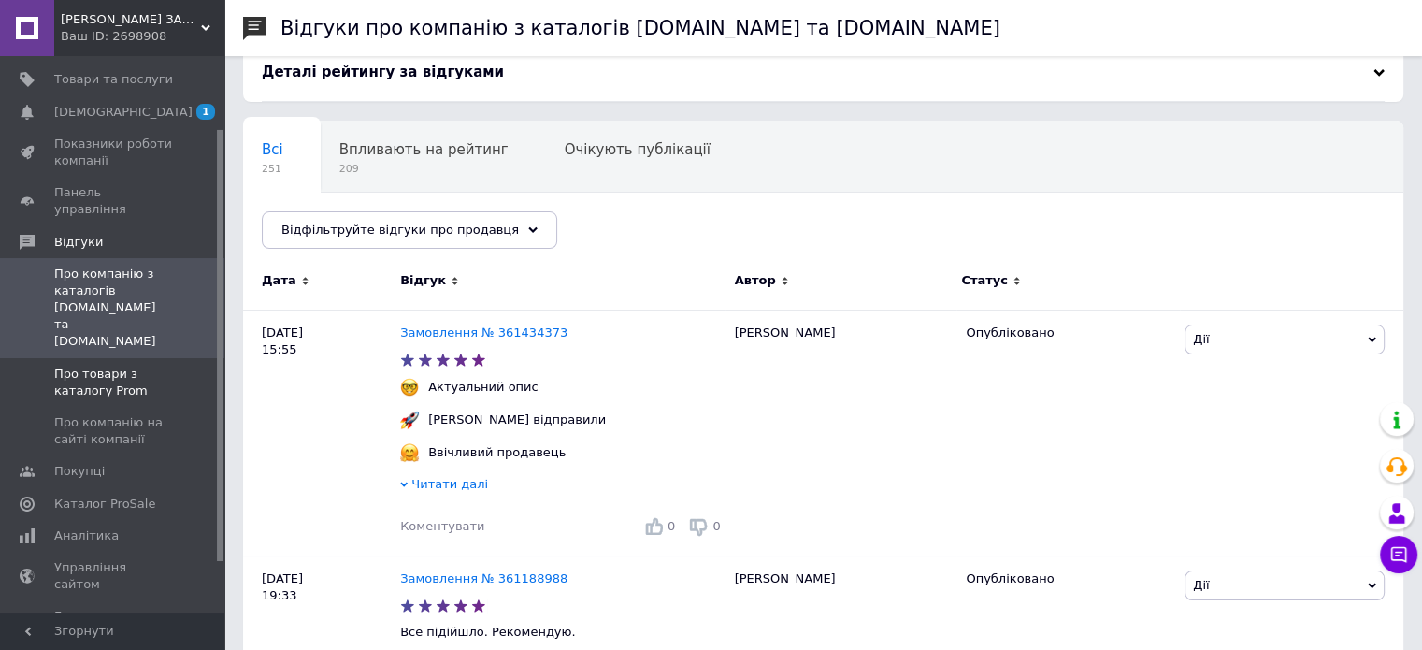
click at [83, 366] on span "Про товари з каталогу Prom" at bounding box center [113, 383] width 119 height 34
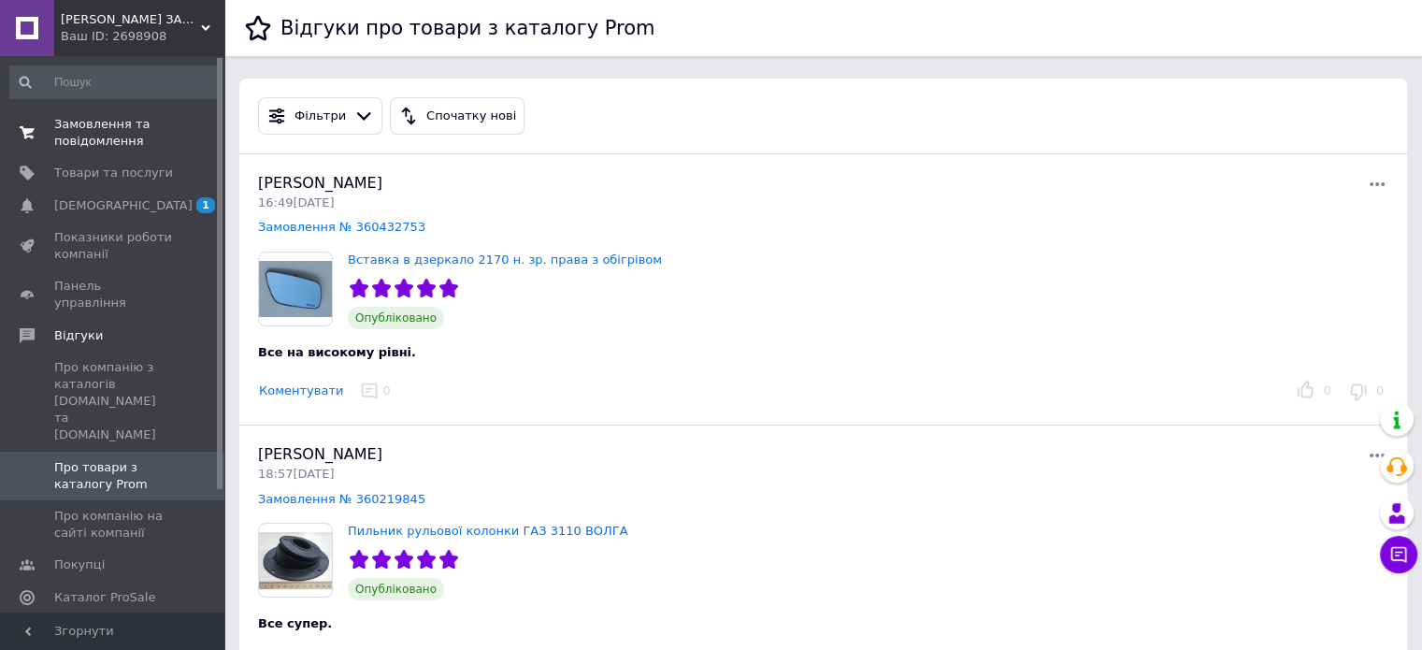
click at [117, 122] on span "Замовлення та повідомлення" at bounding box center [113, 133] width 119 height 34
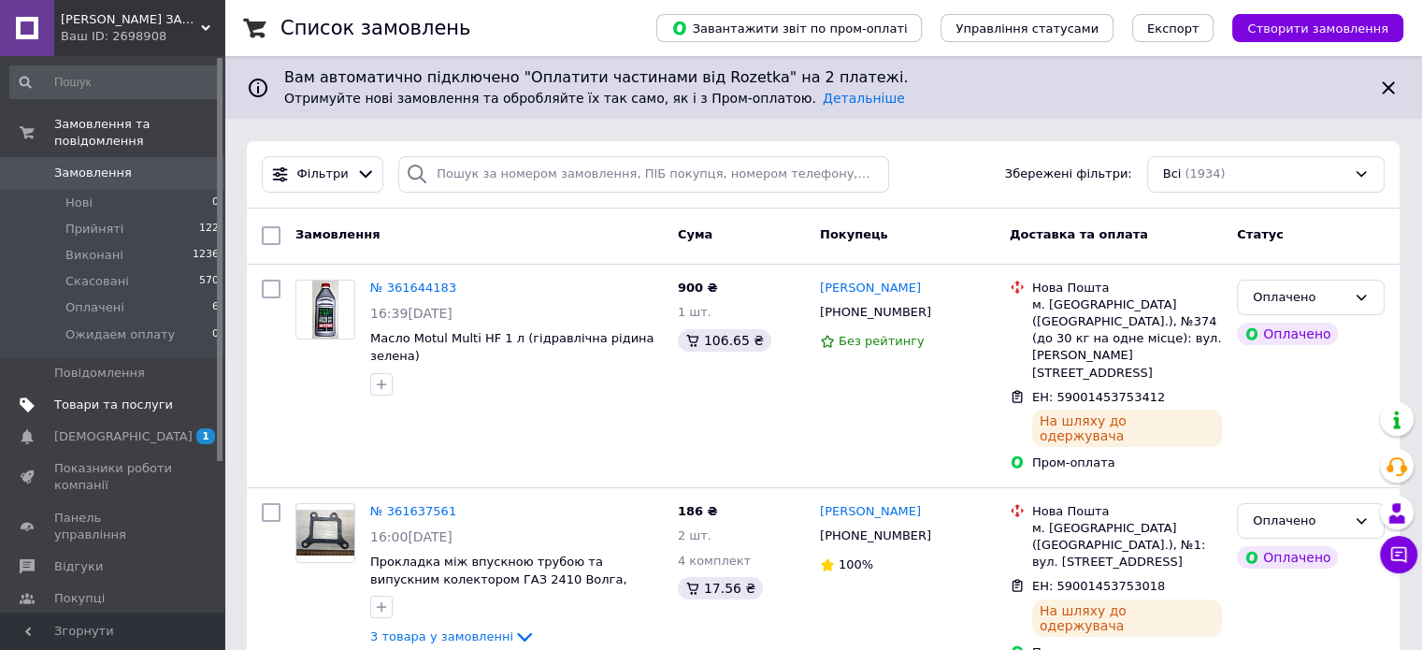
click at [108, 396] on span "Товари та послуги" at bounding box center [113, 404] width 119 height 17
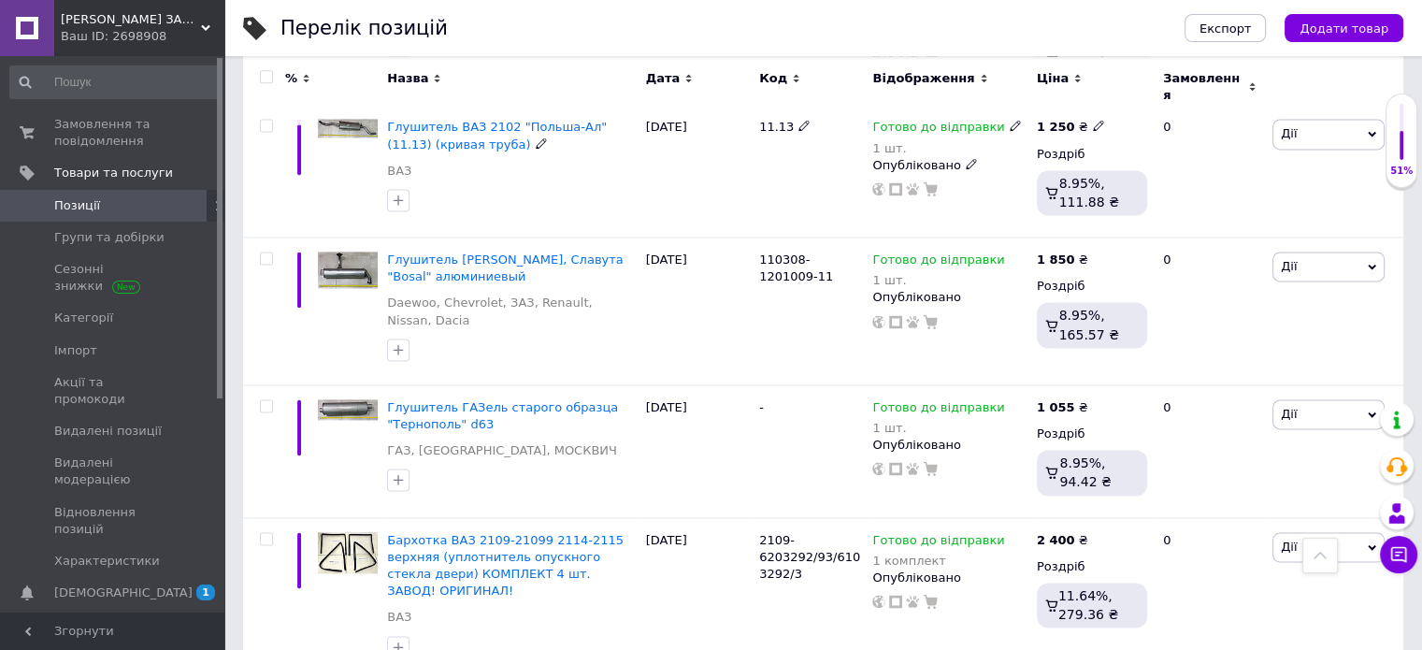
scroll to position [2595, 0]
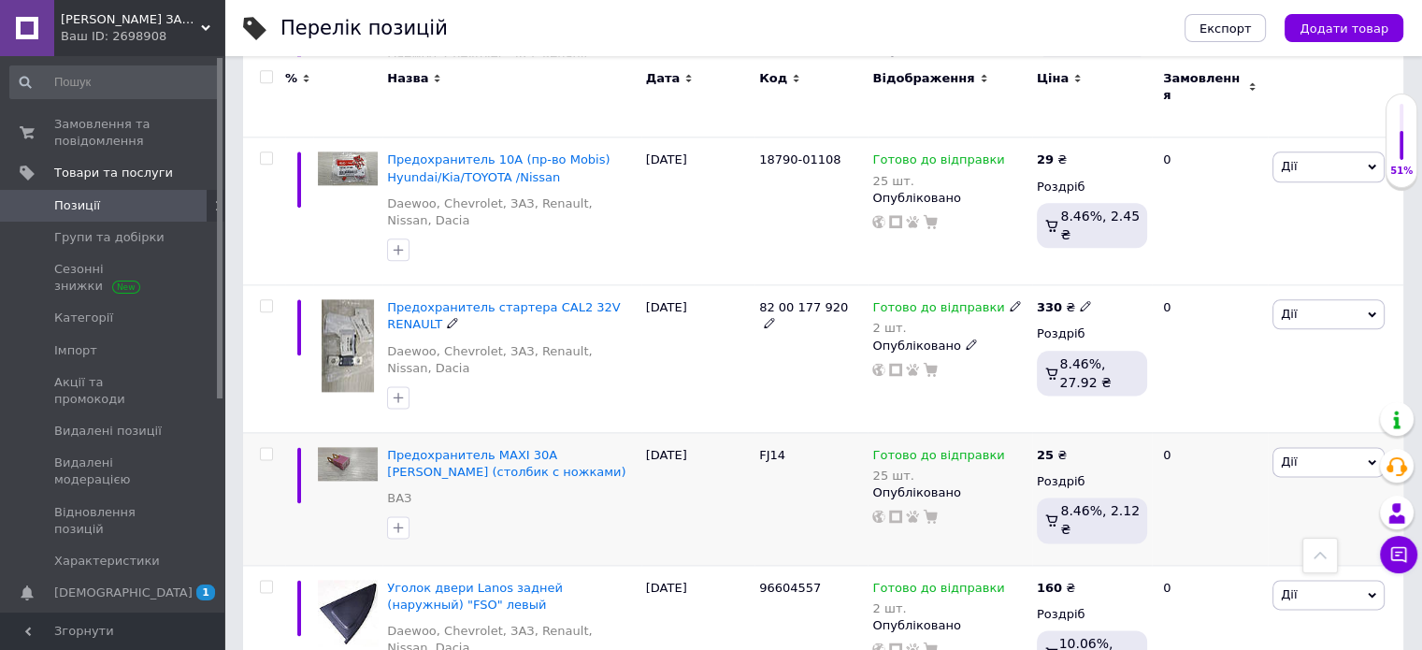
scroll to position [2462, 0]
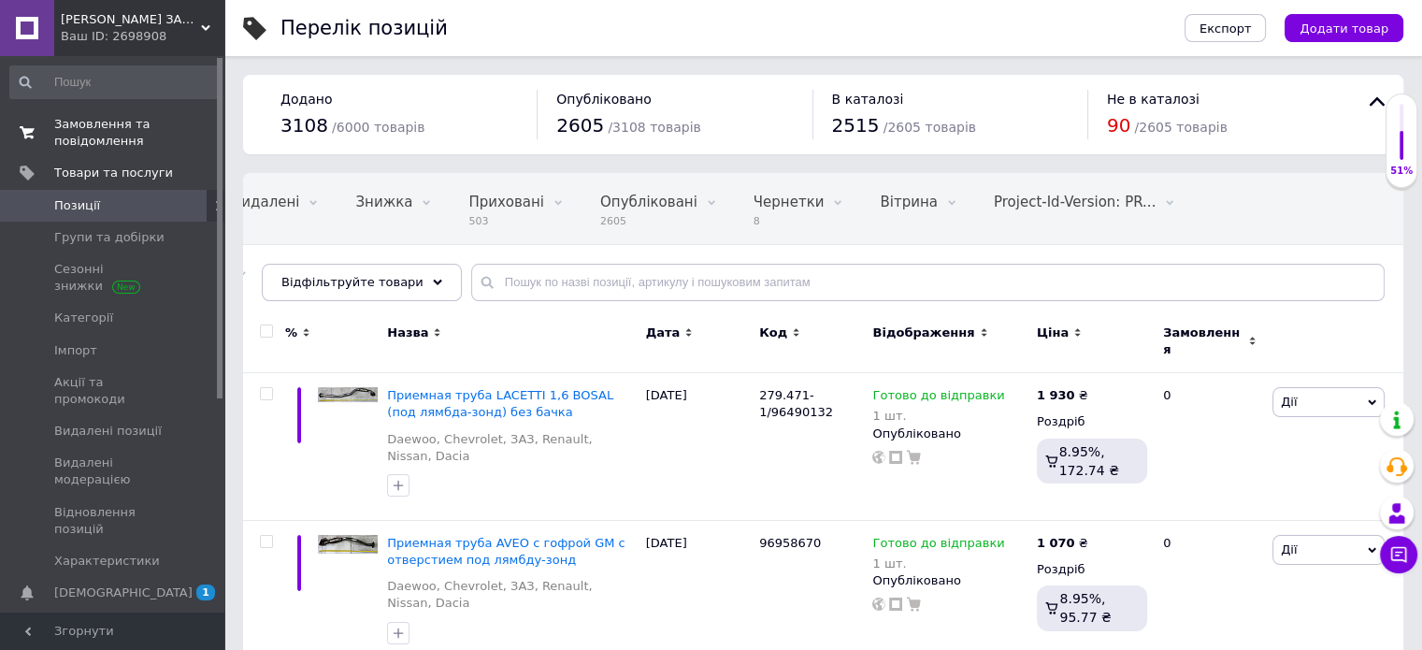
click at [79, 122] on span "Замовлення та повідомлення" at bounding box center [113, 133] width 119 height 34
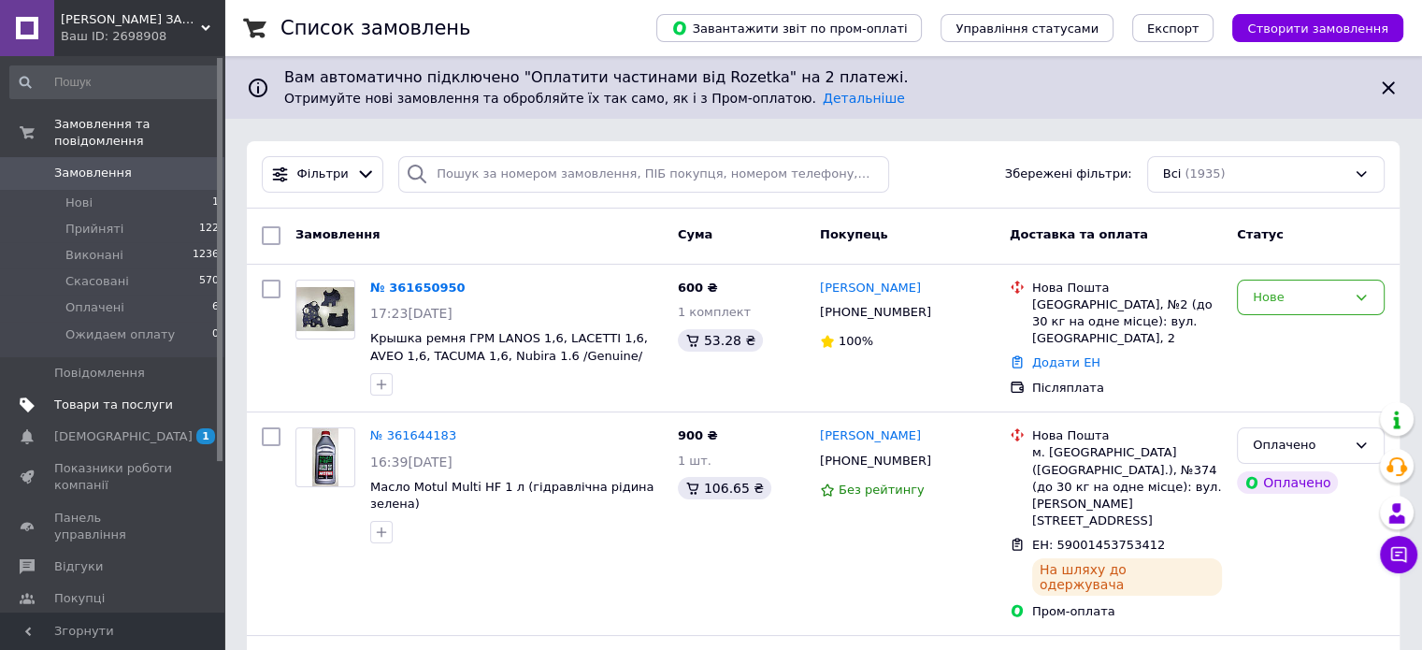
click at [119, 396] on span "Товари та послуги" at bounding box center [113, 404] width 119 height 17
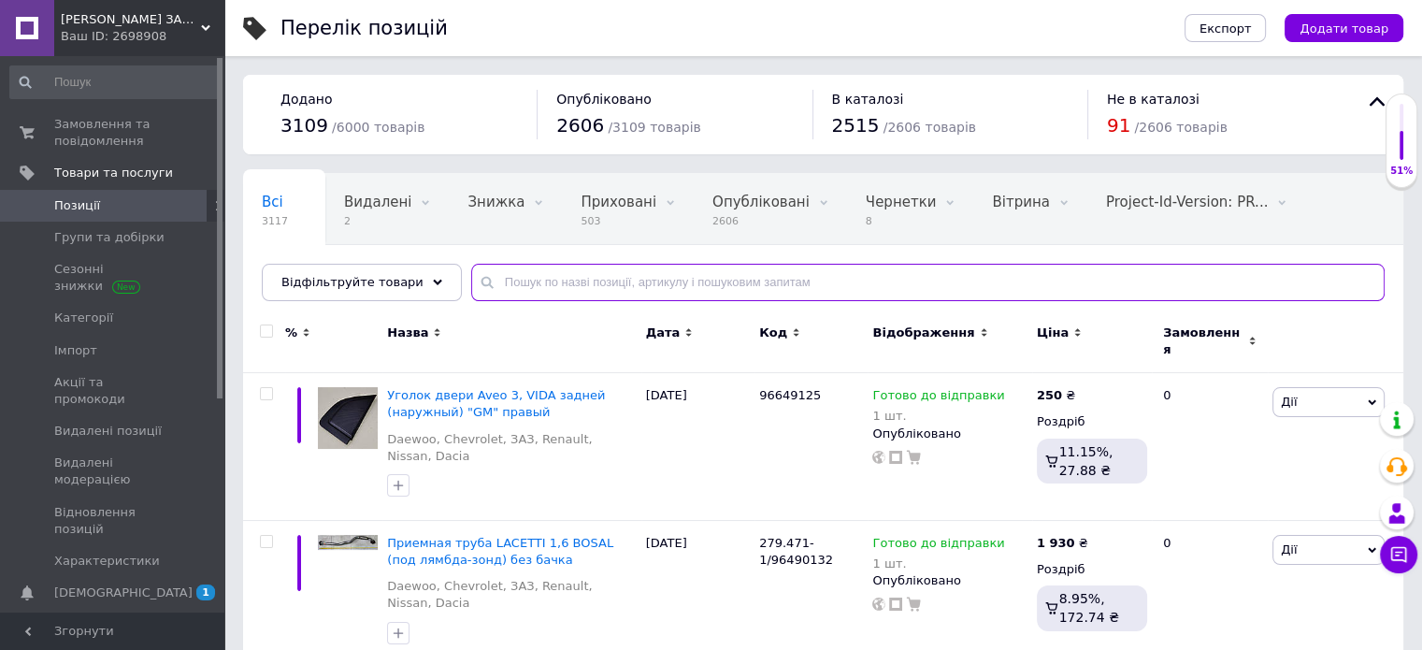
drag, startPoint x: 509, startPoint y: 281, endPoint x: 509, endPoint y: 292, distance: 10.3
click at [509, 290] on input "text" at bounding box center [927, 282] width 913 height 37
paste input "Крышка ремня ГРМ LANOS 1.6, LACETTI 1,6, AVEO 1,6, TACUMA 1,6, Nubira 1.6 /Genu…"
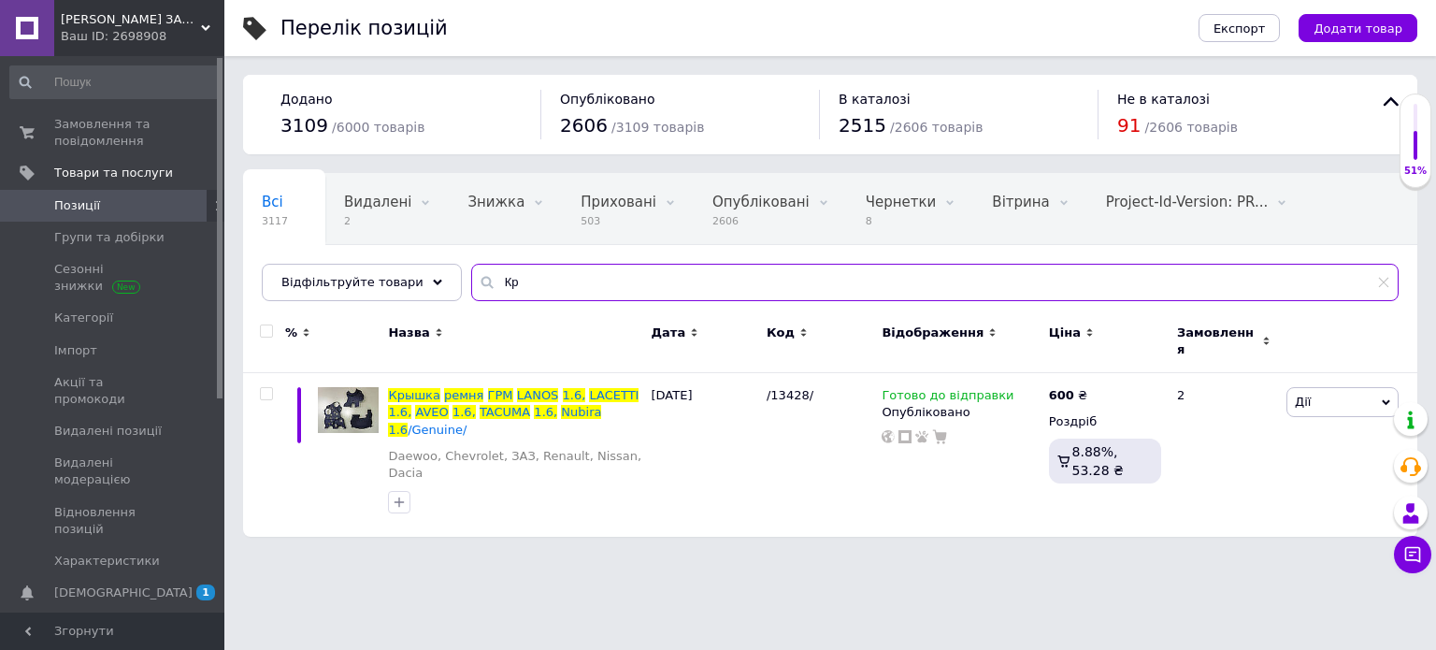
type input "К"
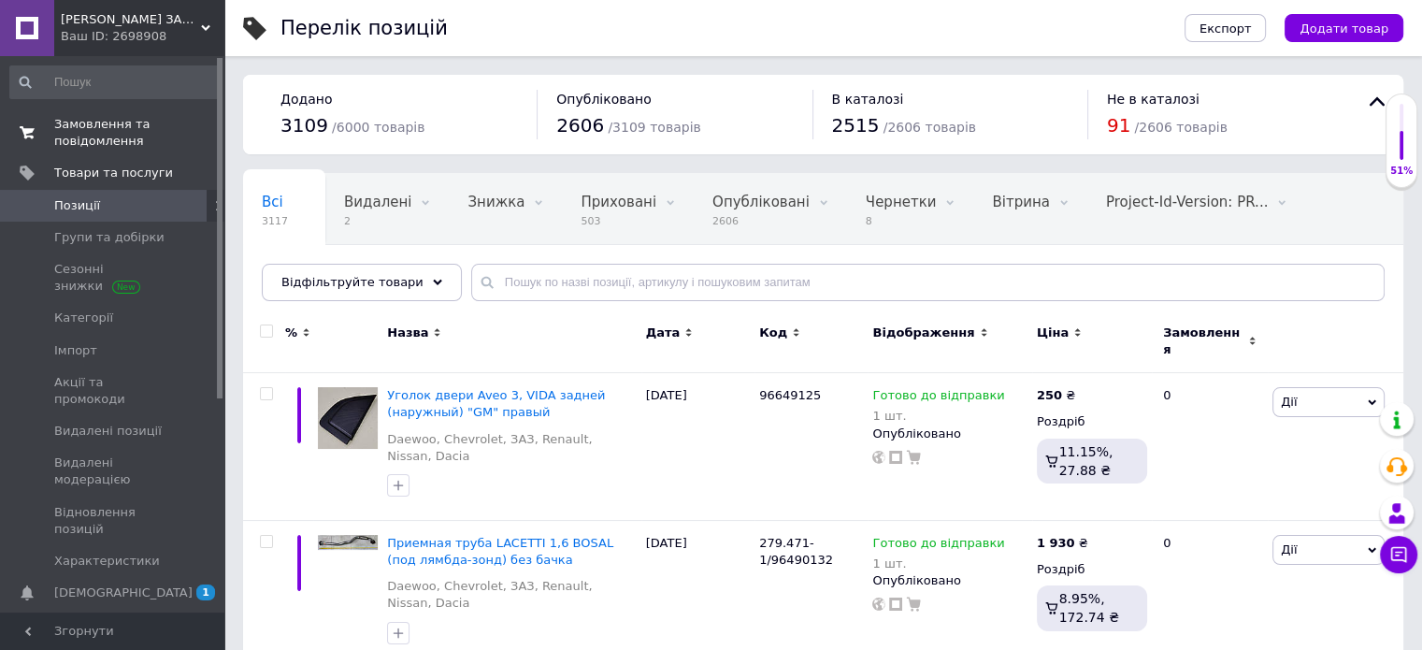
click at [83, 123] on span "Замовлення та повідомлення" at bounding box center [113, 133] width 119 height 34
